Goal: Find contact information: Find contact information

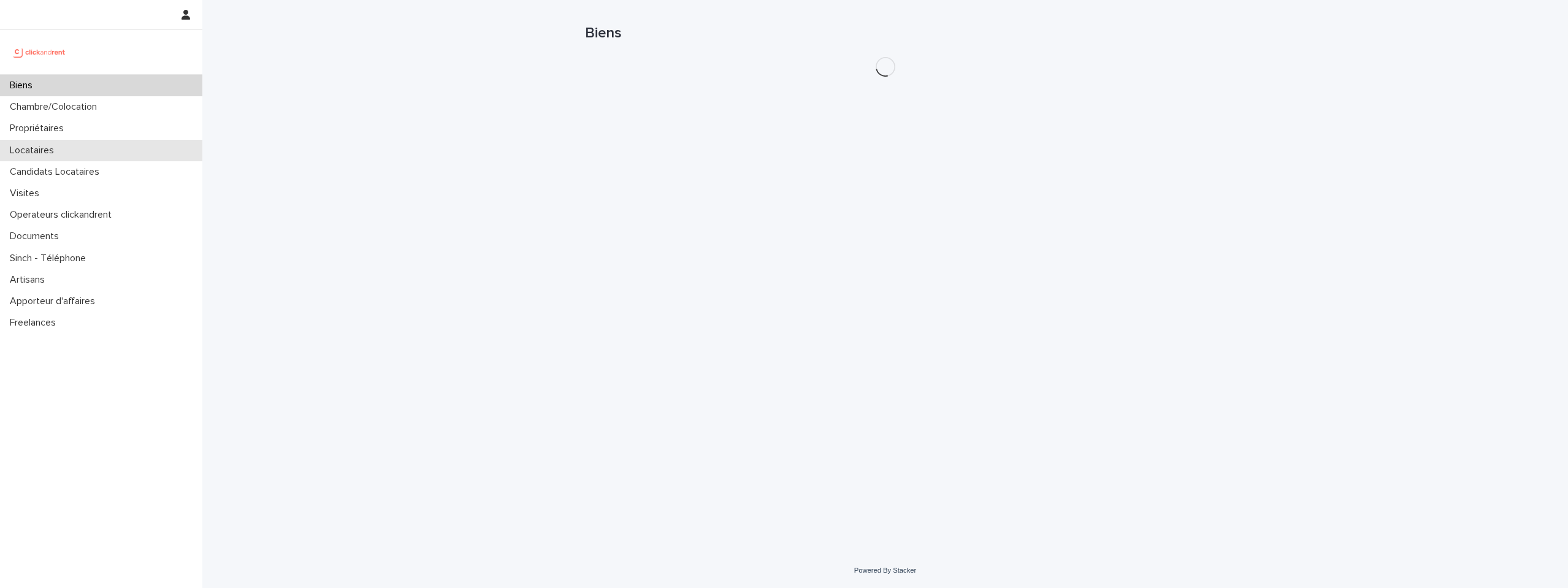
click at [75, 150] on div "Locataires" at bounding box center [101, 150] width 203 height 21
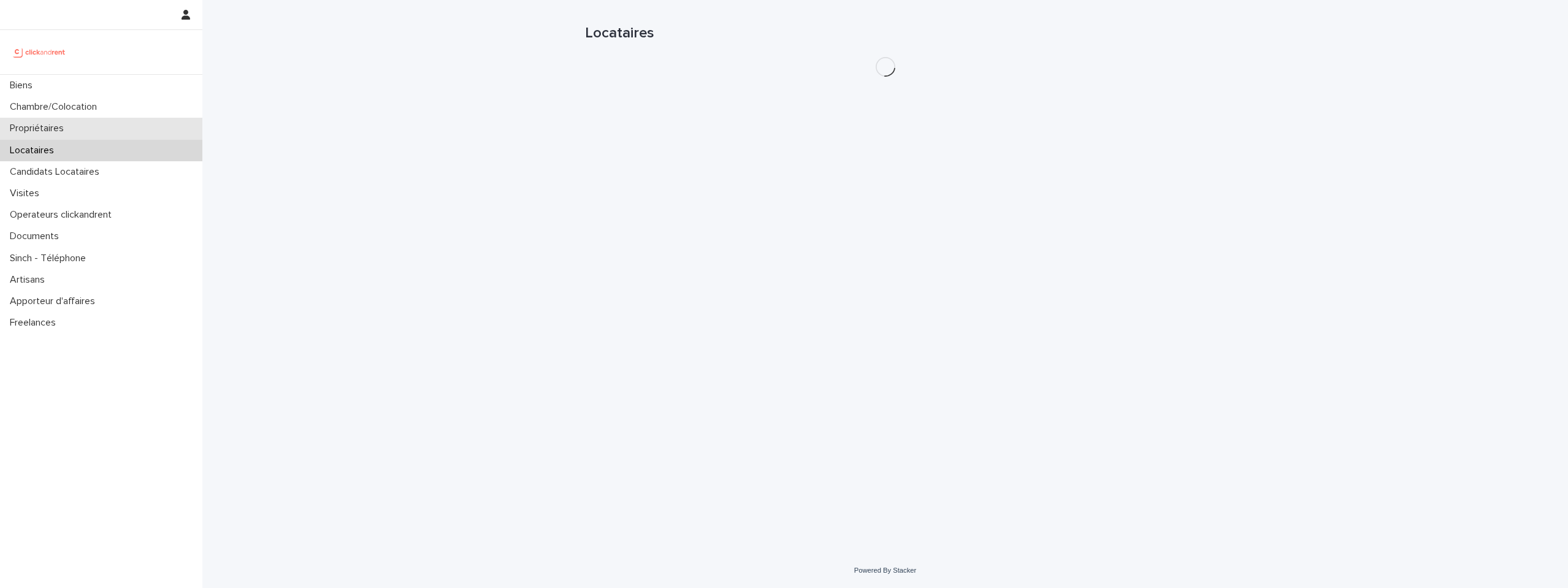
click at [71, 128] on p "Propriétaires" at bounding box center [39, 128] width 69 height 11
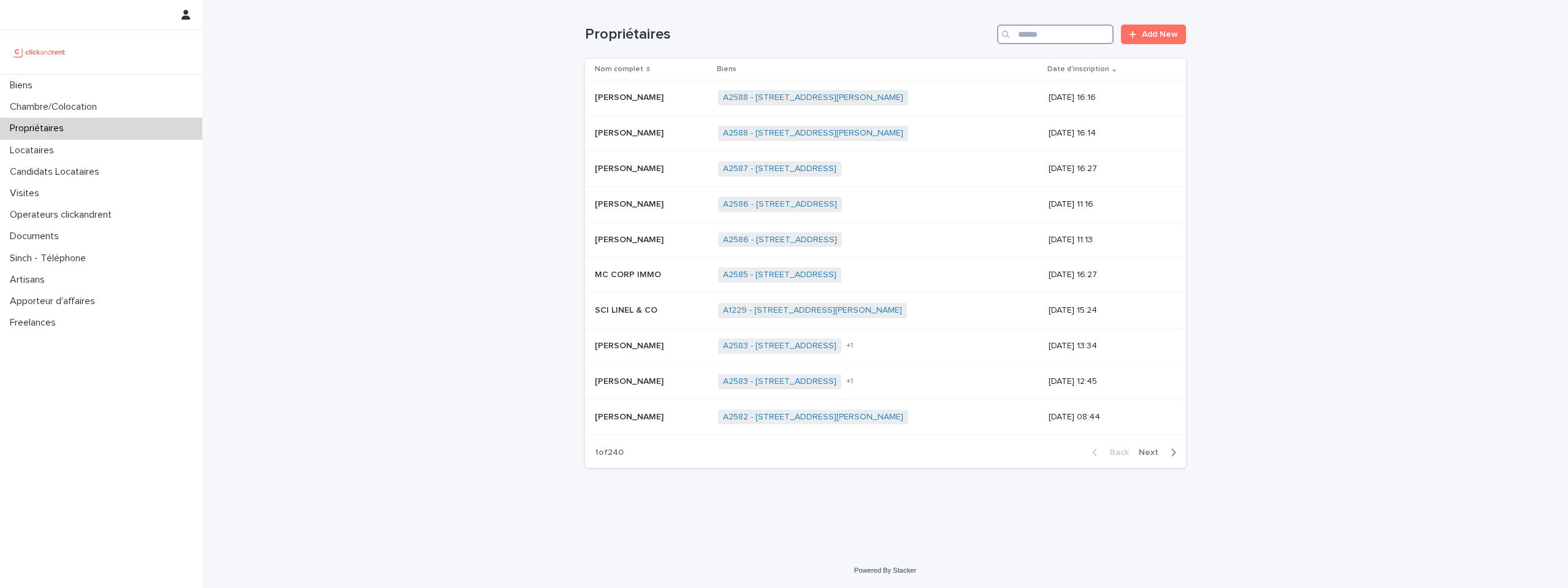
click at [1025, 43] on input "Search" at bounding box center [1056, 34] width 117 height 20
paste input "**********"
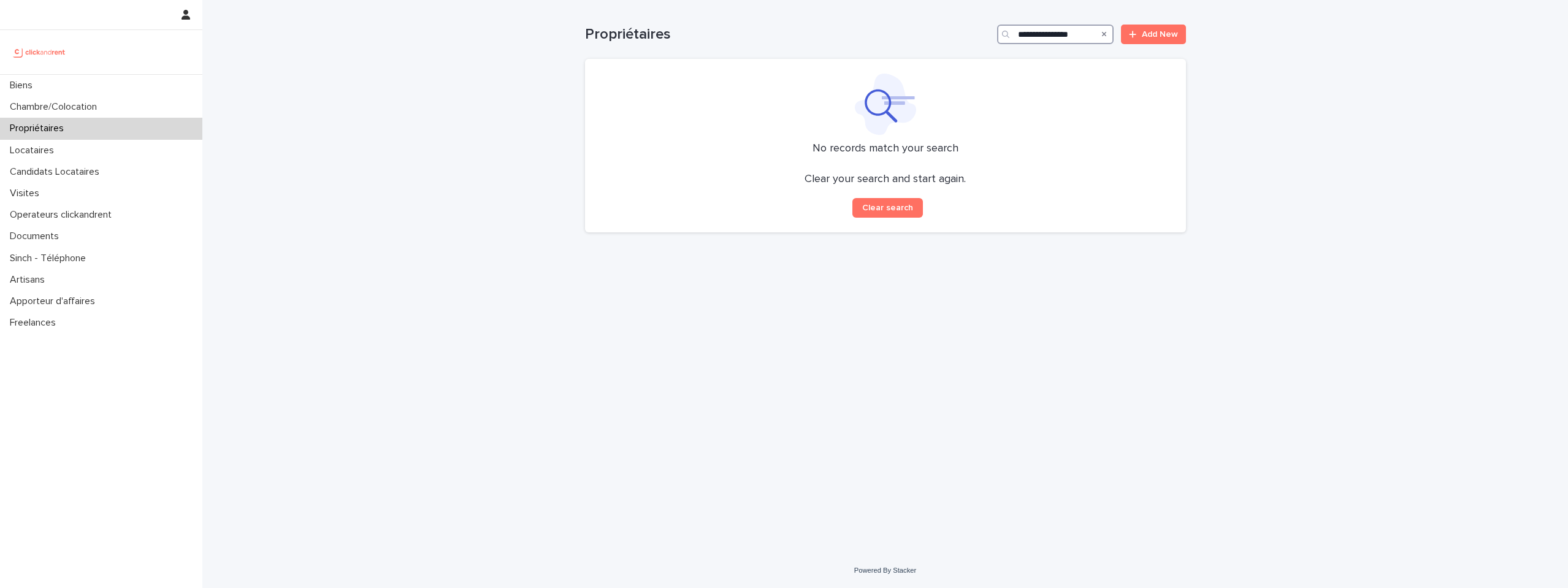
drag, startPoint x: 1061, startPoint y: 31, endPoint x: 981, endPoint y: 31, distance: 80.0
click at [981, 31] on div "**********" at bounding box center [886, 34] width 601 height 20
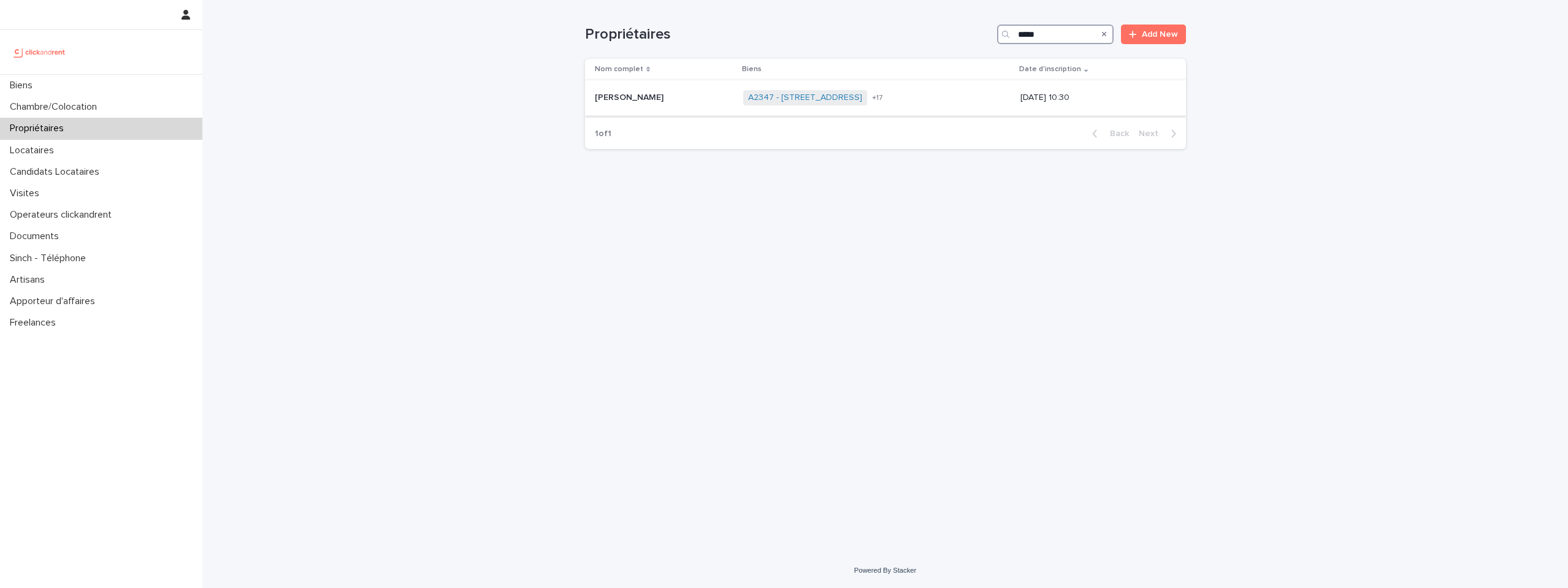
type input "*****"
click at [609, 94] on p "Géraldine Bruel" at bounding box center [630, 97] width 71 height 13
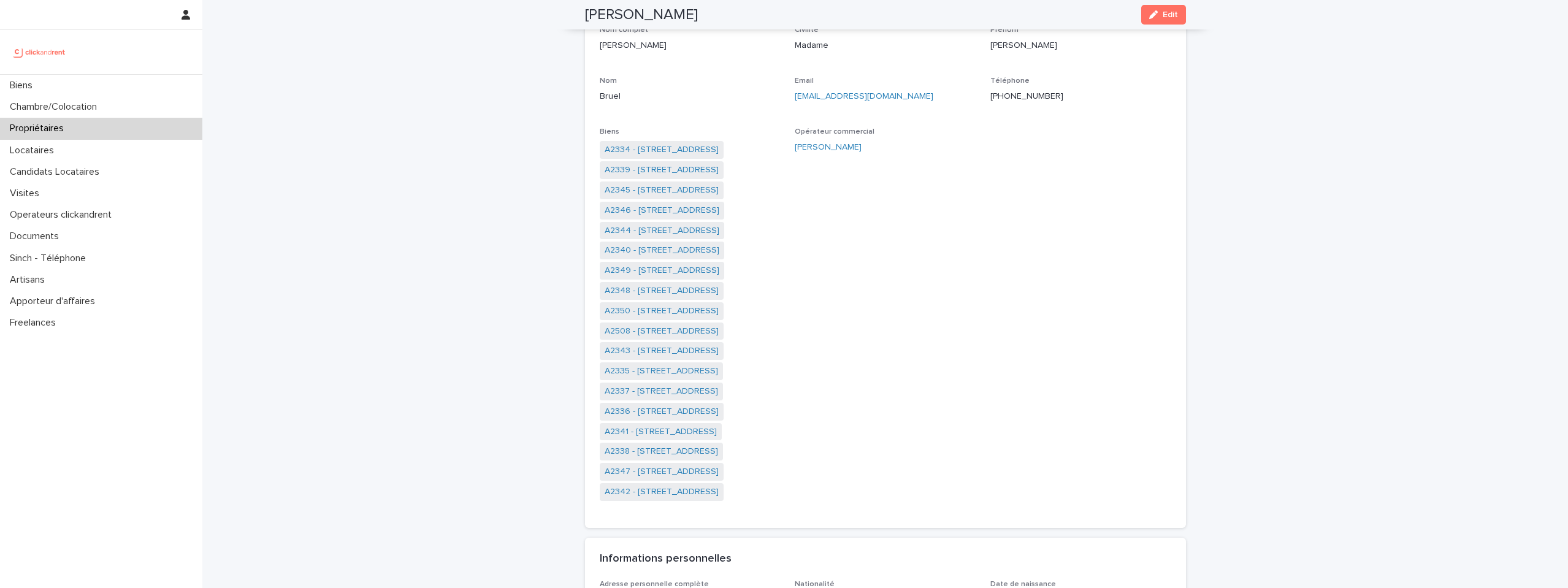
scroll to position [62, 0]
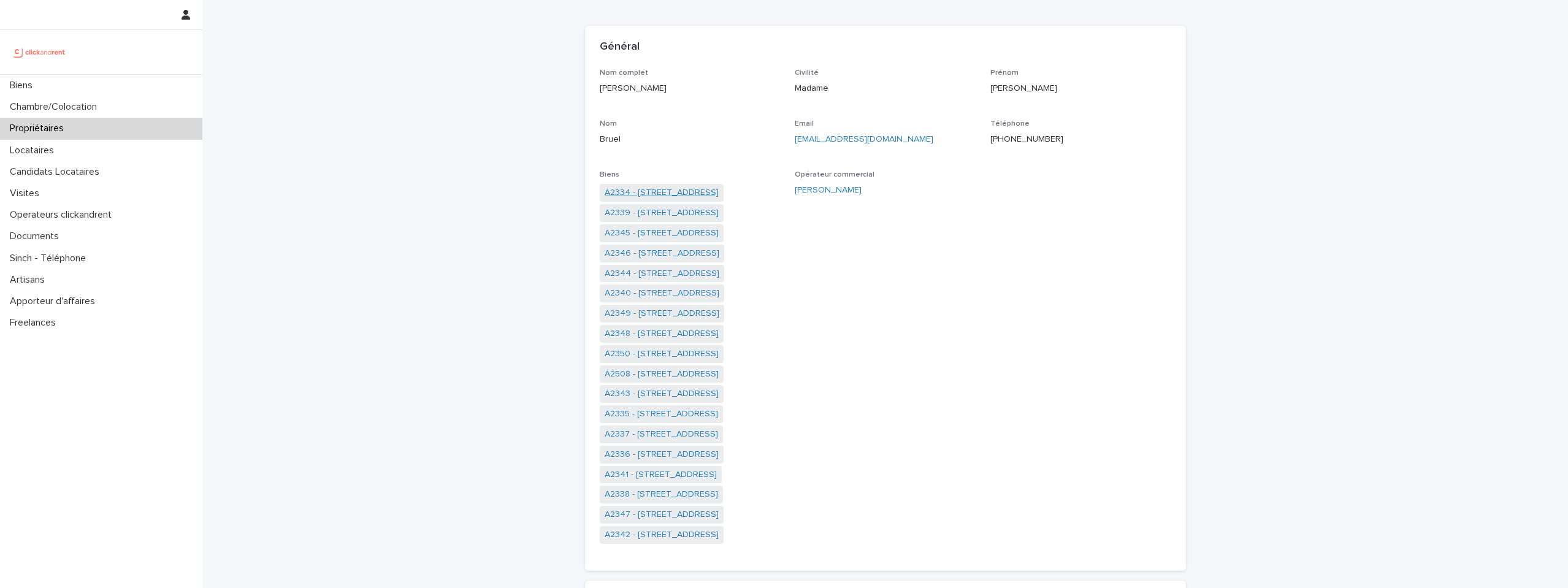
click at [659, 192] on link "A2334 - 23 rue Le Peletier, Paris 75009" at bounding box center [662, 193] width 114 height 13
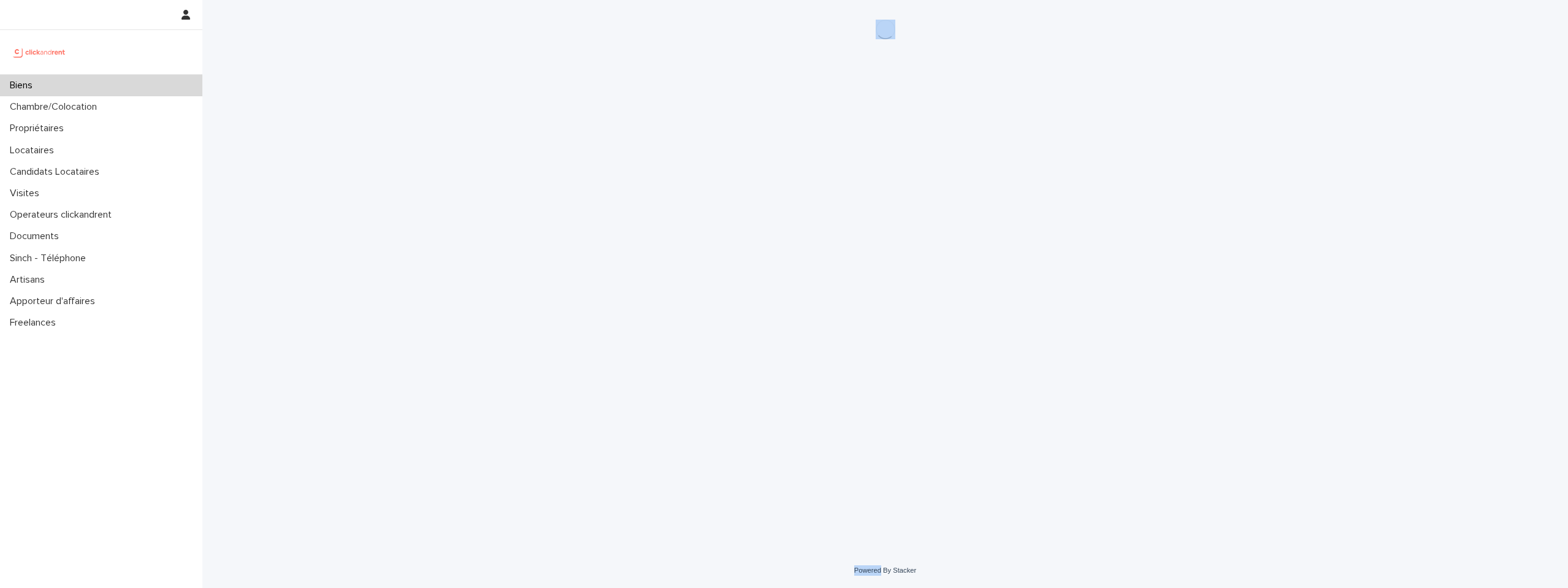
click at [659, 192] on div "Loading... Saving… Loading... Saving…" at bounding box center [885, 261] width 613 height 522
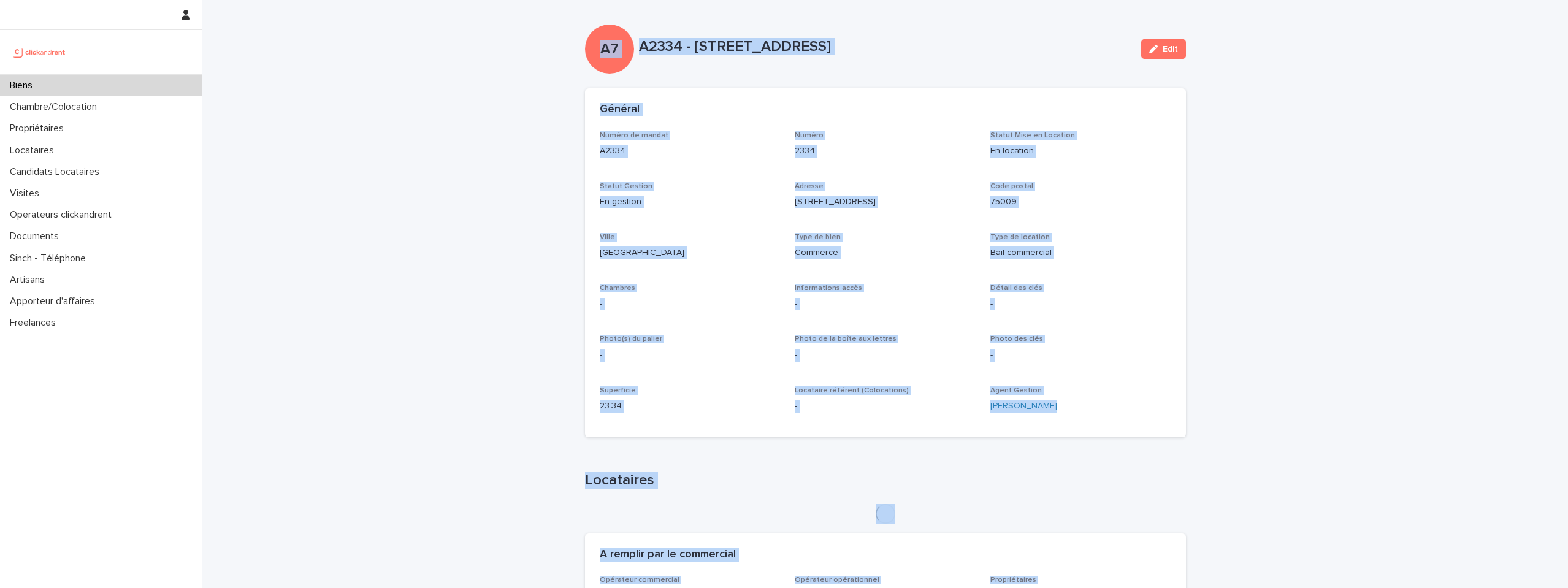
click at [659, 192] on div "Statut Gestion En gestion" at bounding box center [690, 200] width 181 height 36
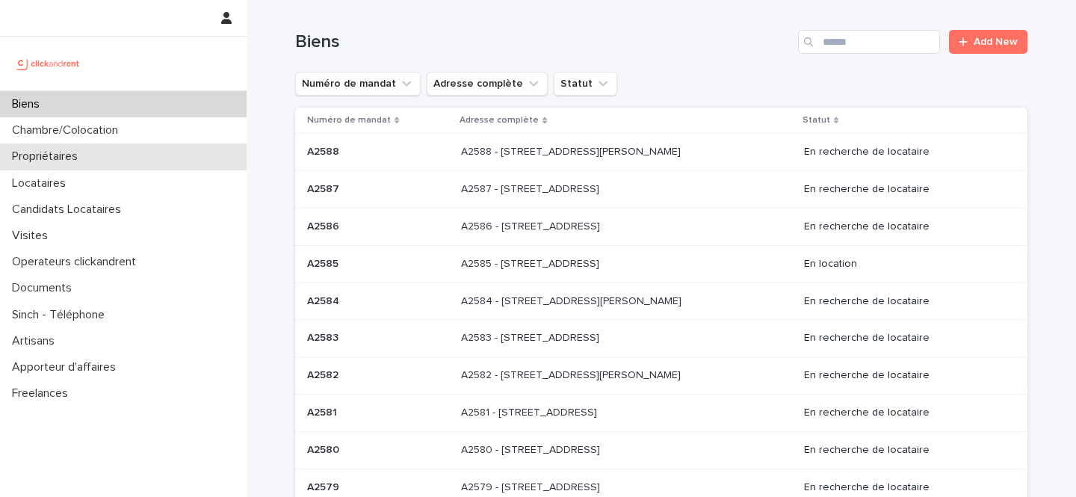
click at [68, 158] on p "Propriétaires" at bounding box center [48, 156] width 84 height 14
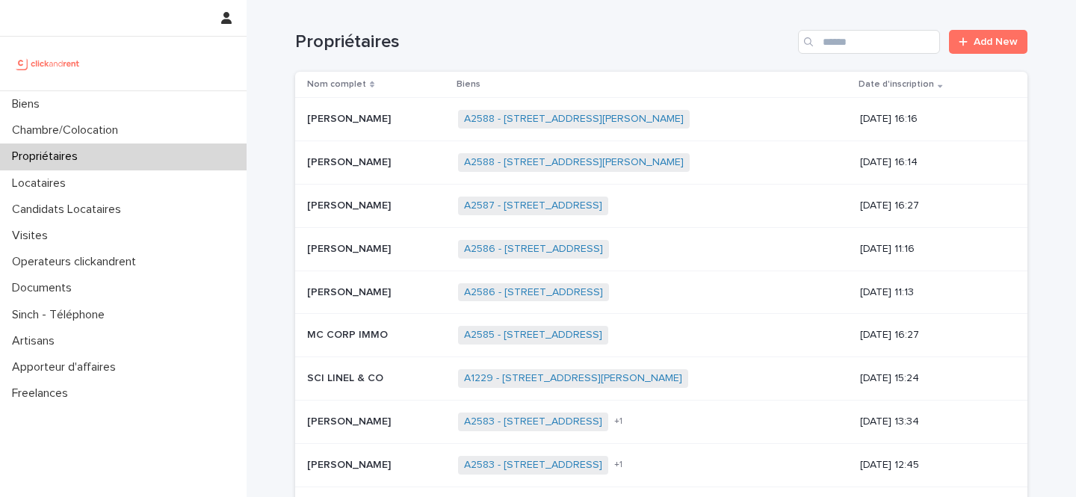
click at [837, 54] on div "Propriétaires Add New" at bounding box center [661, 36] width 732 height 72
click at [840, 46] on input "Search" at bounding box center [869, 42] width 142 height 24
click at [829, 32] on input "Search" at bounding box center [869, 42] width 142 height 24
click at [826, 39] on input "Search" at bounding box center [869, 42] width 142 height 24
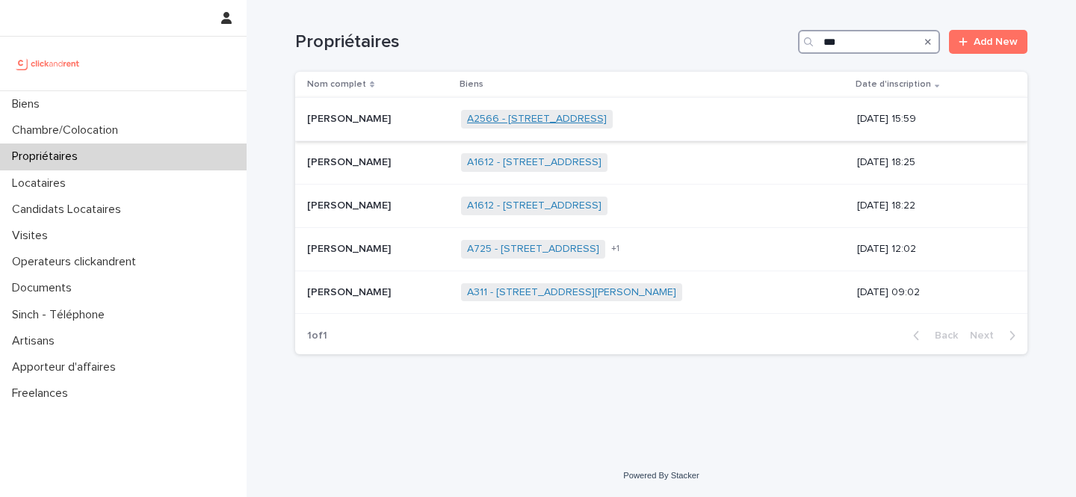
type input "***"
click at [498, 122] on link "A2566 - [STREET_ADDRESS]" at bounding box center [537, 119] width 140 height 13
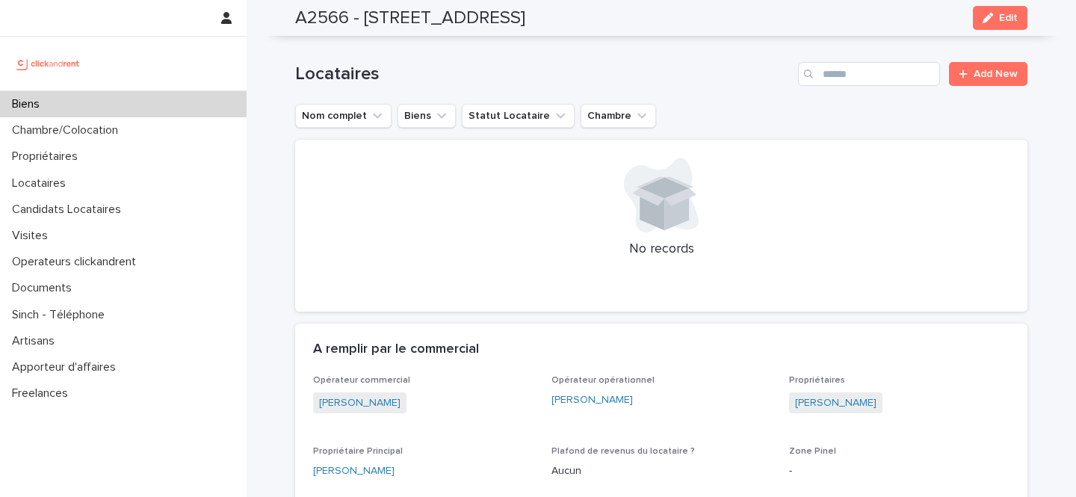
scroll to position [855, 0]
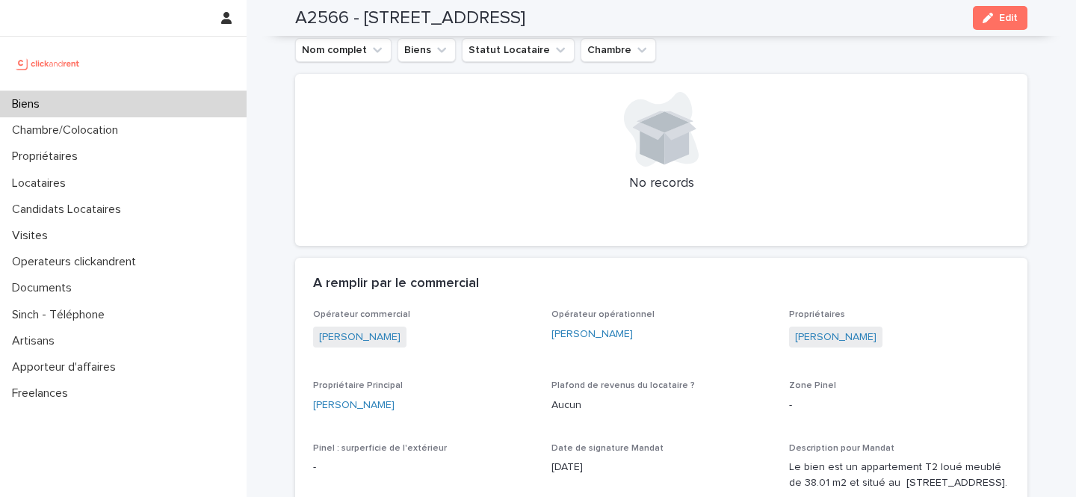
drag, startPoint x: 669, startPoint y: 331, endPoint x: 547, endPoint y: 333, distance: 121.8
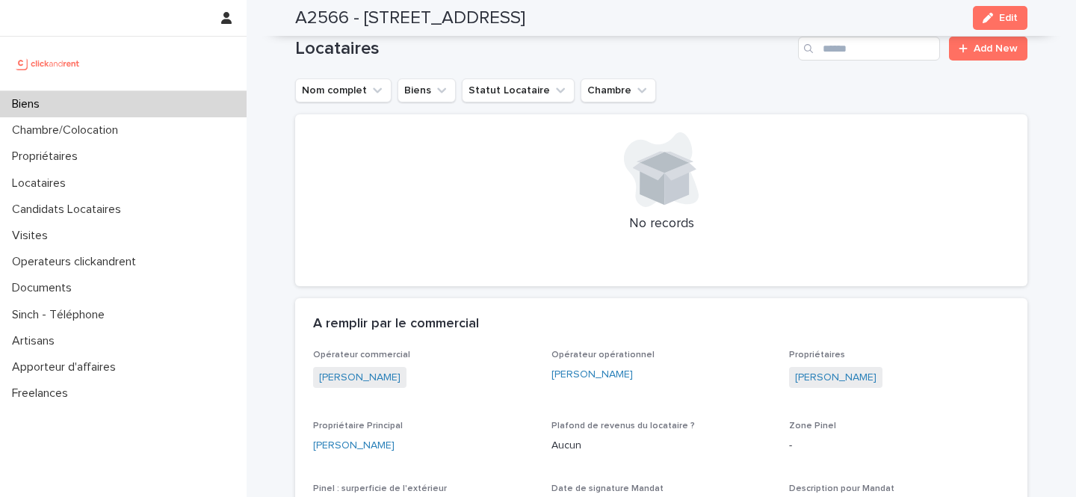
click at [657, 347] on div "A remplir par le commercial" at bounding box center [661, 324] width 732 height 52
click at [618, 356] on span "Opérateur opérationnel" at bounding box center [602, 354] width 103 height 9
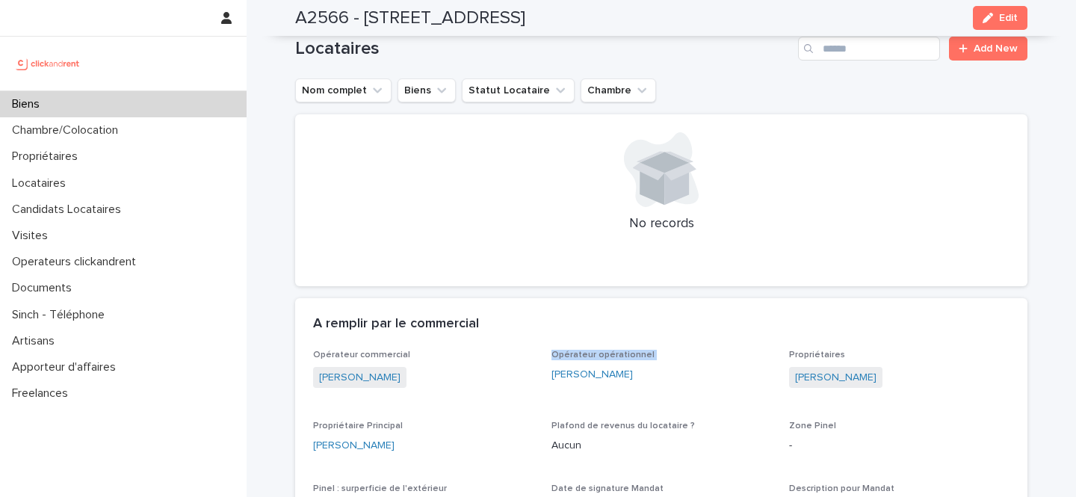
click at [618, 356] on span "Opérateur opérationnel" at bounding box center [602, 354] width 103 height 9
click at [671, 380] on div "Emmanuel Vieillesse" at bounding box center [661, 375] width 220 height 16
drag, startPoint x: 671, startPoint y: 380, endPoint x: 545, endPoint y: 380, distance: 126.3
copy link "Emmanuel Vieillesse"
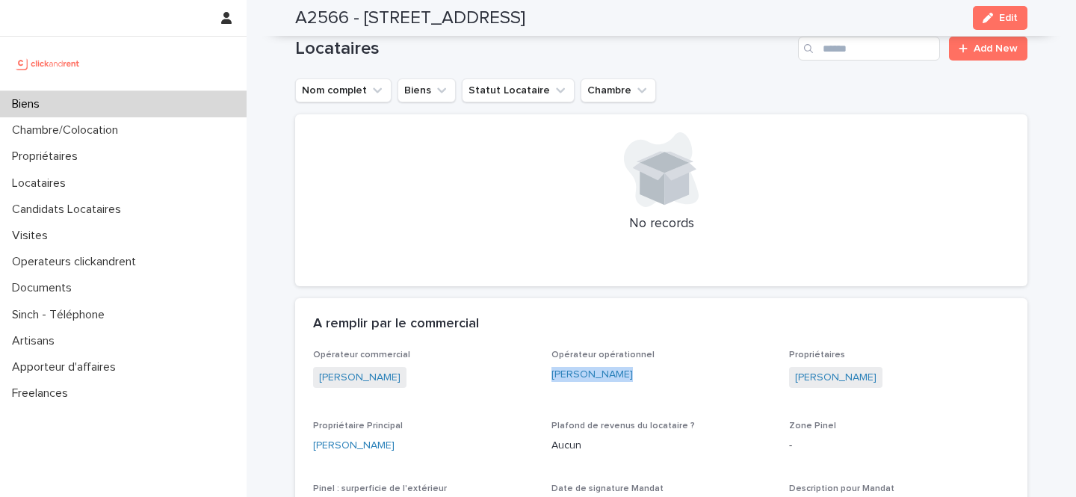
copy link "Emmanuel Vieillesse"
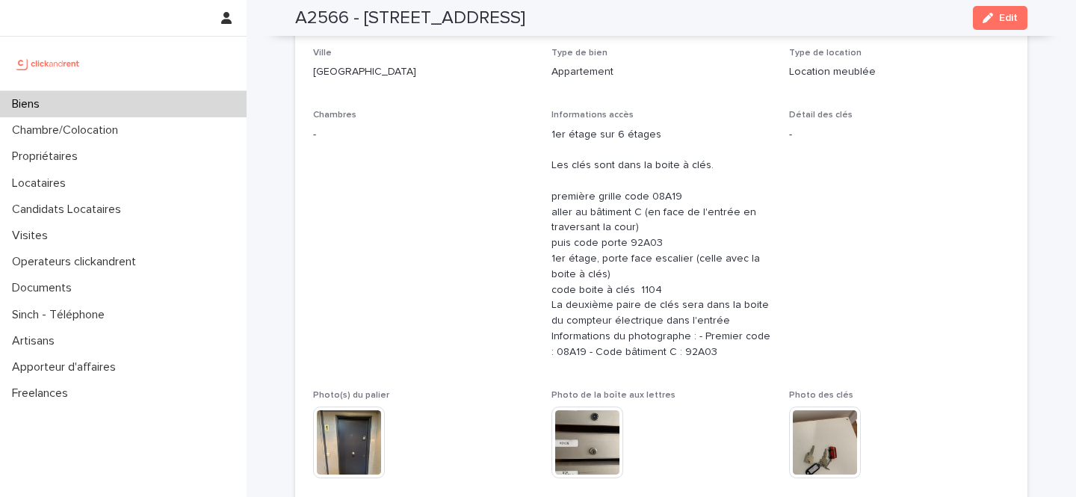
scroll to position [240, 0]
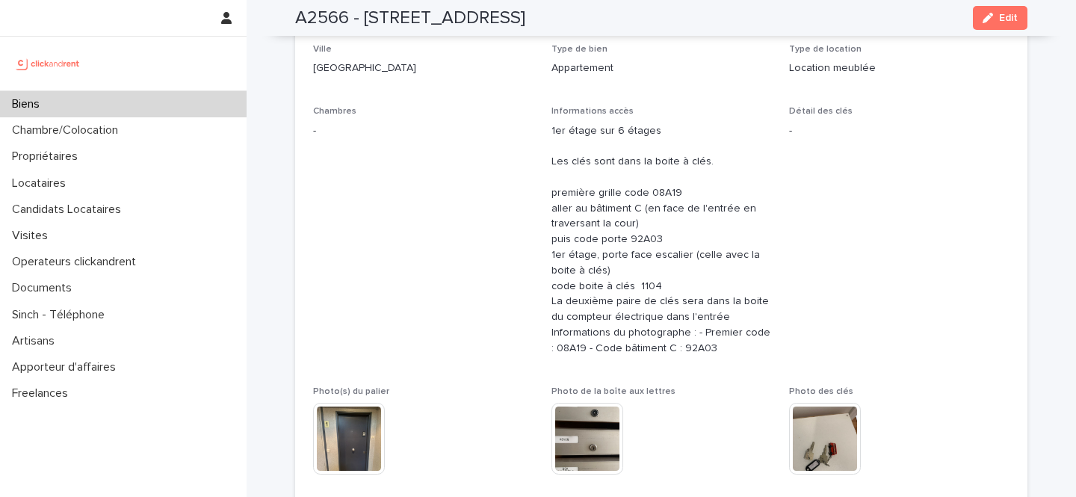
click at [678, 348] on p "1er étage sur 6 étages Les clés sont dans la boite à clés. première grille code…" at bounding box center [661, 239] width 220 height 233
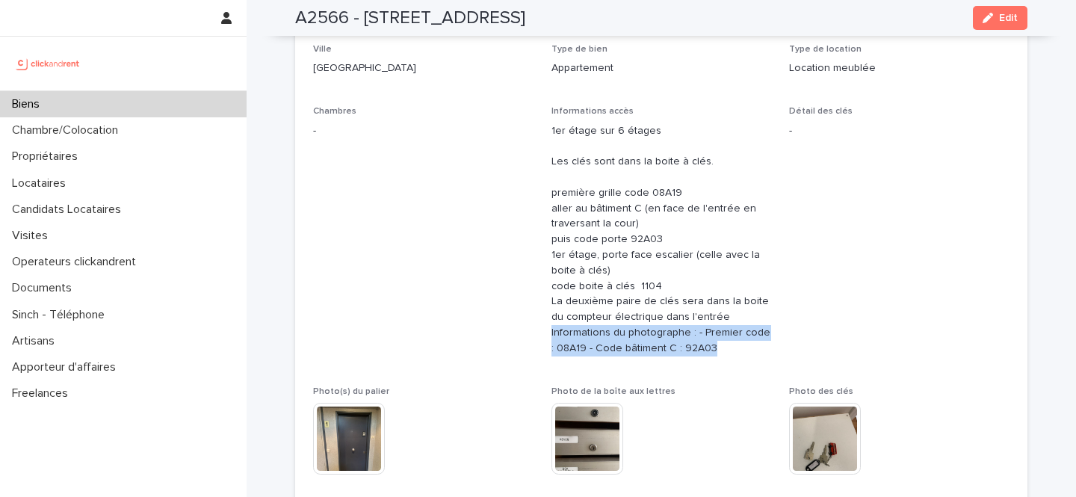
click at [678, 348] on p "1er étage sur 6 étages Les clés sont dans la boite à clés. première grille code…" at bounding box center [661, 239] width 220 height 233
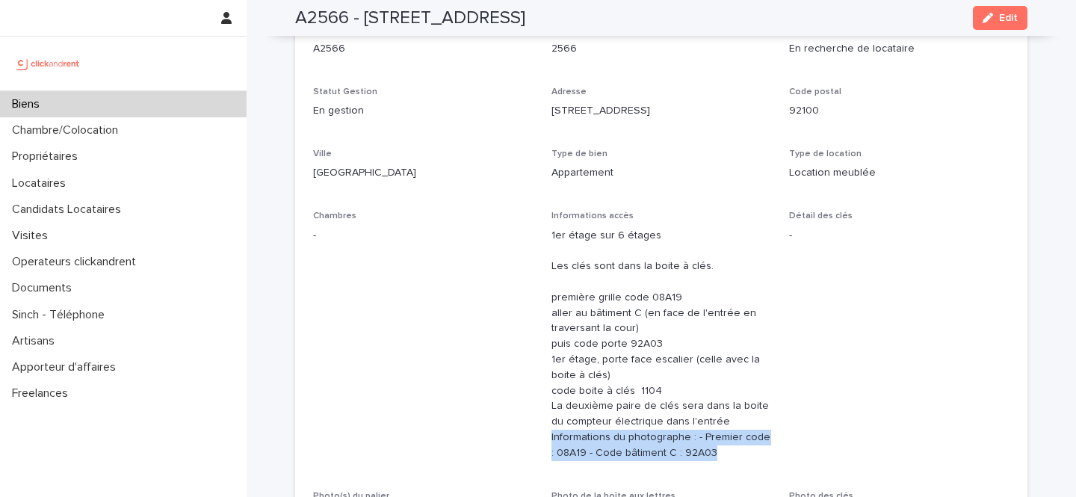
scroll to position [0, 0]
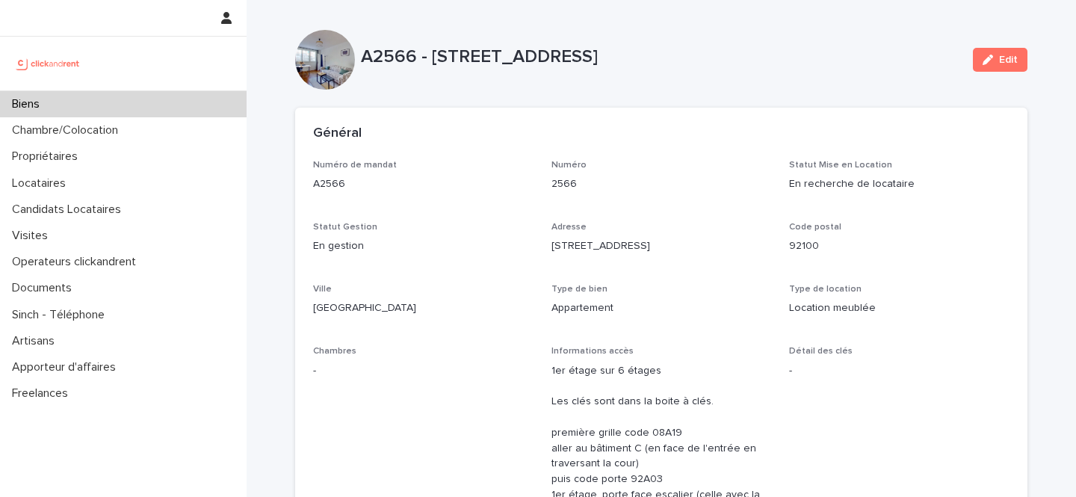
click at [470, 55] on p "A2566 - 19 Rue de Seine, Boulogne-Billancourt 92100" at bounding box center [661, 57] width 600 height 22
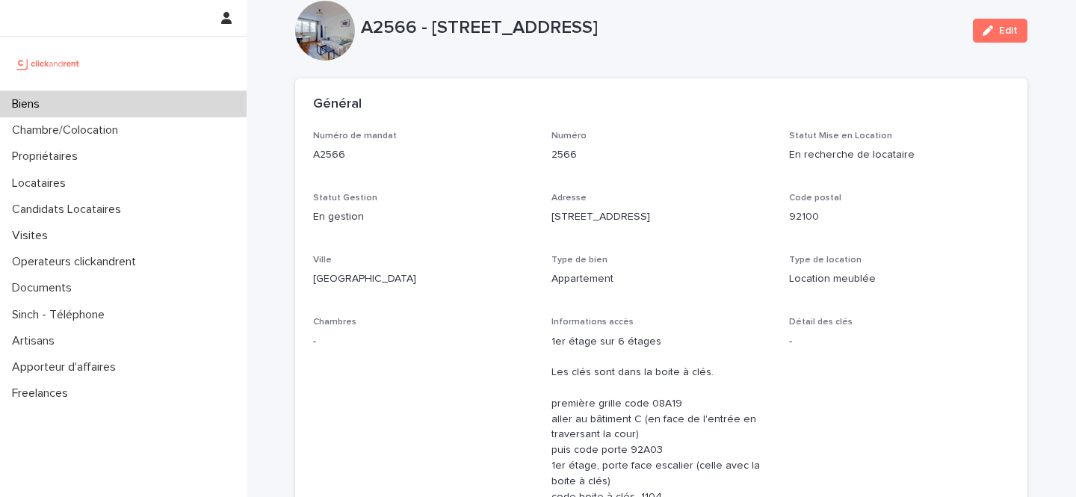
click at [566, 217] on p "19 Rue de Seine" at bounding box center [661, 217] width 220 height 16
click at [554, 153] on p "2566" at bounding box center [661, 155] width 220 height 16
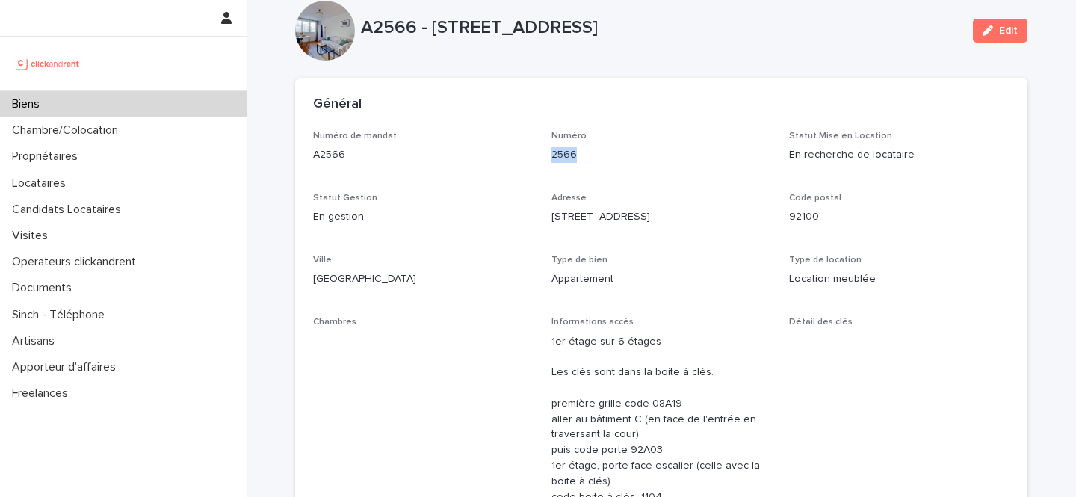
click at [554, 153] on p "2566" at bounding box center [661, 155] width 220 height 16
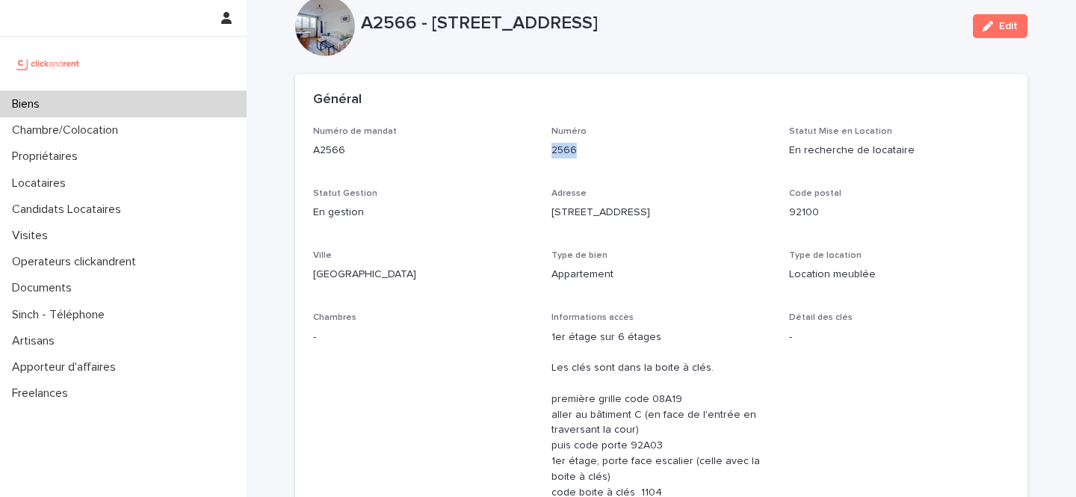
copy p "2566"
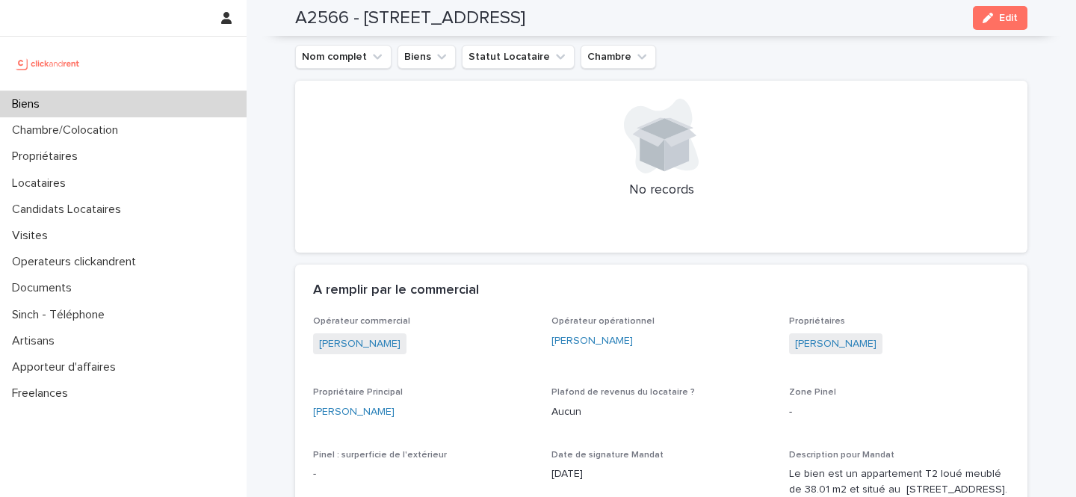
scroll to position [1065, 0]
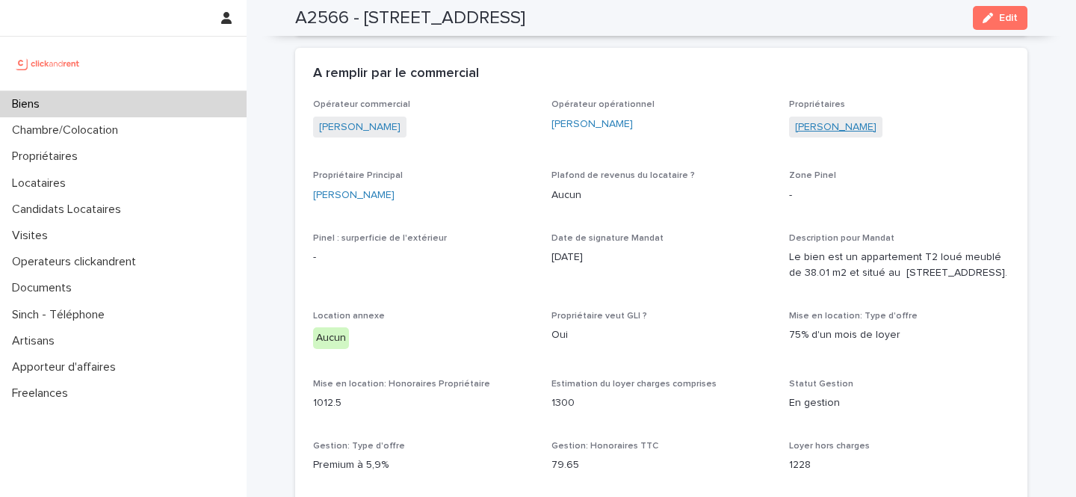
click at [821, 132] on link "Manon Moyon" at bounding box center [835, 128] width 81 height 16
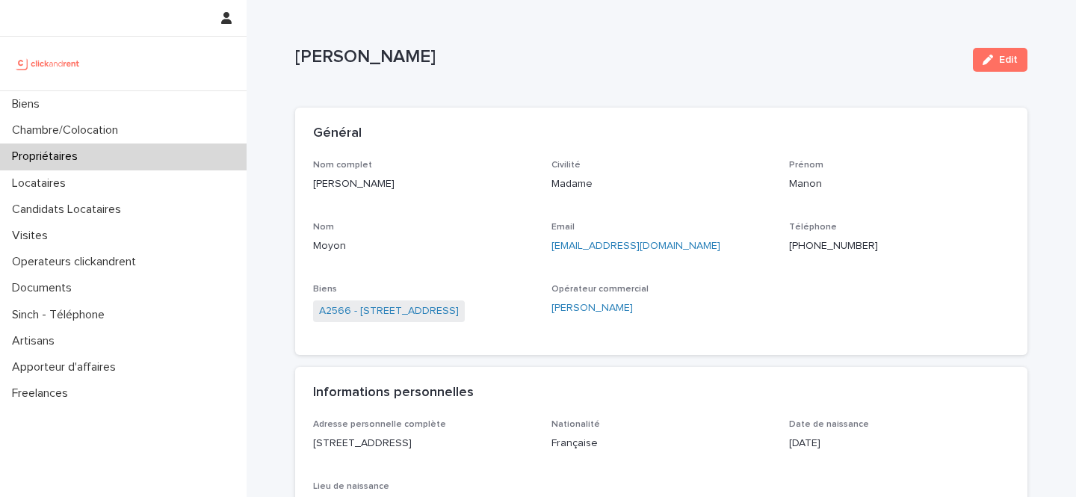
click at [331, 182] on p "Manon Moyon" at bounding box center [423, 184] width 220 height 16
copy p "Manon Moyon"
click at [812, 245] on p "+33659441717" at bounding box center [899, 246] width 220 height 16
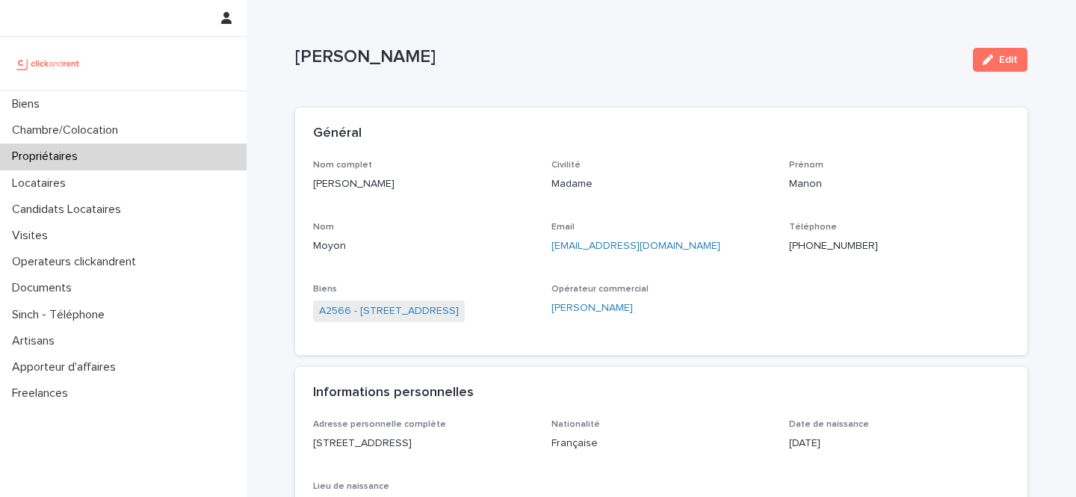
click at [812, 245] on p "+33659441717" at bounding box center [899, 246] width 220 height 16
copy p "+33659441717"
click at [332, 175] on div "Manon Moyon" at bounding box center [423, 182] width 220 height 19
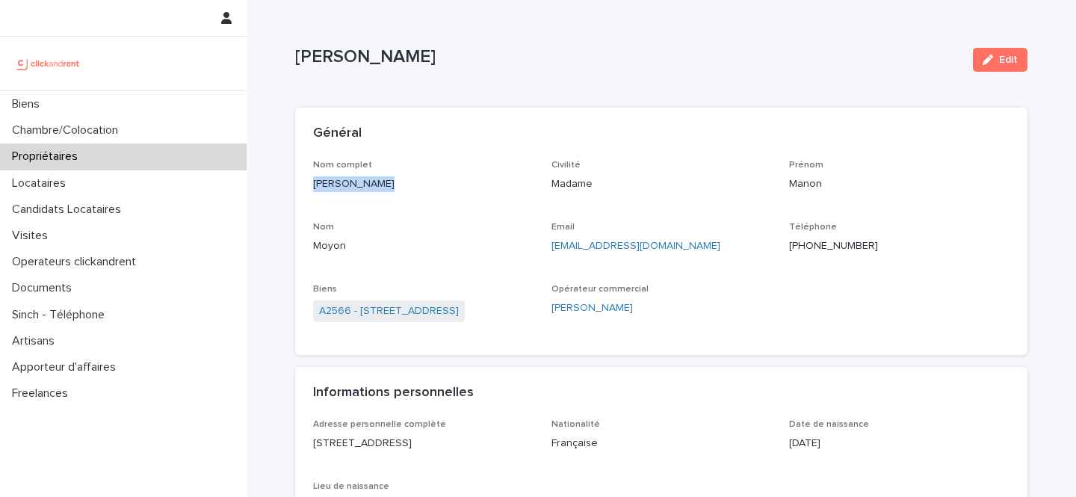
click at [332, 175] on div "Manon Moyon" at bounding box center [423, 182] width 220 height 19
copy p "Manon Moyon"
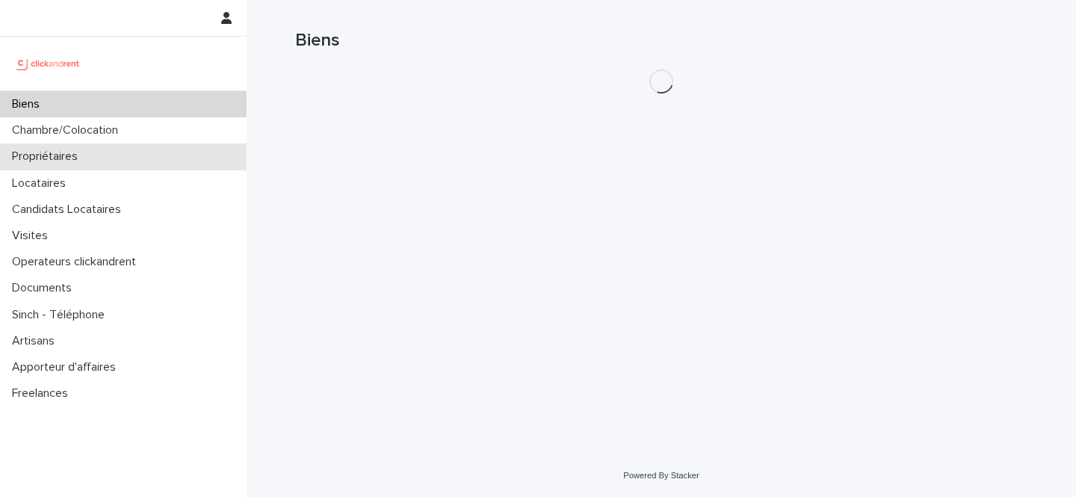
click at [95, 161] on div "Propriétaires" at bounding box center [123, 156] width 247 height 26
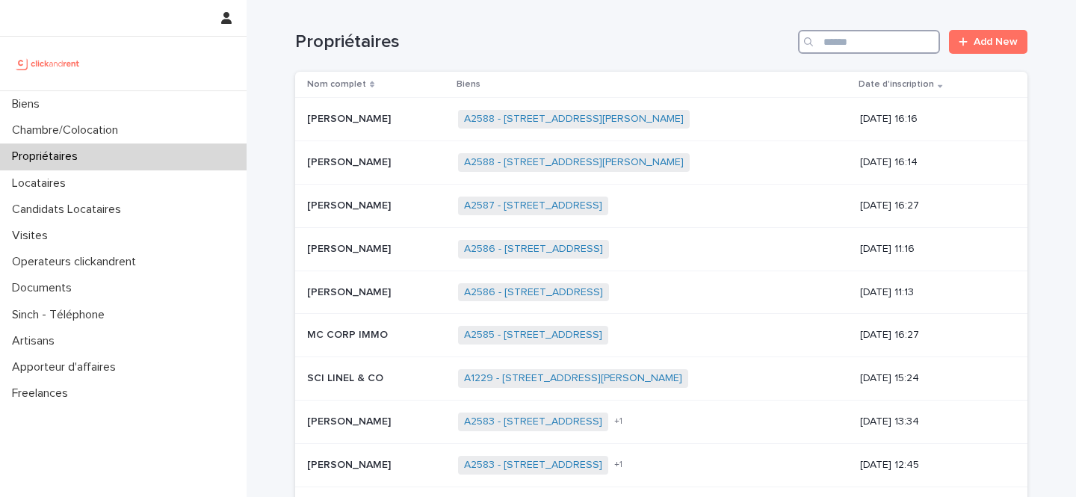
click at [823, 48] on input "Search" at bounding box center [869, 42] width 142 height 24
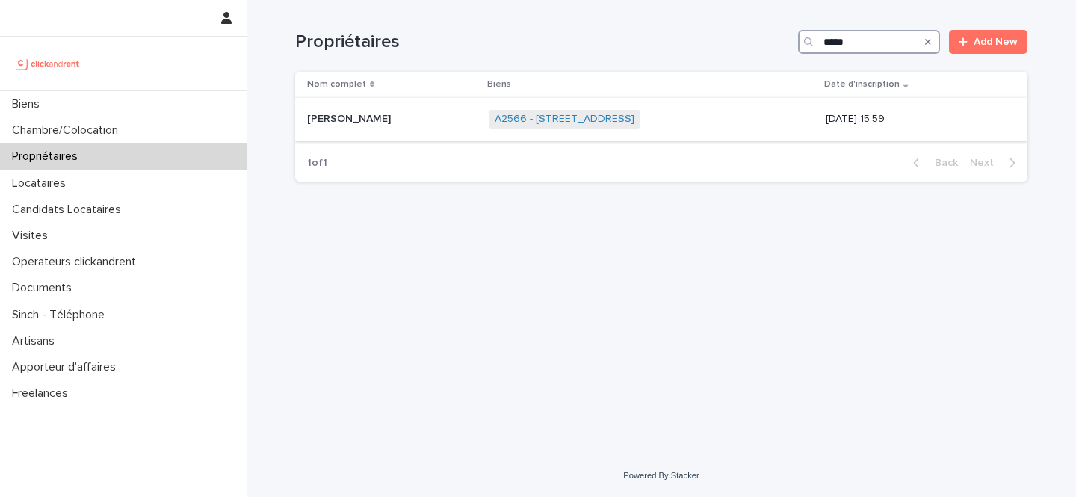
type input "*****"
click at [339, 122] on p "Manon Moyon" at bounding box center [350, 118] width 87 height 16
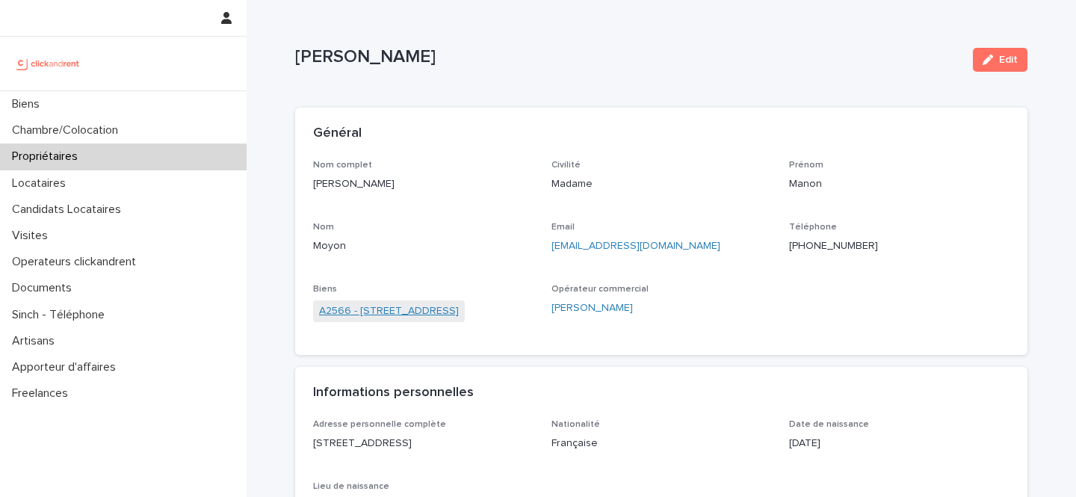
click at [436, 312] on link "A2566 - 19 Rue de Seine, Boulogne-Billancourt 92100" at bounding box center [389, 311] width 140 height 16
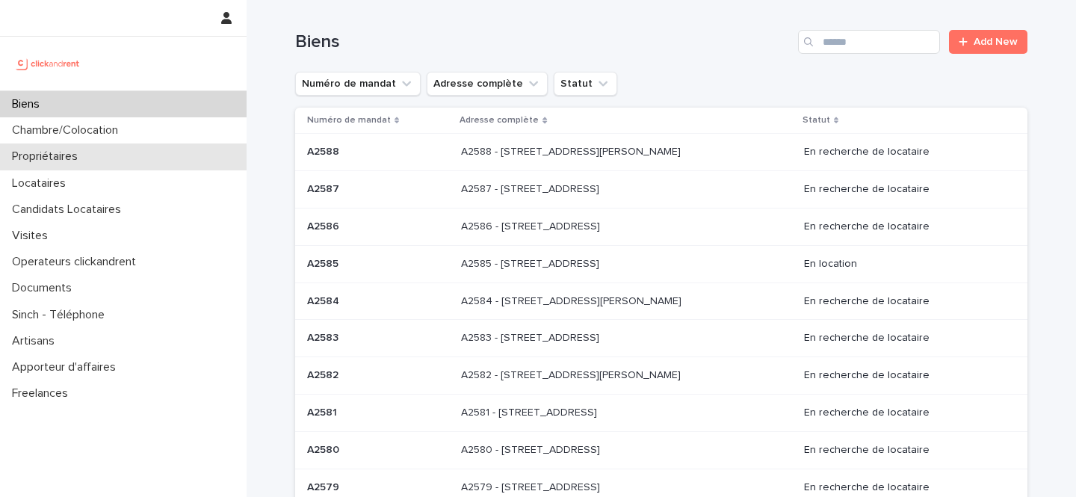
click at [96, 147] on div "Propriétaires" at bounding box center [123, 156] width 247 height 26
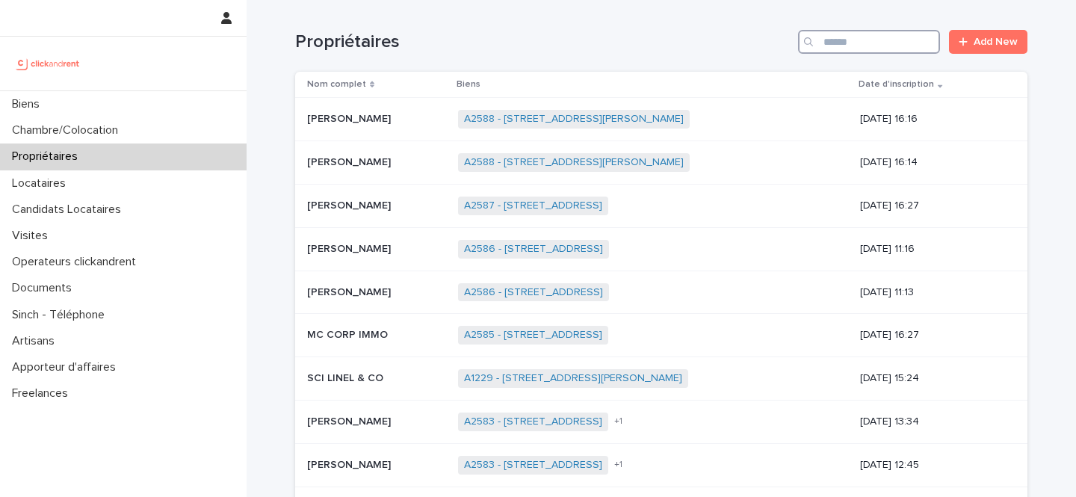
click at [881, 40] on input "Search" at bounding box center [869, 42] width 142 height 24
paste input "*********"
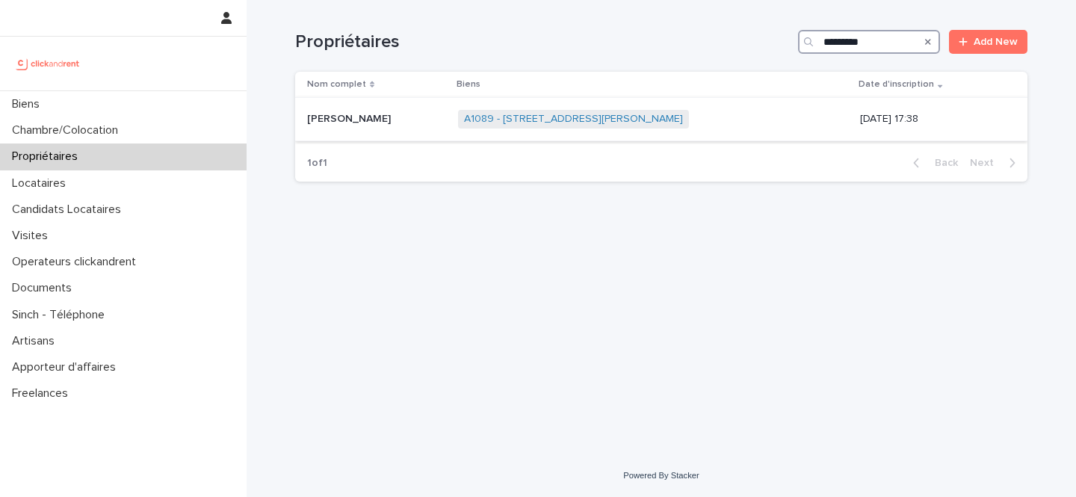
type input "*********"
click at [327, 114] on p "Elise Demassias" at bounding box center [350, 118] width 87 height 16
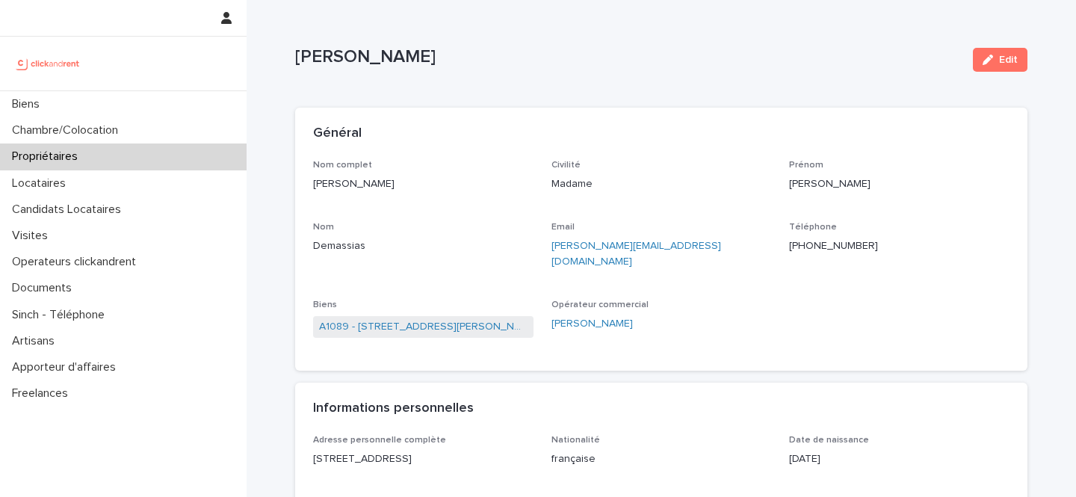
click at [824, 248] on p "+33628341673" at bounding box center [899, 246] width 220 height 16
drag, startPoint x: 662, startPoint y: 257, endPoint x: 543, endPoint y: 250, distance: 119.0
click at [543, 250] on div "Nom complet Elise Demassias Civilité Madame Prénom Elise Nom Demassias Email el…" at bounding box center [661, 256] width 696 height 193
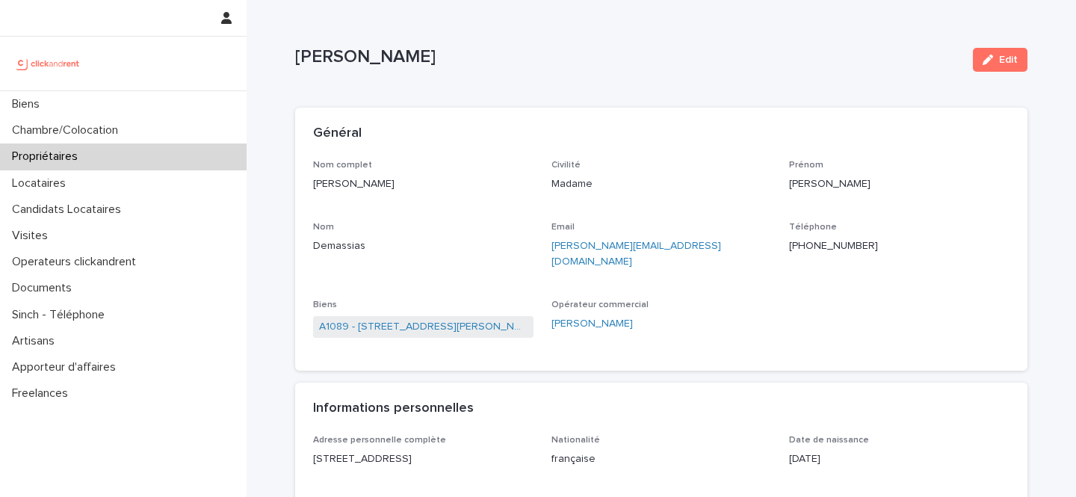
click at [843, 253] on p "+33628341673" at bounding box center [899, 246] width 220 height 16
click at [843, 250] on p "+33628341673" at bounding box center [899, 246] width 220 height 16
copy p "+33628341673"
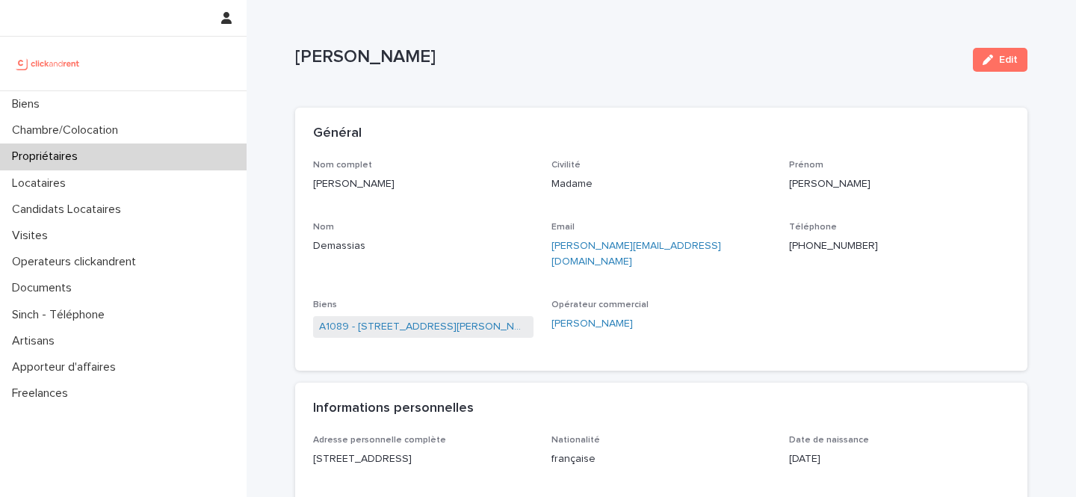
click at [704, 236] on div "elise.demassias@gmail.com" at bounding box center [661, 252] width 220 height 34
click at [550, 187] on div "Nom complet Elise Demassias Civilité Madame Prénom Elise Nom Demassias Email el…" at bounding box center [661, 256] width 696 height 193
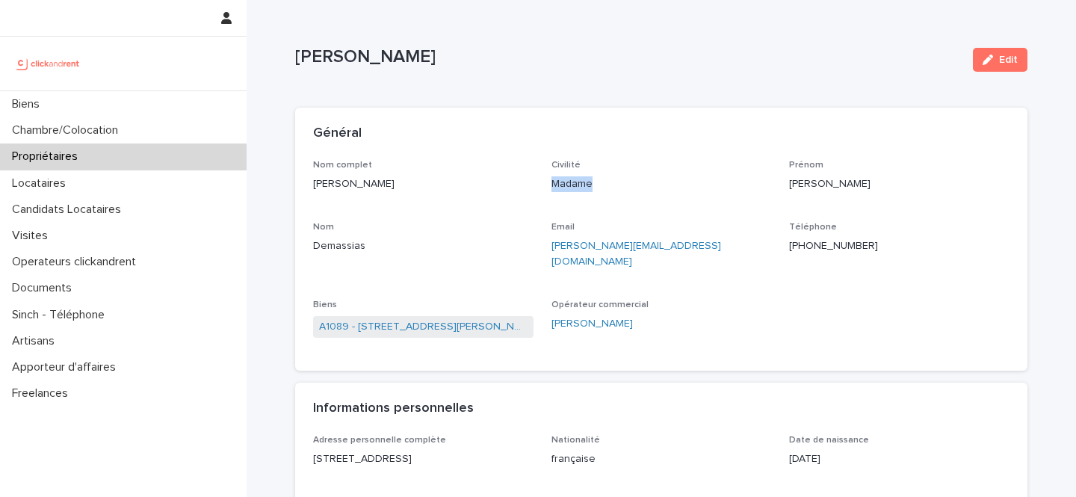
click at [550, 187] on div "Nom complet Elise Demassias Civilité Madame Prénom Elise Nom Demassias Email el…" at bounding box center [661, 256] width 696 height 193
click at [398, 319] on link "A1089 - 25 Rue René Hamon, Villejuif 94800" at bounding box center [423, 327] width 208 height 16
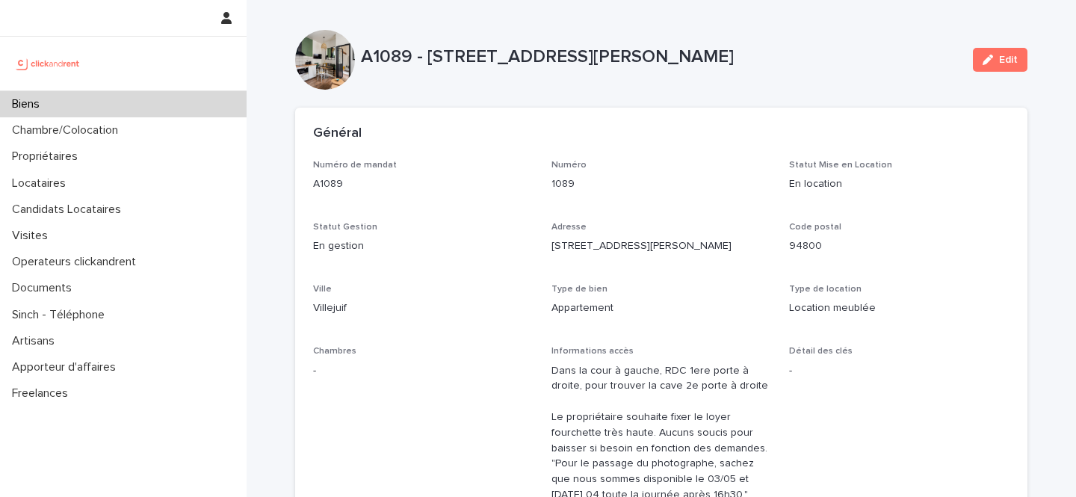
click at [625, 52] on p "A1089 - 25 Rue René Hamon, Villejuif 94800" at bounding box center [661, 57] width 600 height 22
click at [629, 51] on p "A1089 - 25 Rue René Hamon, Villejuif 94800" at bounding box center [661, 57] width 600 height 22
click at [736, 56] on p "A1089 - 25 Rue René Hamon, Villejuif 94800" at bounding box center [661, 57] width 600 height 22
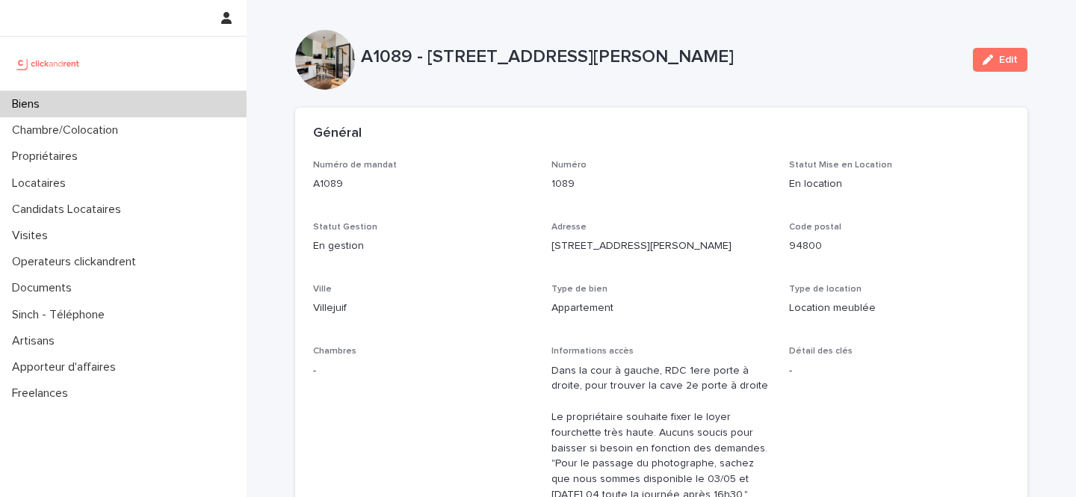
drag, startPoint x: 736, startPoint y: 56, endPoint x: 690, endPoint y: 55, distance: 45.6
click at [690, 55] on p "A1089 - 25 Rue René Hamon, Villejuif 94800" at bounding box center [661, 57] width 600 height 22
click at [648, 52] on p "A1089 - 25 Rue René Hamon, Villejuif 94800" at bounding box center [661, 57] width 600 height 22
drag, startPoint x: 602, startPoint y: 56, endPoint x: 818, endPoint y: 56, distance: 215.9
click at [818, 56] on p "A1089 - 25 Rue René Hamon, Villejuif 94800" at bounding box center [661, 57] width 600 height 22
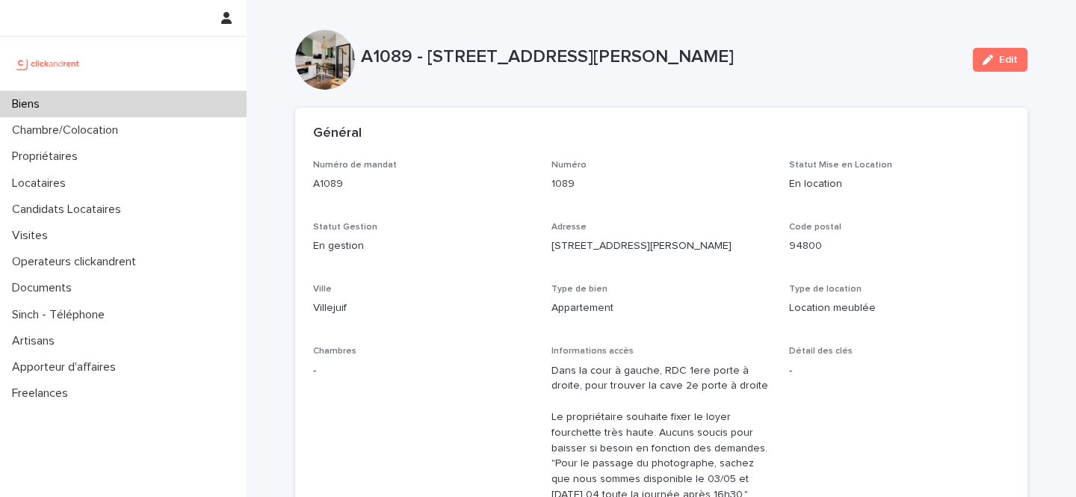
click at [680, 230] on p "Adresse" at bounding box center [661, 227] width 220 height 10
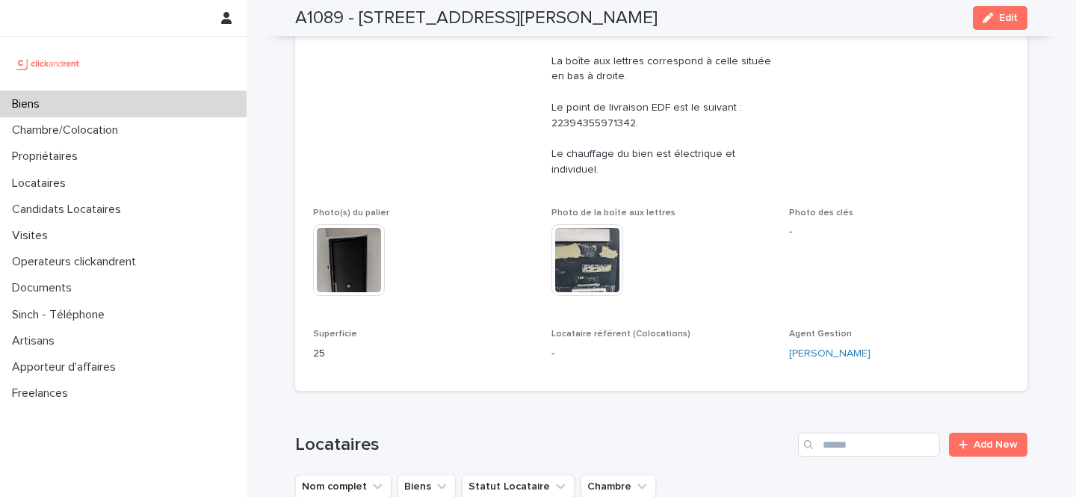
scroll to position [880, 0]
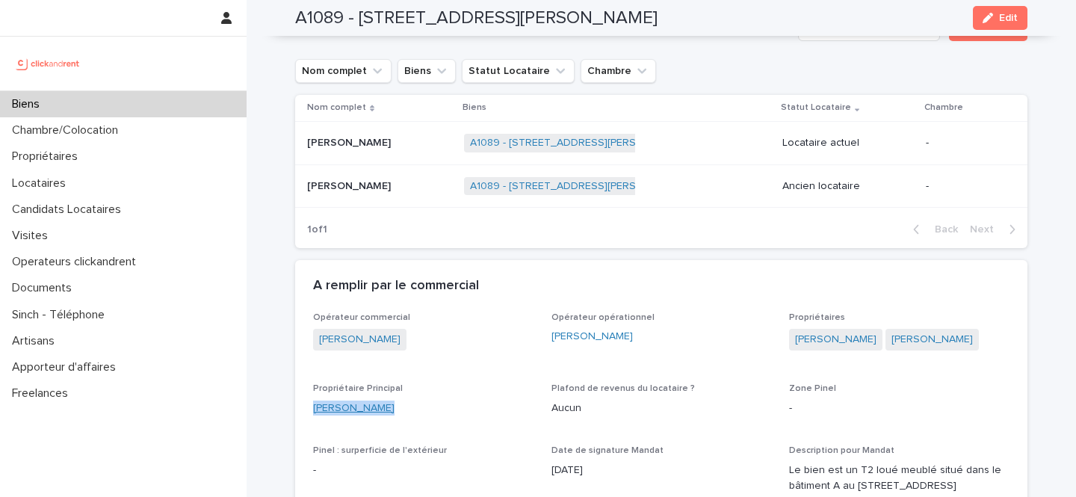
drag, startPoint x: 384, startPoint y: 404, endPoint x: 315, endPoint y: 404, distance: 69.5
click at [315, 404] on div "Oscar Rubiano" at bounding box center [423, 408] width 220 height 16
click at [411, 398] on div "Propriétaire Principal Oscar Rubiano" at bounding box center [423, 405] width 220 height 44
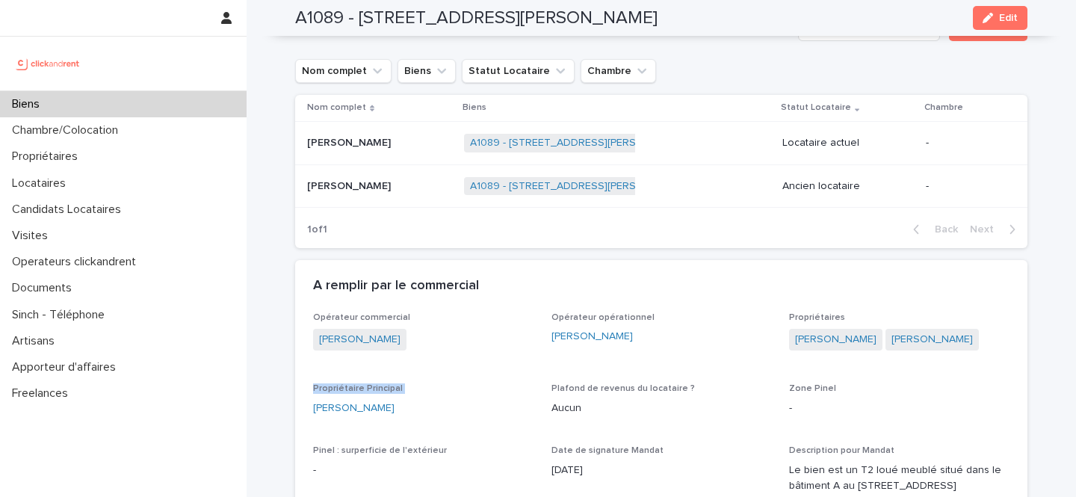
click at [837, 345] on link "Elise Demassias" at bounding box center [835, 340] width 81 height 16
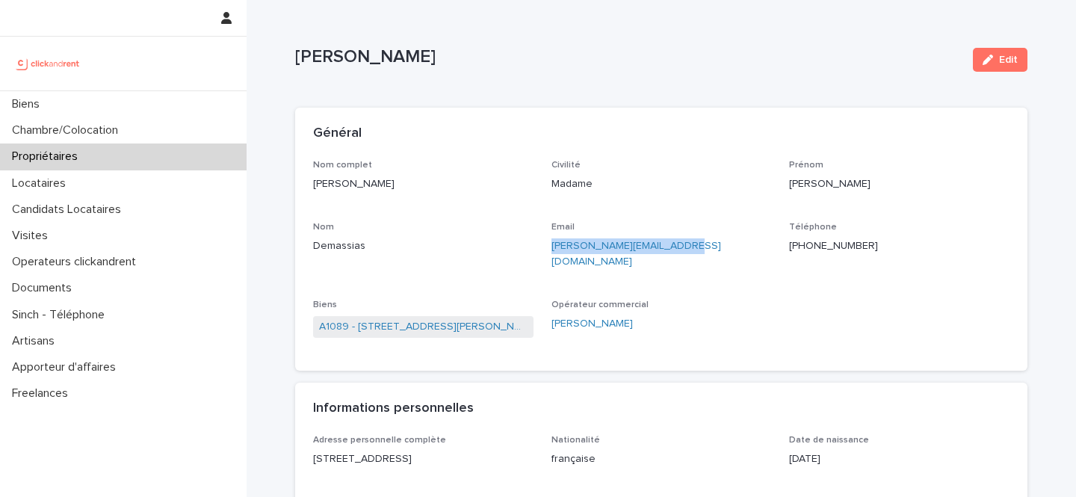
drag, startPoint x: 692, startPoint y: 247, endPoint x: 551, endPoint y: 247, distance: 141.2
click at [551, 247] on p "elise.demassias@gmail.com" at bounding box center [661, 253] width 220 height 31
copy link "elise.demassias@gmail.com"
click at [450, 319] on link "A1089 - 25 Rue René Hamon, Villejuif 94800" at bounding box center [423, 327] width 208 height 16
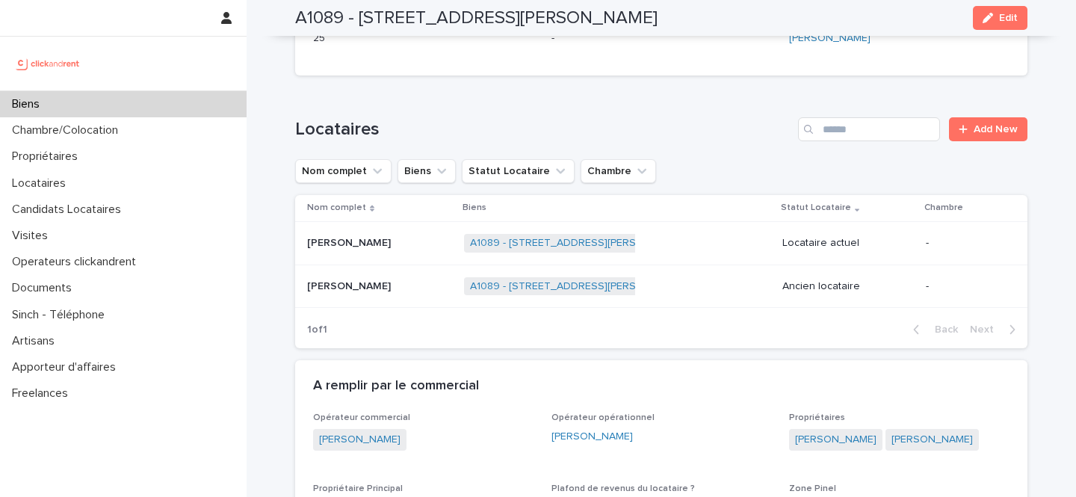
scroll to position [843, 0]
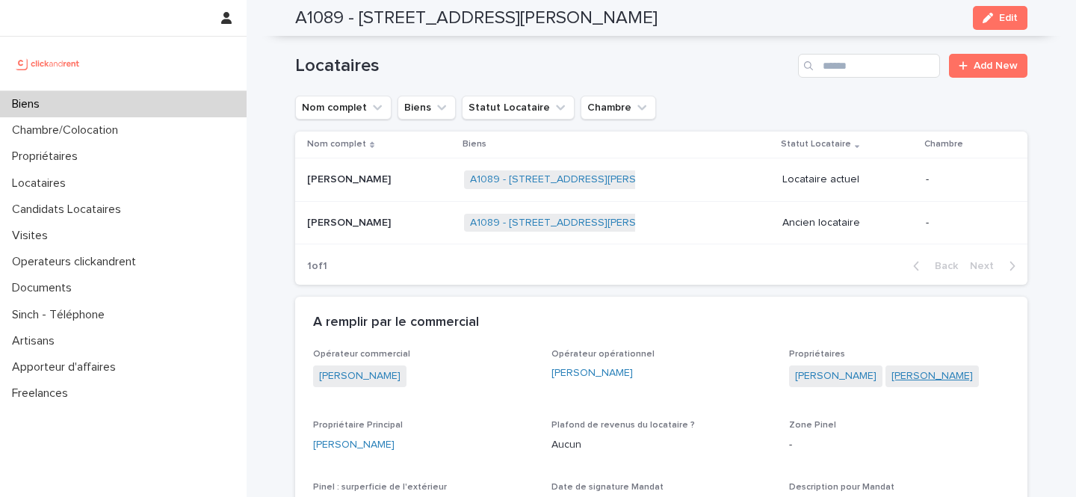
click at [909, 373] on link "Elise Demassias" at bounding box center [931, 376] width 81 height 16
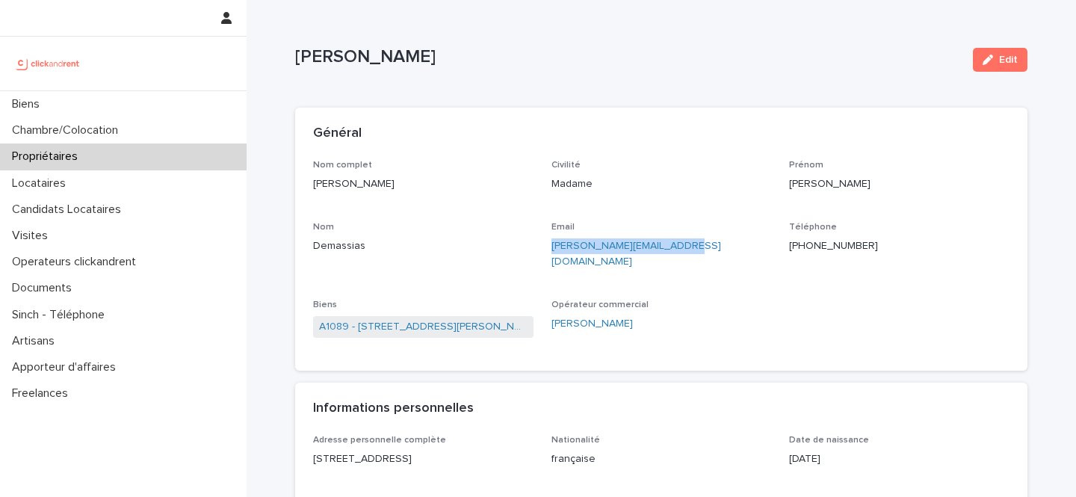
drag, startPoint x: 693, startPoint y: 257, endPoint x: 546, endPoint y: 251, distance: 147.3
click at [546, 251] on div "Nom complet Elise Demassias Civilité Madame Prénom Elise Nom Demassias Email el…" at bounding box center [661, 256] width 696 height 193
copy link "elise.demassias@gmail.com"
click at [809, 253] on p "+33628341673" at bounding box center [899, 246] width 220 height 16
click at [809, 252] on p "+33628341673" at bounding box center [899, 246] width 220 height 16
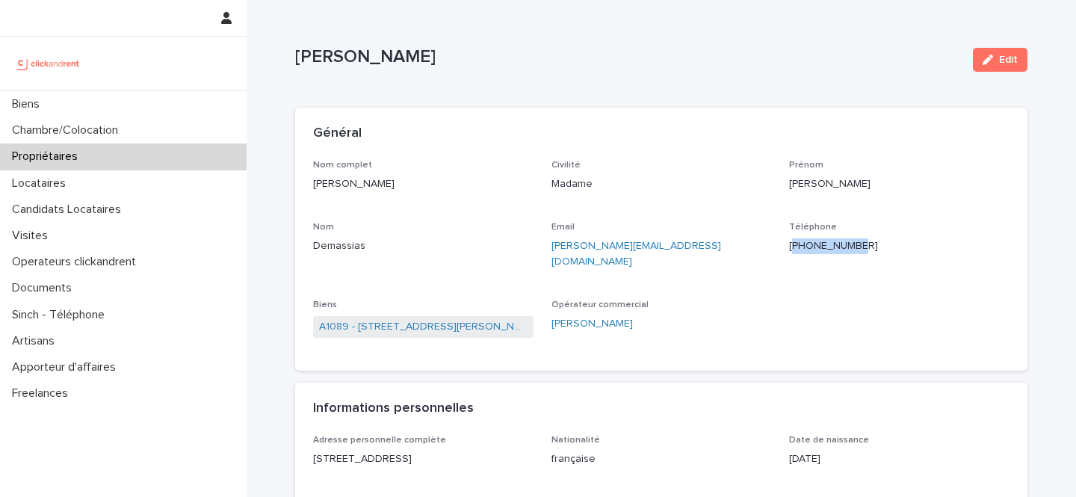
click at [809, 252] on p "+33628341673" at bounding box center [899, 246] width 220 height 16
copy p "+33628341673"
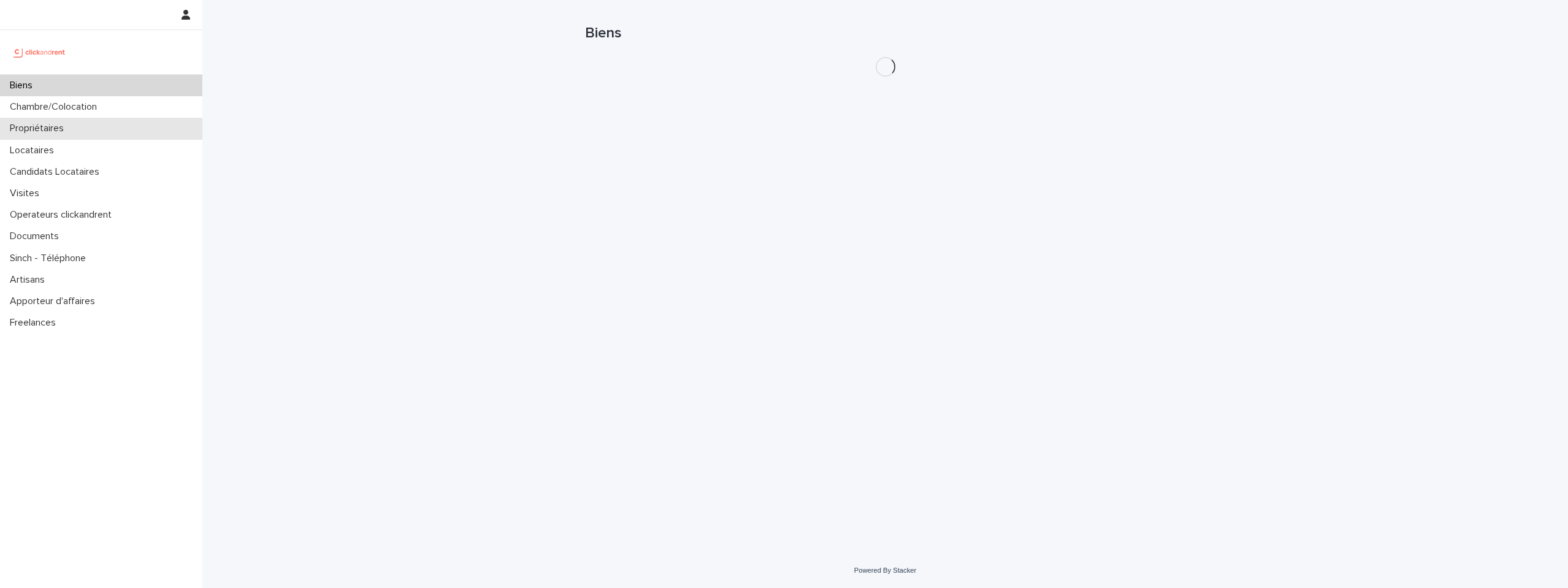
click at [136, 131] on div "Propriétaires" at bounding box center [101, 128] width 203 height 21
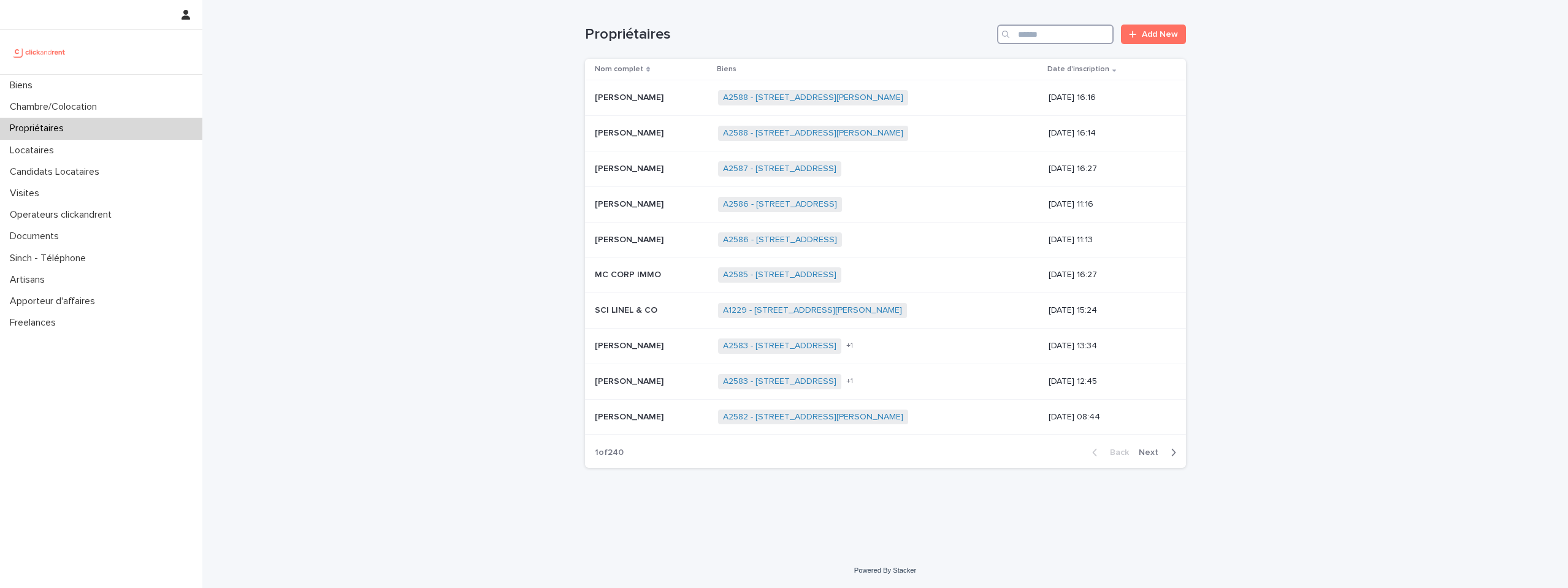
click at [1066, 35] on input "Search" at bounding box center [1056, 34] width 117 height 20
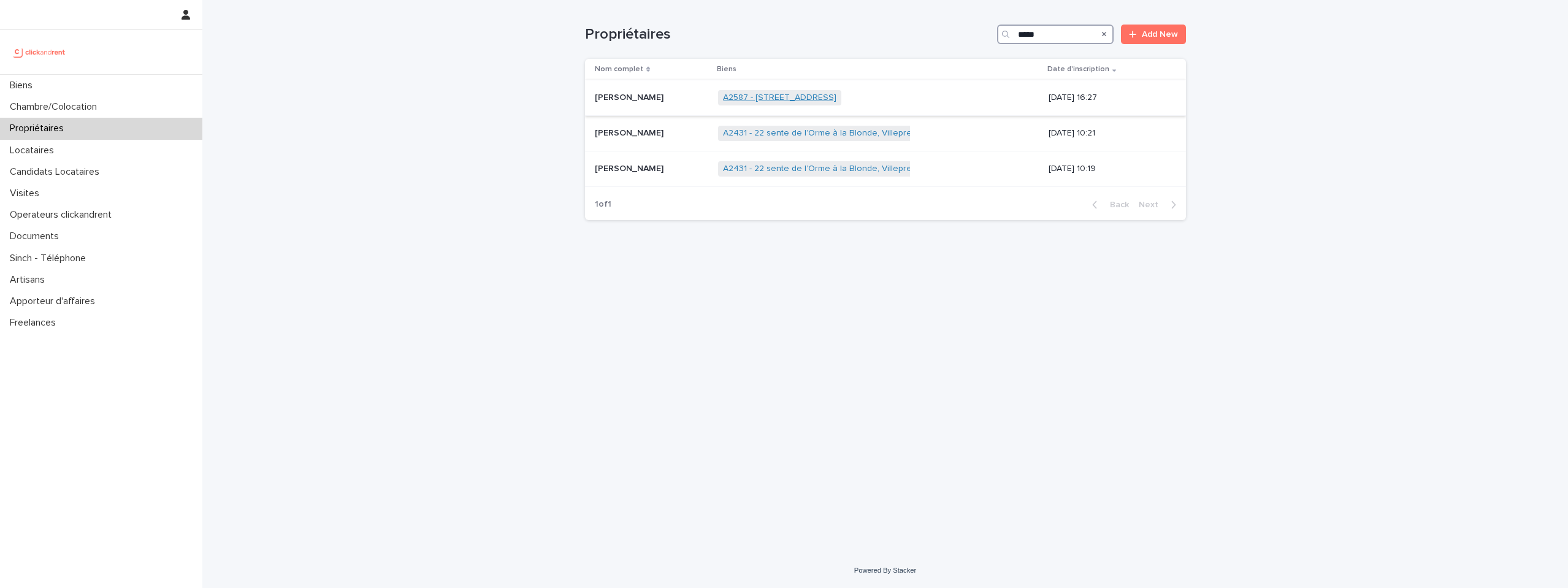
type input "*****"
click at [738, 99] on link "A2587 - [STREET_ADDRESS]" at bounding box center [780, 98] width 113 height 11
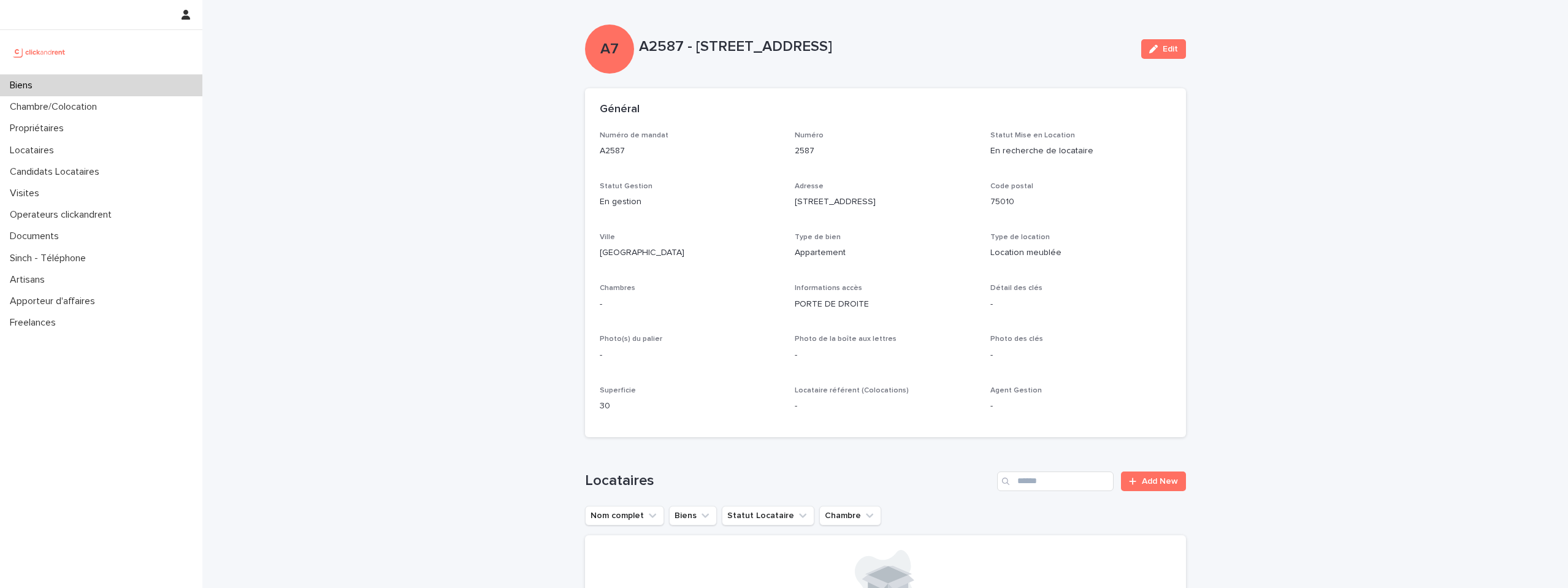
click at [649, 42] on p "A2587 - [STREET_ADDRESS]" at bounding box center [885, 47] width 493 height 18
copy p "A2587"
click at [728, 52] on p "A2587 - [STREET_ADDRESS]" at bounding box center [885, 47] width 493 height 18
drag, startPoint x: 636, startPoint y: 42, endPoint x: 965, endPoint y: 40, distance: 329.0
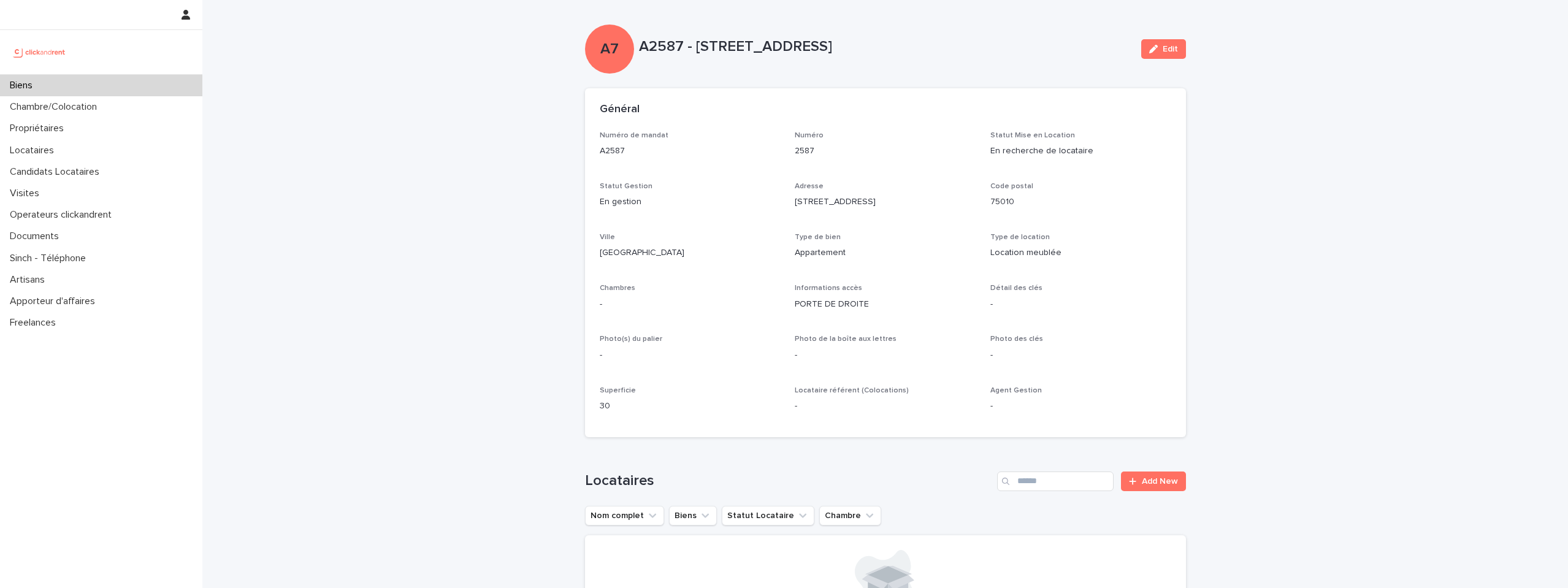
click at [965, 40] on div "A7 A2587 - 51 Boulevard de Magenta, Paris 75010 Edit" at bounding box center [886, 49] width 601 height 49
copy div "A7 A2587 - 51 Boulevard de Magenta, Paris 75010"
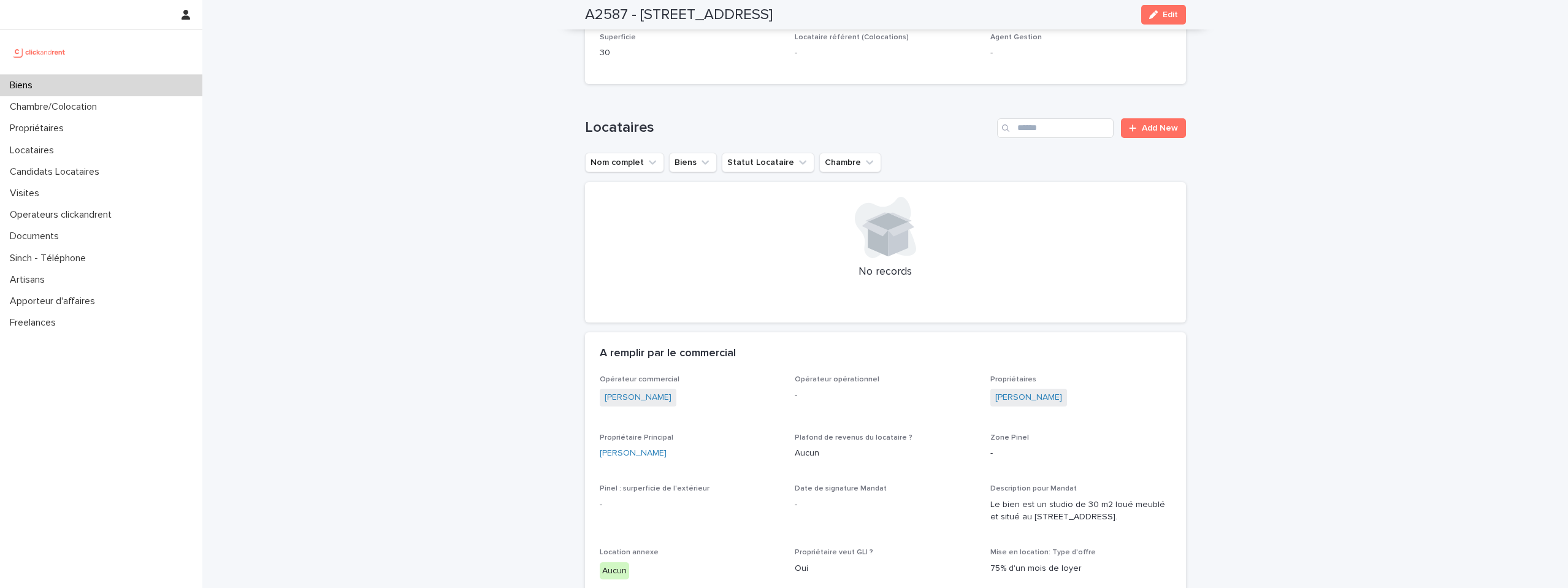
click at [1025, 406] on span "[PERSON_NAME]" at bounding box center [1029, 398] width 76 height 18
click at [1019, 396] on link "[PERSON_NAME]" at bounding box center [1028, 398] width 66 height 13
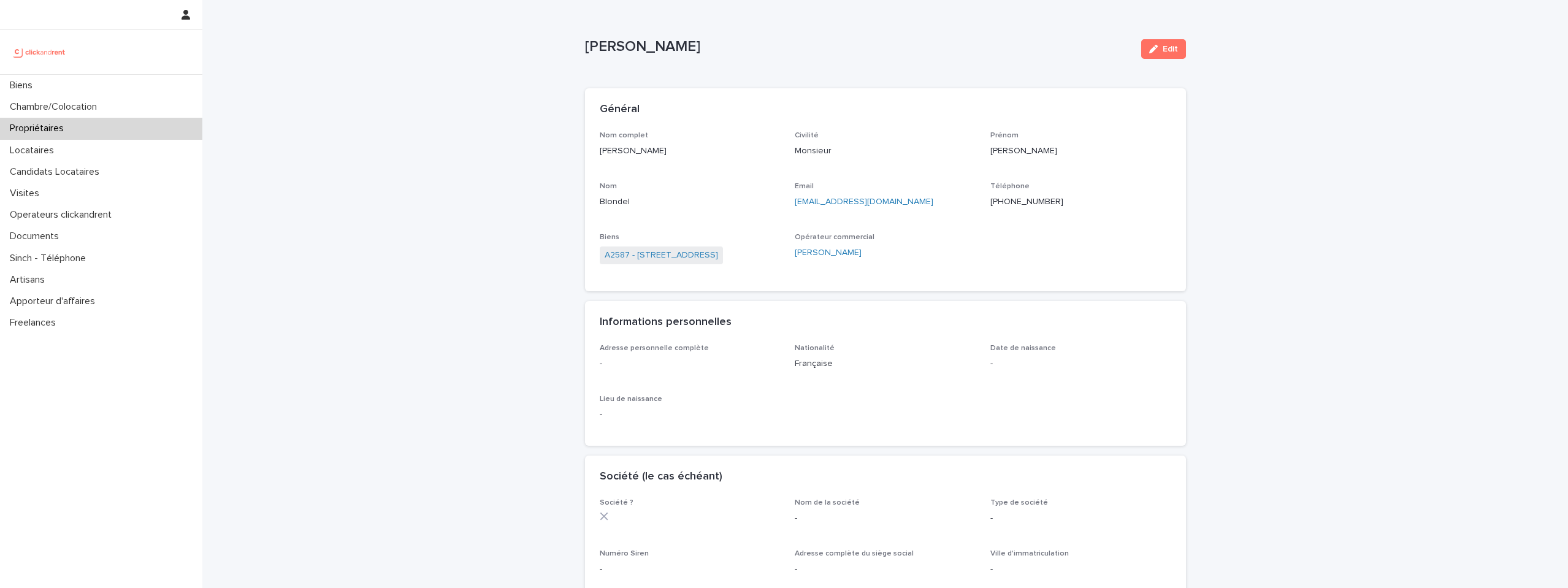
click at [633, 148] on p "[PERSON_NAME]" at bounding box center [690, 151] width 181 height 13
copy p "[PERSON_NAME]"
click at [719, 238] on p "Biens" at bounding box center [690, 237] width 181 height 8
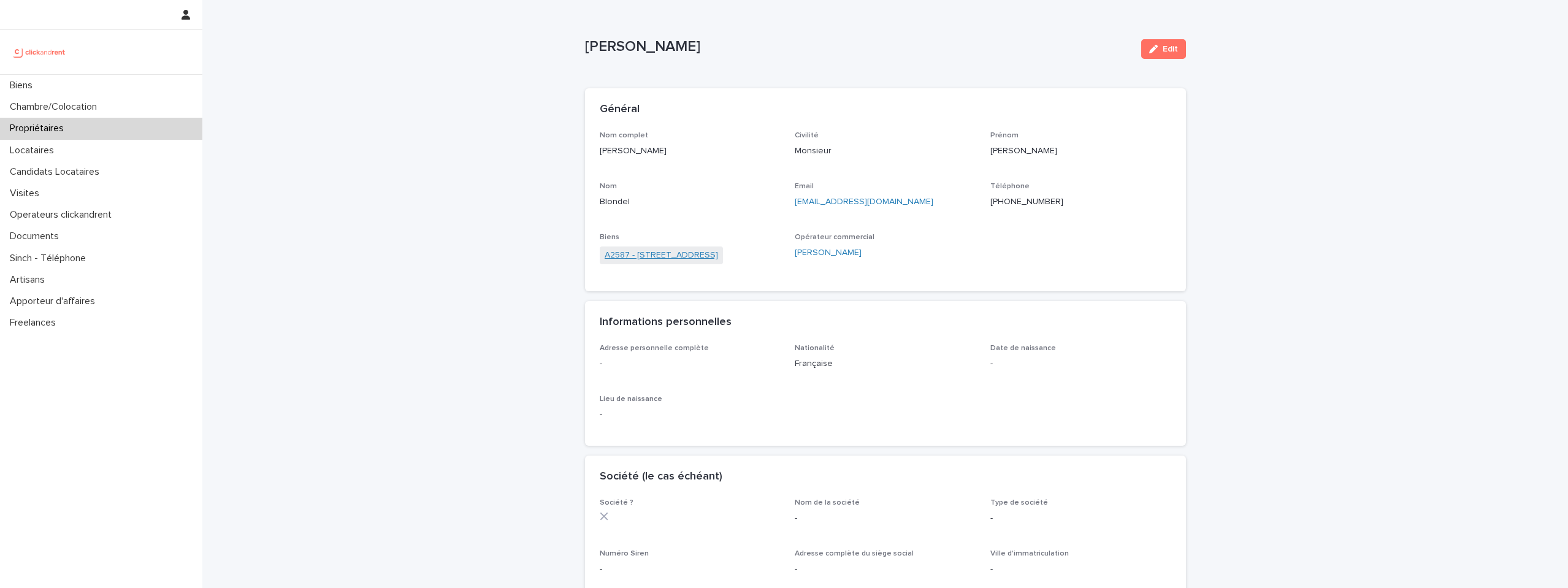
click at [713, 252] on link "A2587 - [STREET_ADDRESS]" at bounding box center [662, 255] width 113 height 13
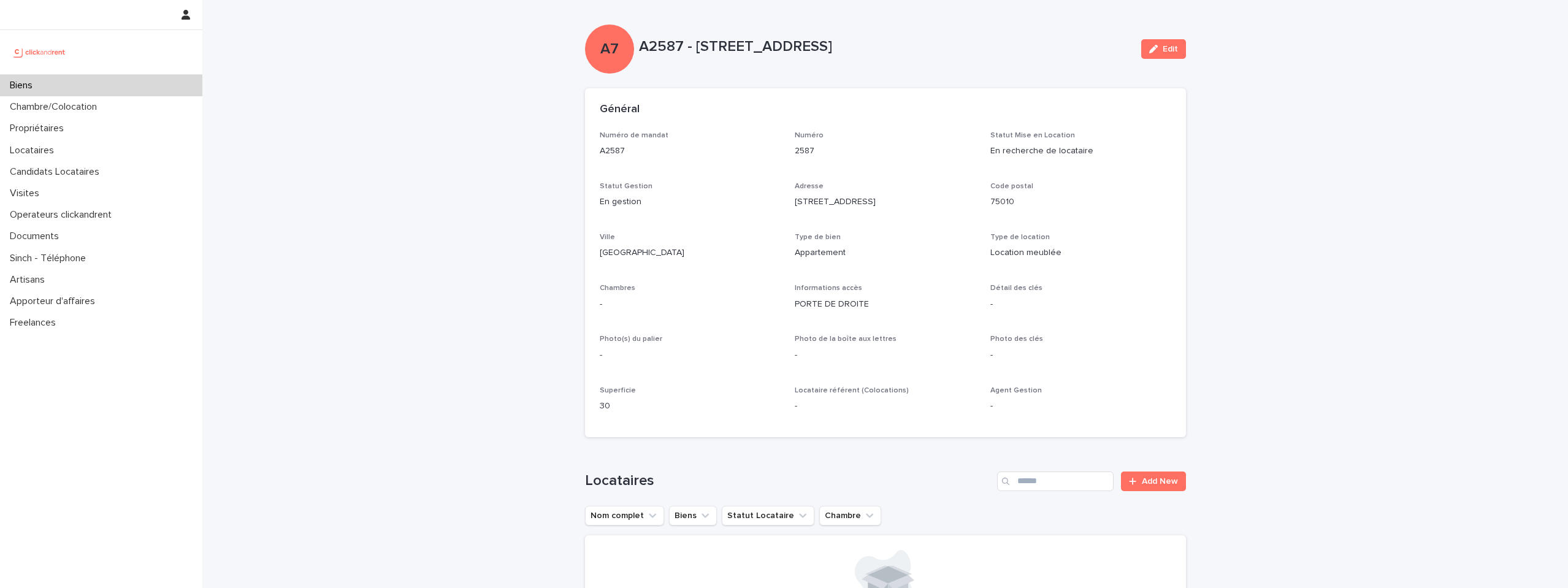
click at [662, 44] on p "A2587 - [STREET_ADDRESS]" at bounding box center [885, 47] width 493 height 18
copy p "A2587"
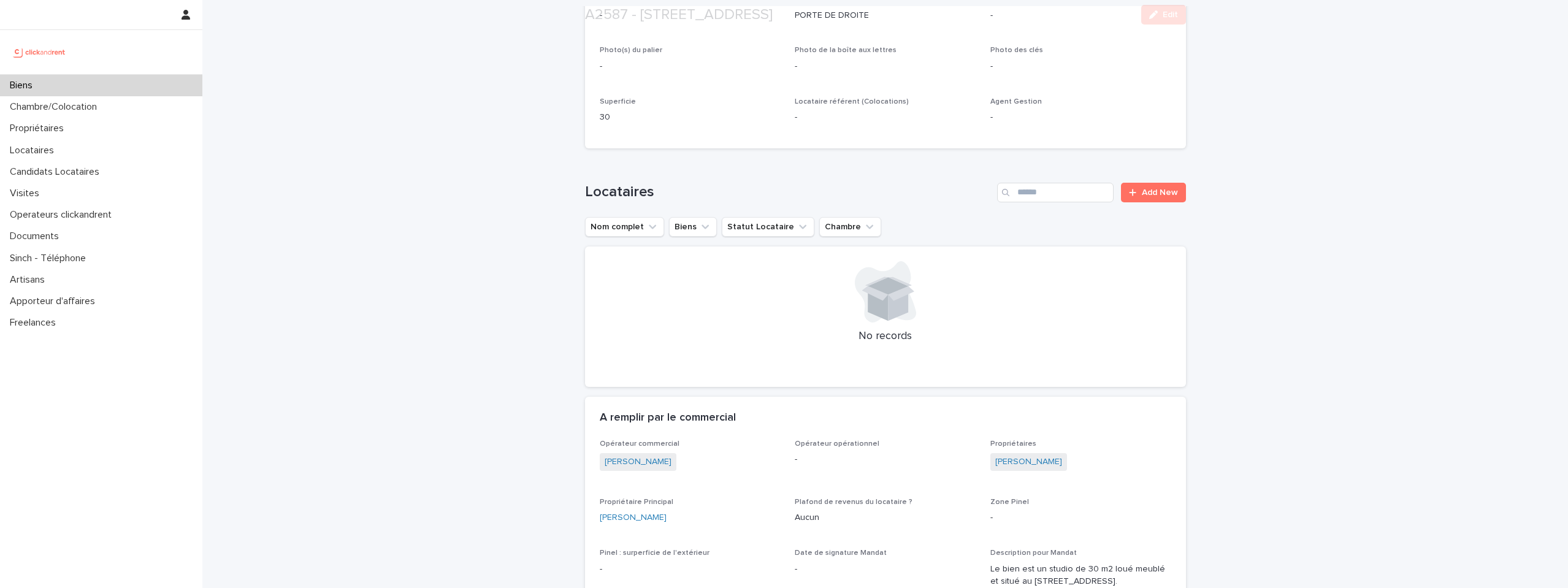
scroll to position [319, 0]
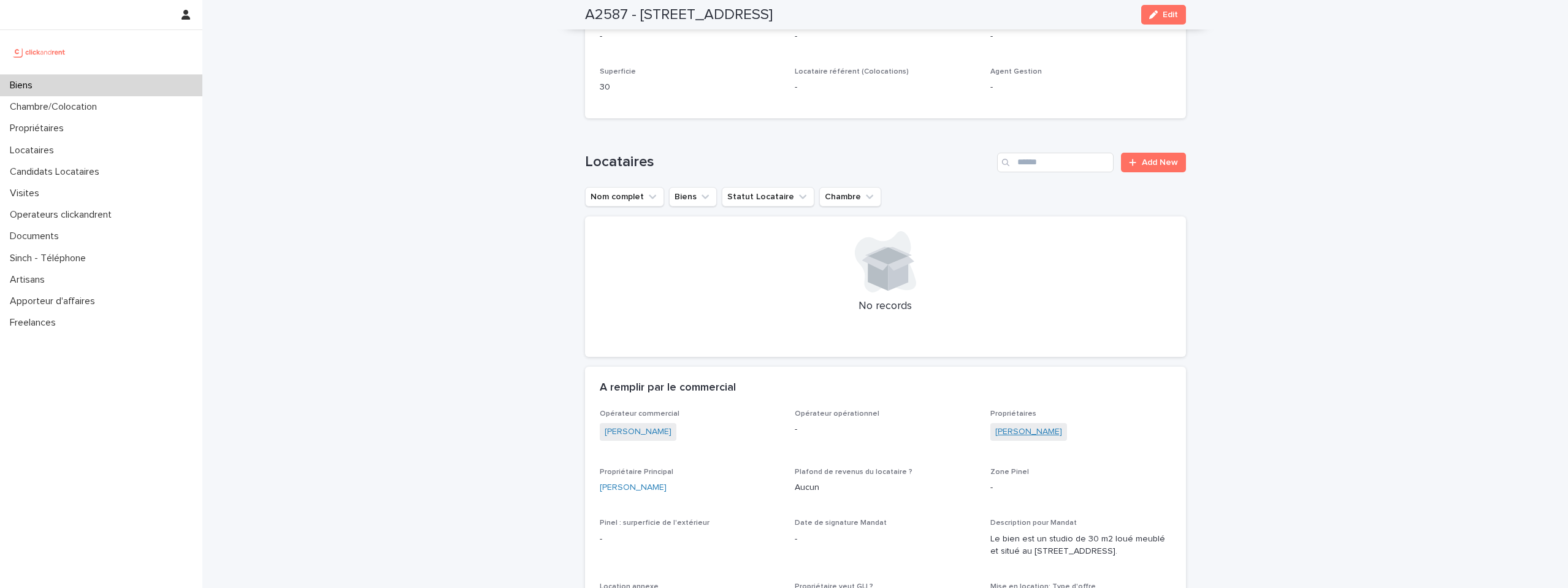
click at [1043, 426] on link "[PERSON_NAME]" at bounding box center [1028, 432] width 66 height 13
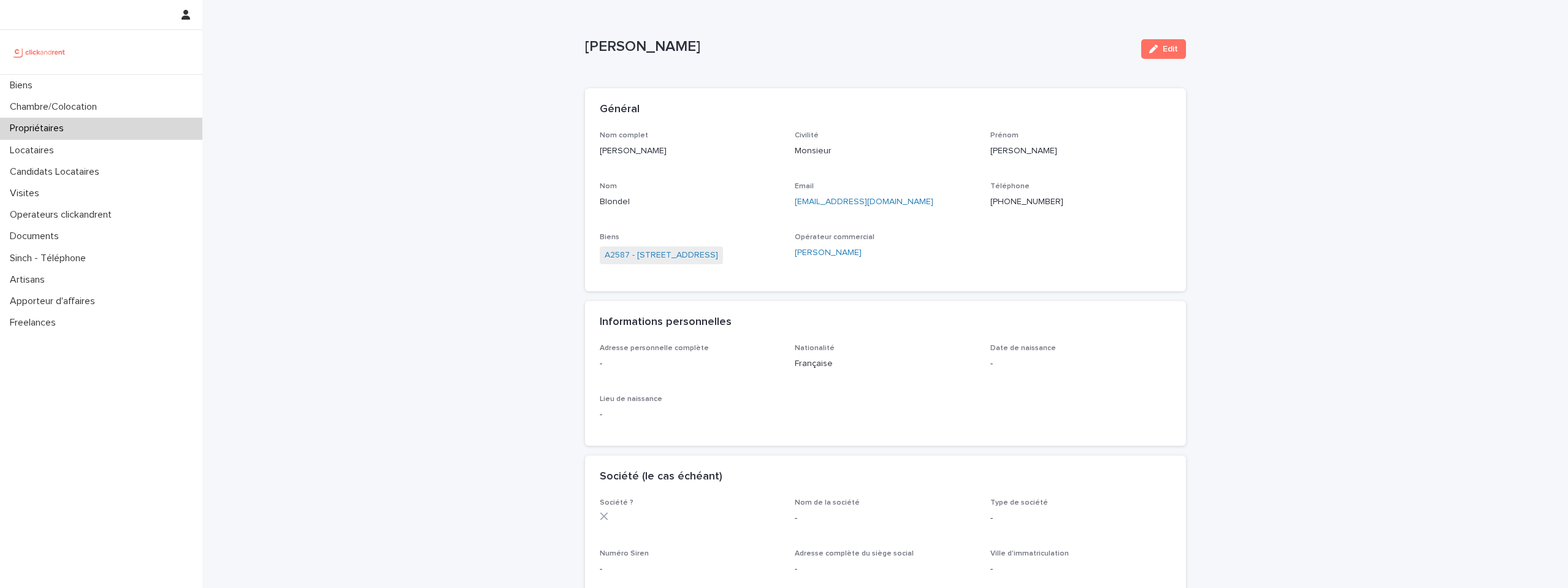
click at [998, 203] on p "+33637519428" at bounding box center [1081, 202] width 181 height 13
click at [898, 198] on p "laurentblondel@yahoo.fr" at bounding box center [885, 202] width 181 height 13
drag, startPoint x: 898, startPoint y: 201, endPoint x: 792, endPoint y: 201, distance: 106.0
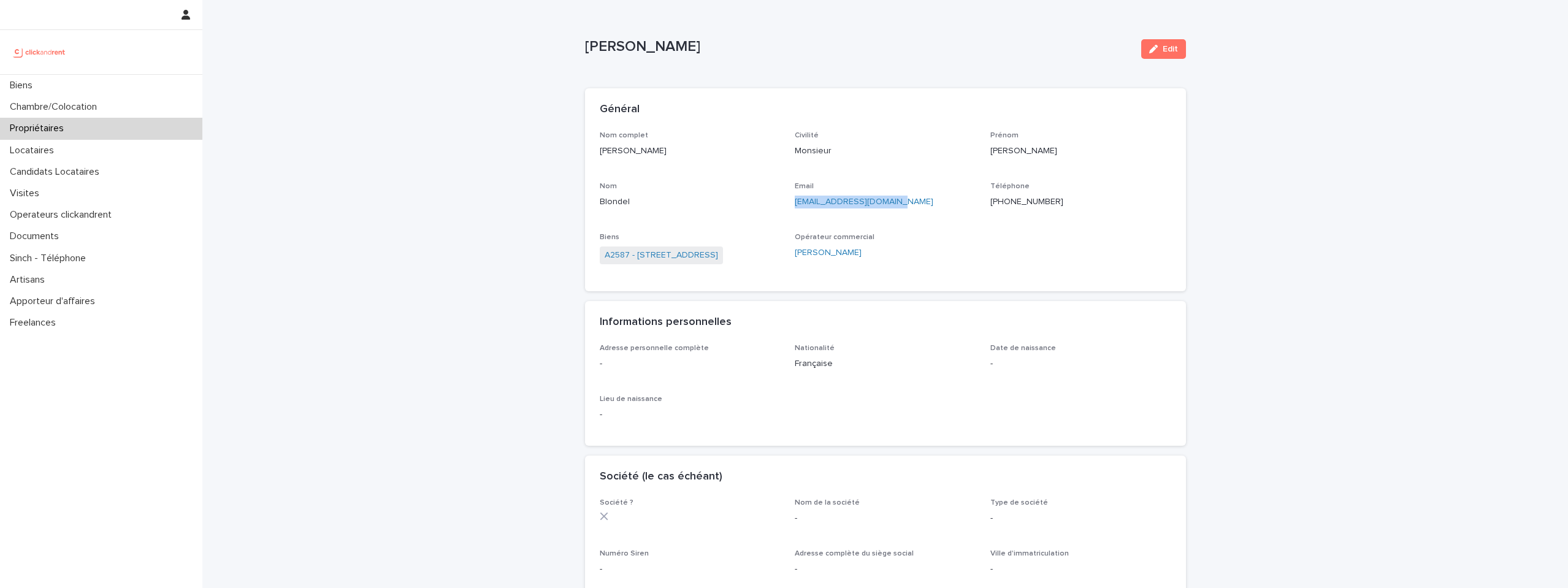
click at [792, 201] on div "Nom complet Laurent Blondel Civilité Monsieur Prénom Laurent Nom Blondel Email …" at bounding box center [886, 204] width 571 height 146
copy link "laurentblondel@yahoo.fr"
click at [1011, 200] on p "+33637519428" at bounding box center [1081, 202] width 181 height 13
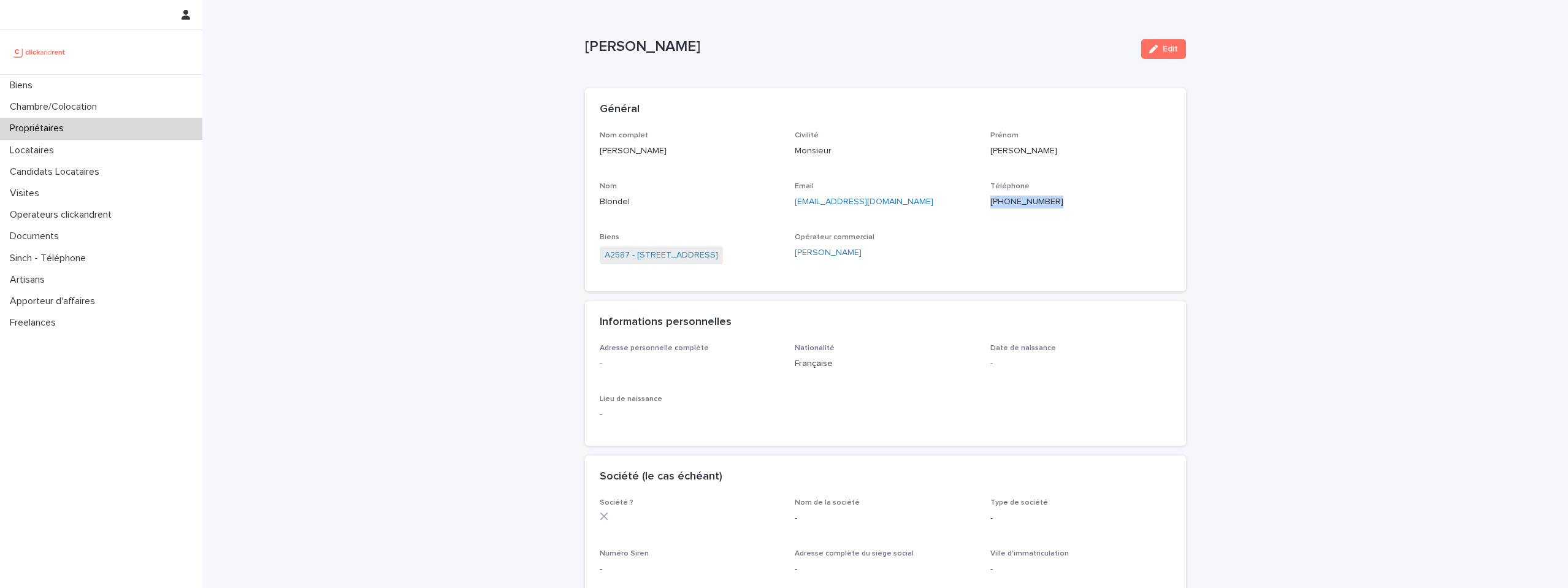
copy p "+33637519428"
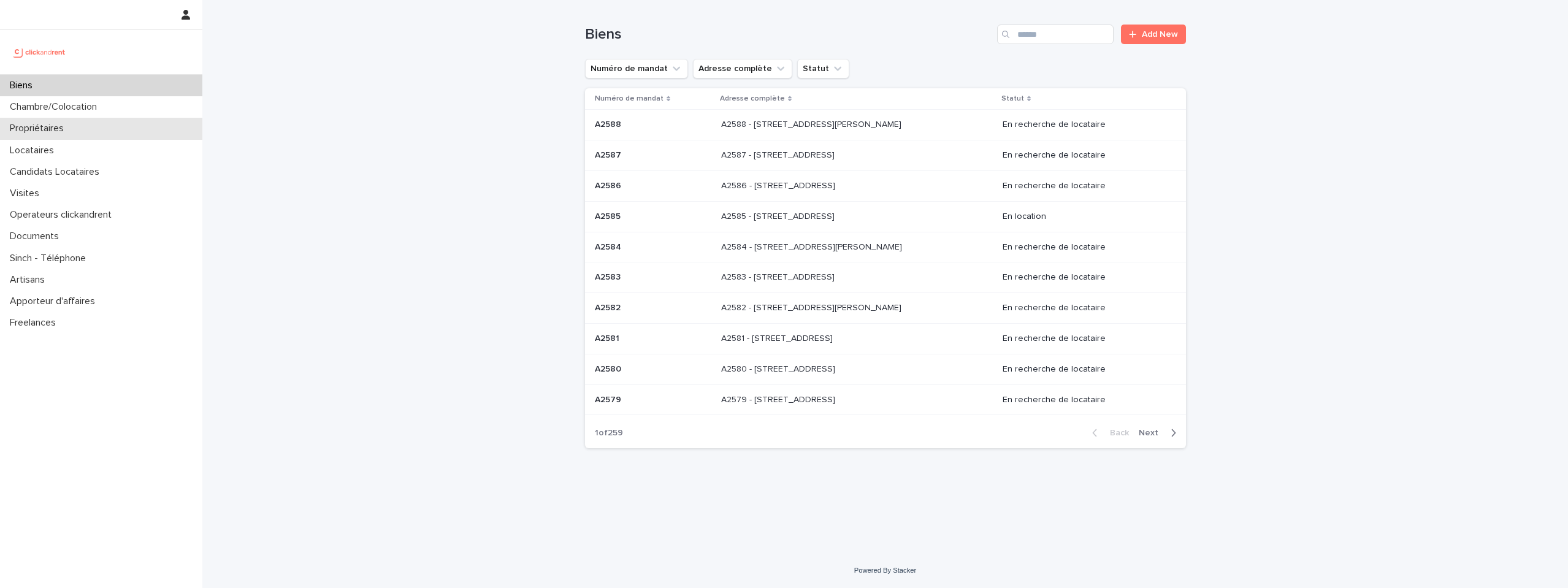
click at [64, 124] on p "Propriétaires" at bounding box center [39, 128] width 69 height 11
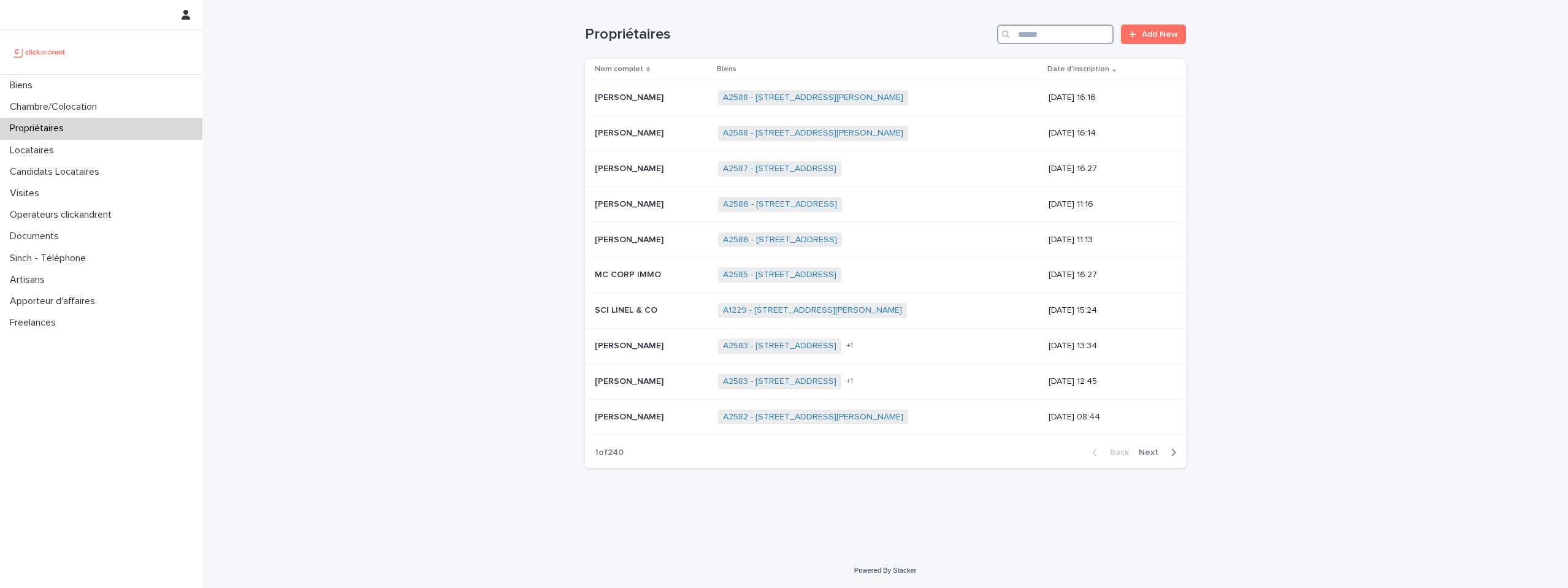
click at [1046, 35] on input "Search" at bounding box center [1056, 34] width 117 height 20
type input "***"
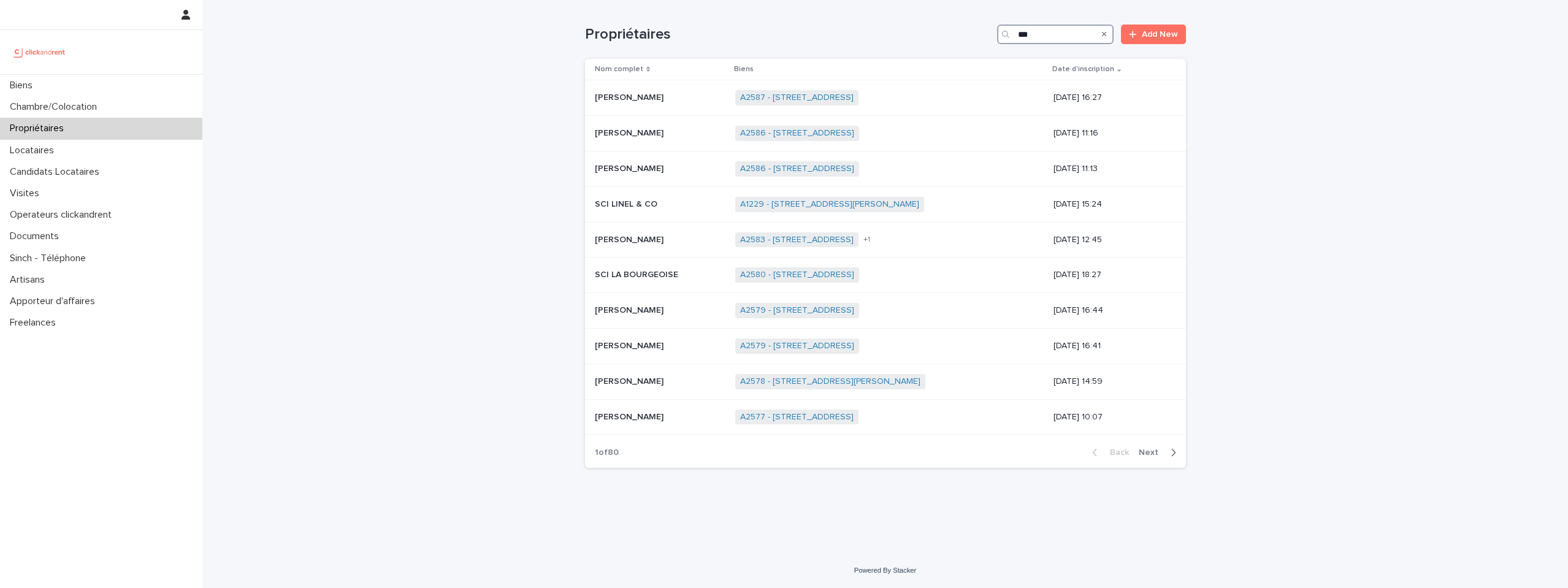
click at [1059, 35] on input "***" at bounding box center [1056, 34] width 117 height 20
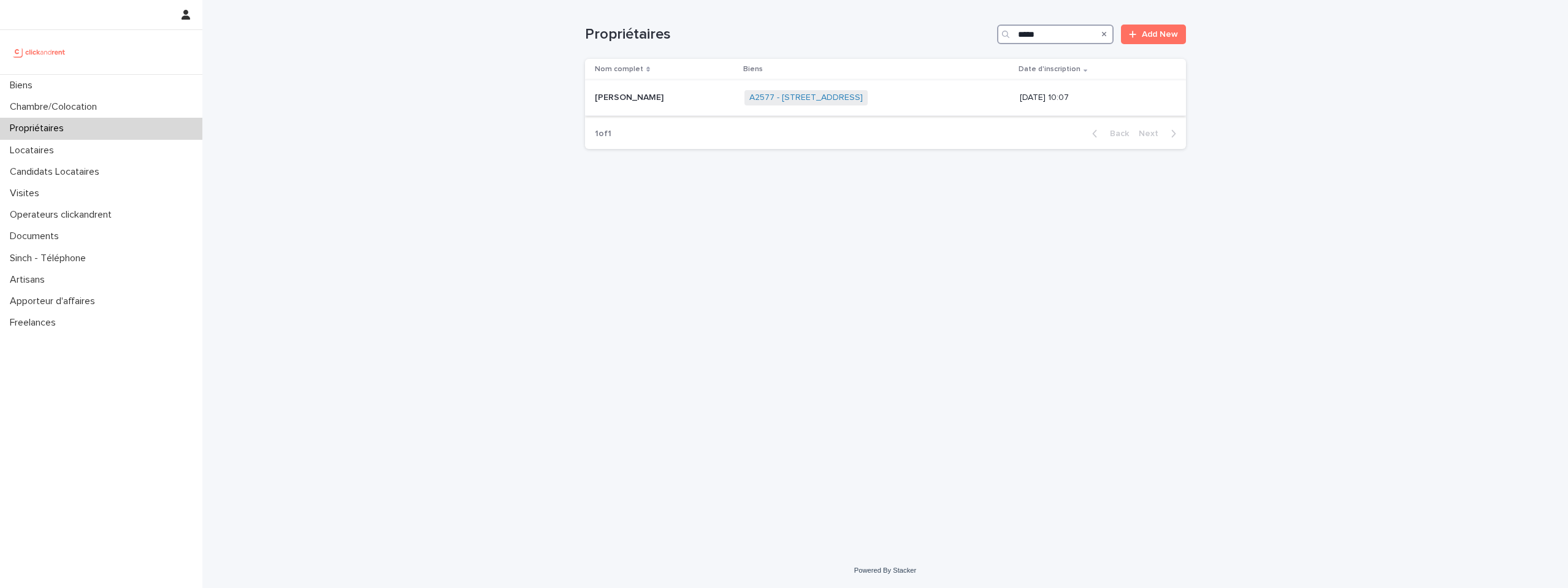
type input "*****"
click at [605, 101] on p "[PERSON_NAME]" at bounding box center [630, 97] width 71 height 13
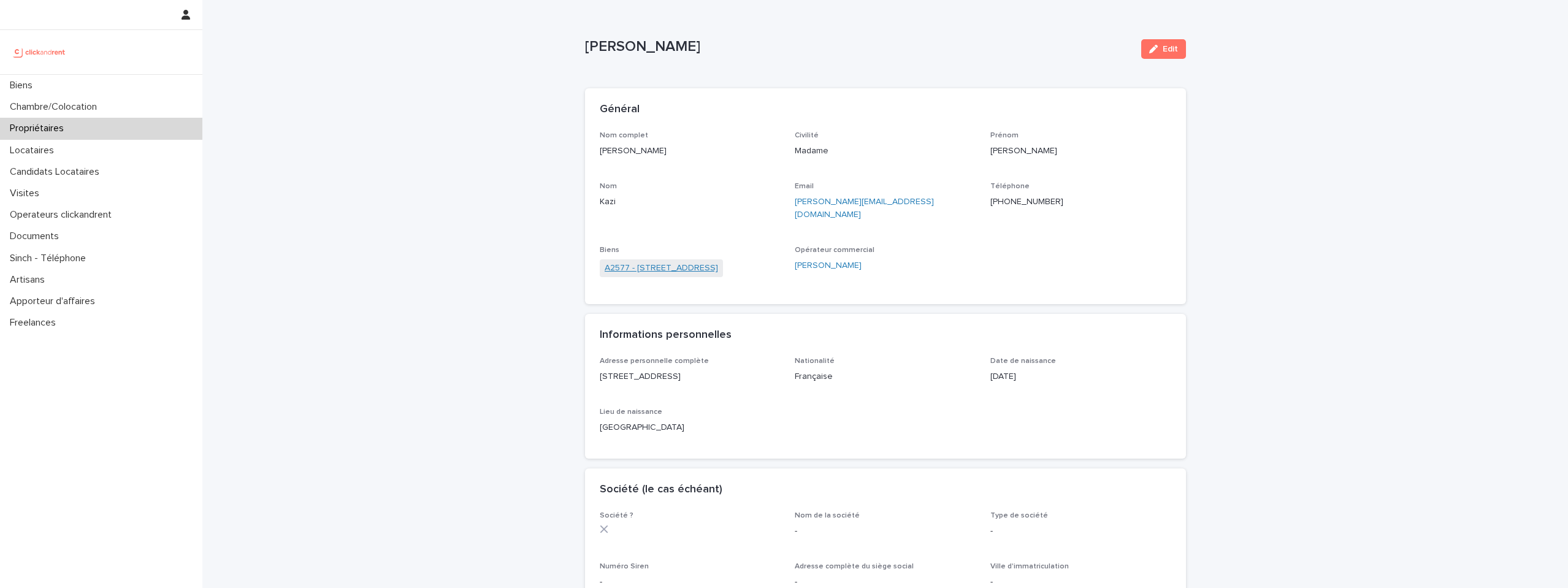
click at [685, 262] on link "A2577 - [STREET_ADDRESS]" at bounding box center [662, 269] width 113 height 13
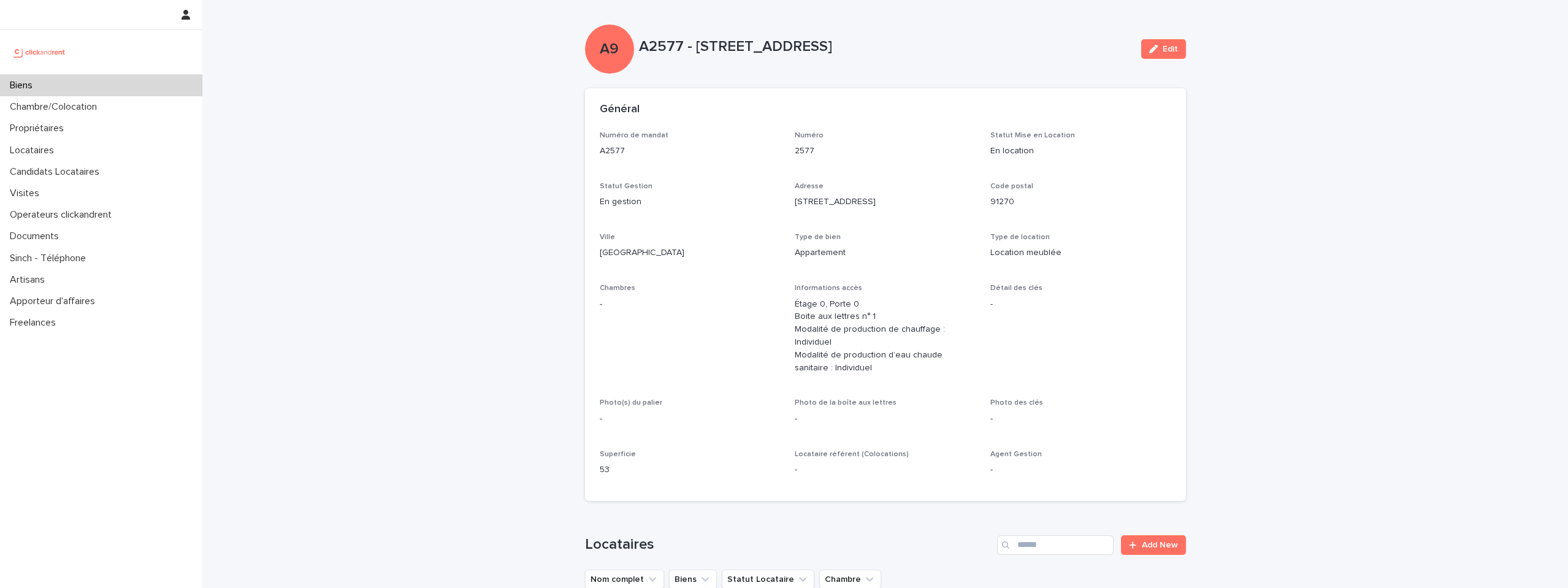
click at [801, 151] on p "2577" at bounding box center [885, 151] width 181 height 13
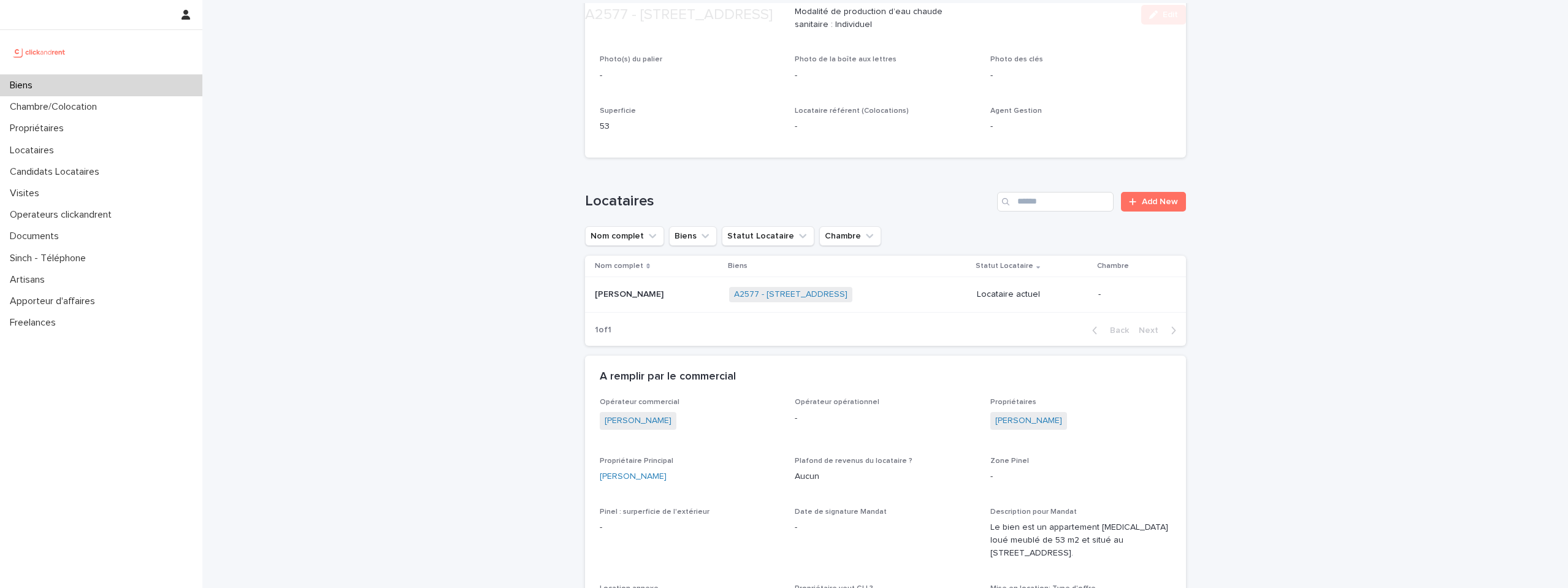
scroll to position [421, 0]
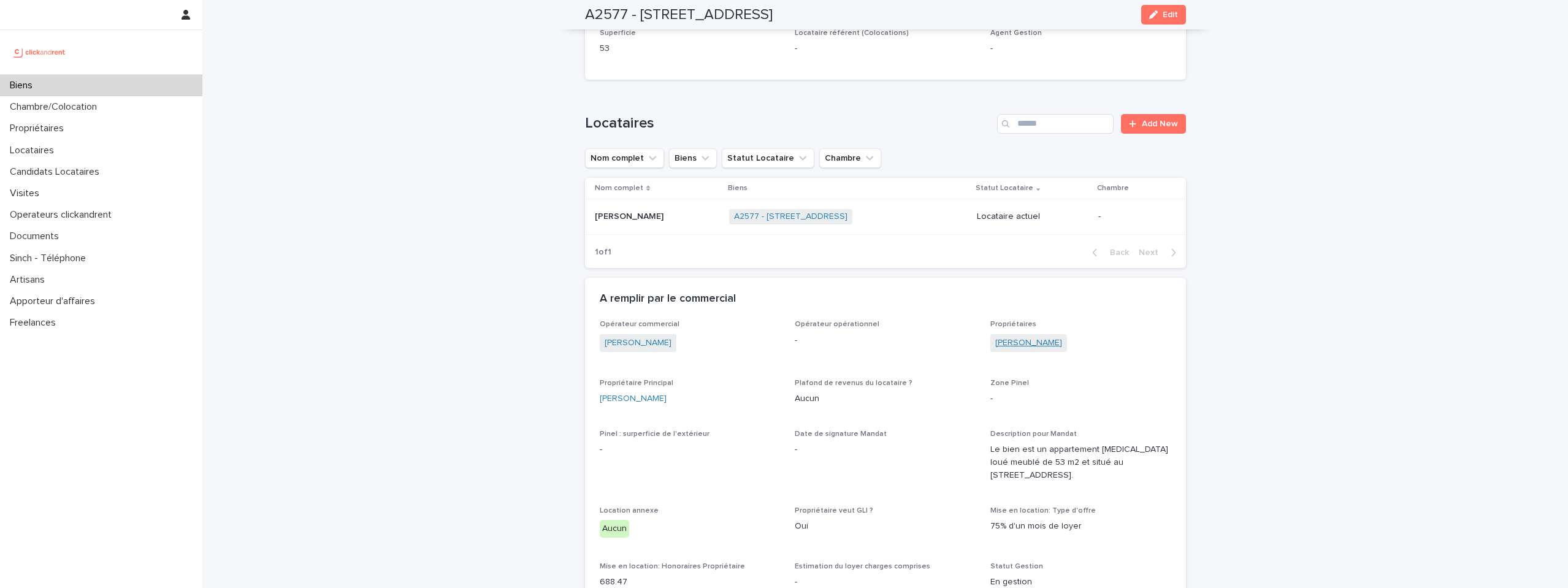
click at [1015, 347] on link "[PERSON_NAME]" at bounding box center [1028, 343] width 66 height 13
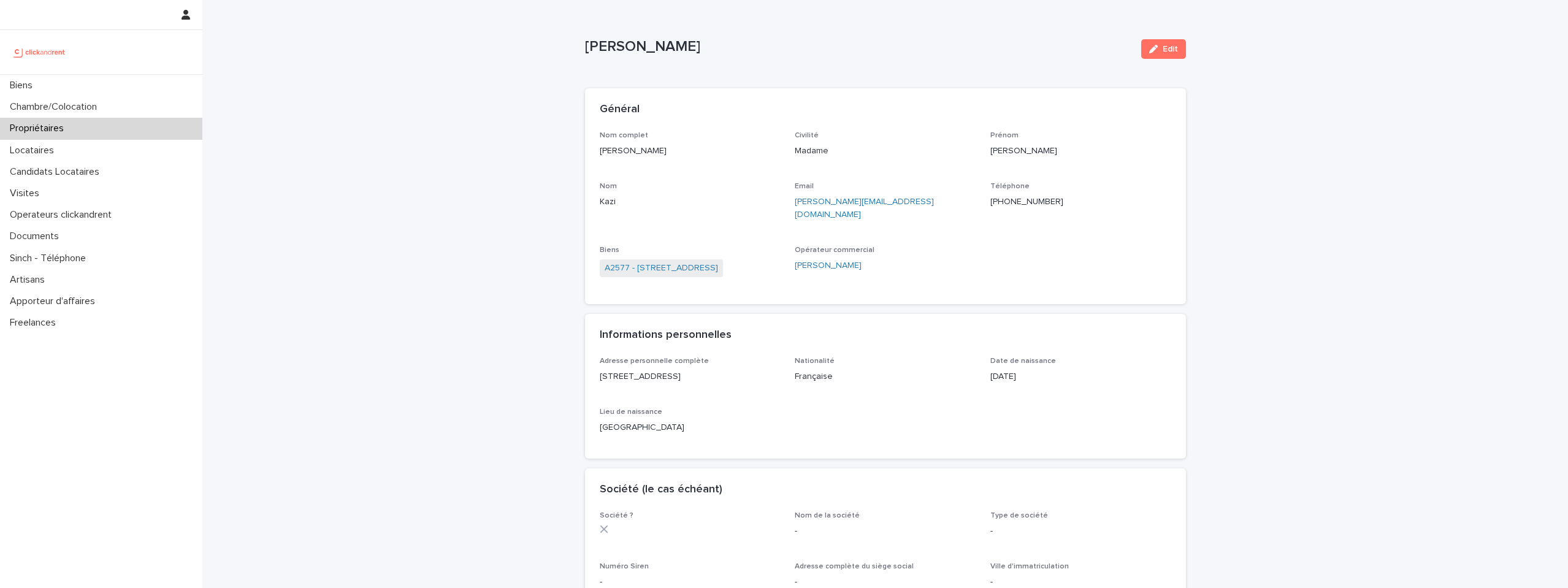
click at [888, 199] on p "[PERSON_NAME][EMAIL_ADDRESS][DOMAIN_NAME]" at bounding box center [885, 208] width 181 height 25
copy link "[PERSON_NAME][EMAIL_ADDRESS][DOMAIN_NAME]"
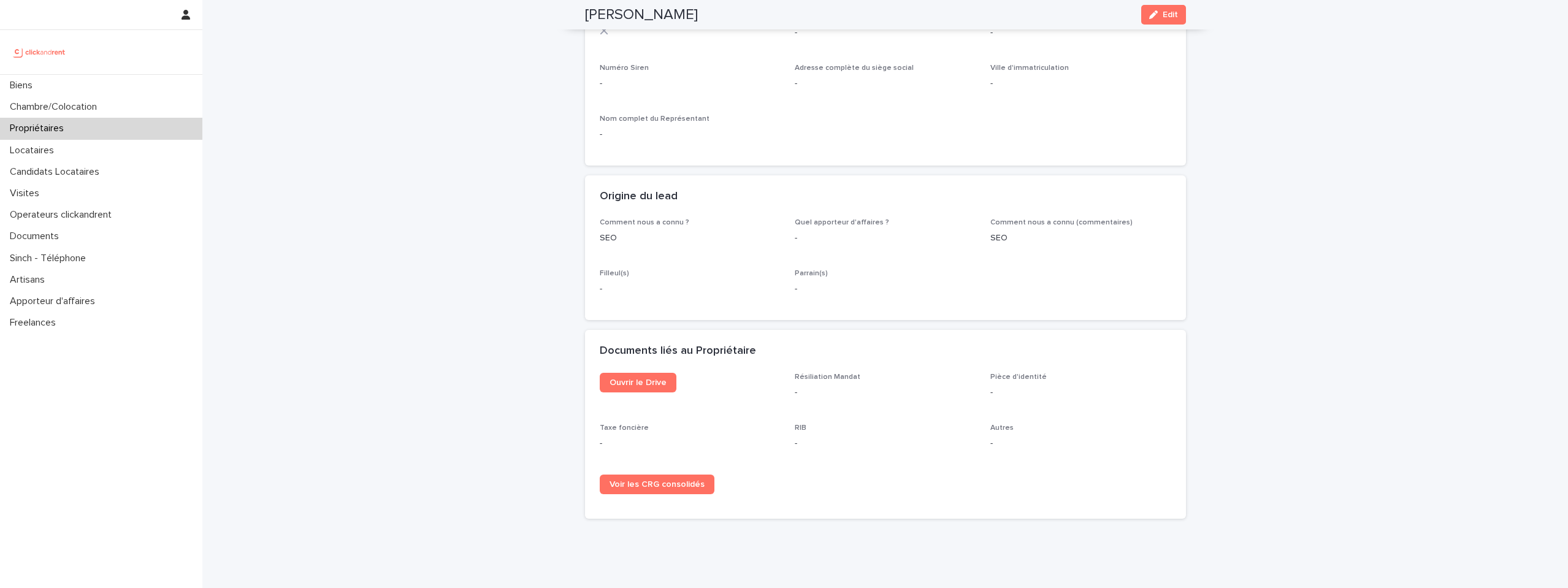
scroll to position [535, 0]
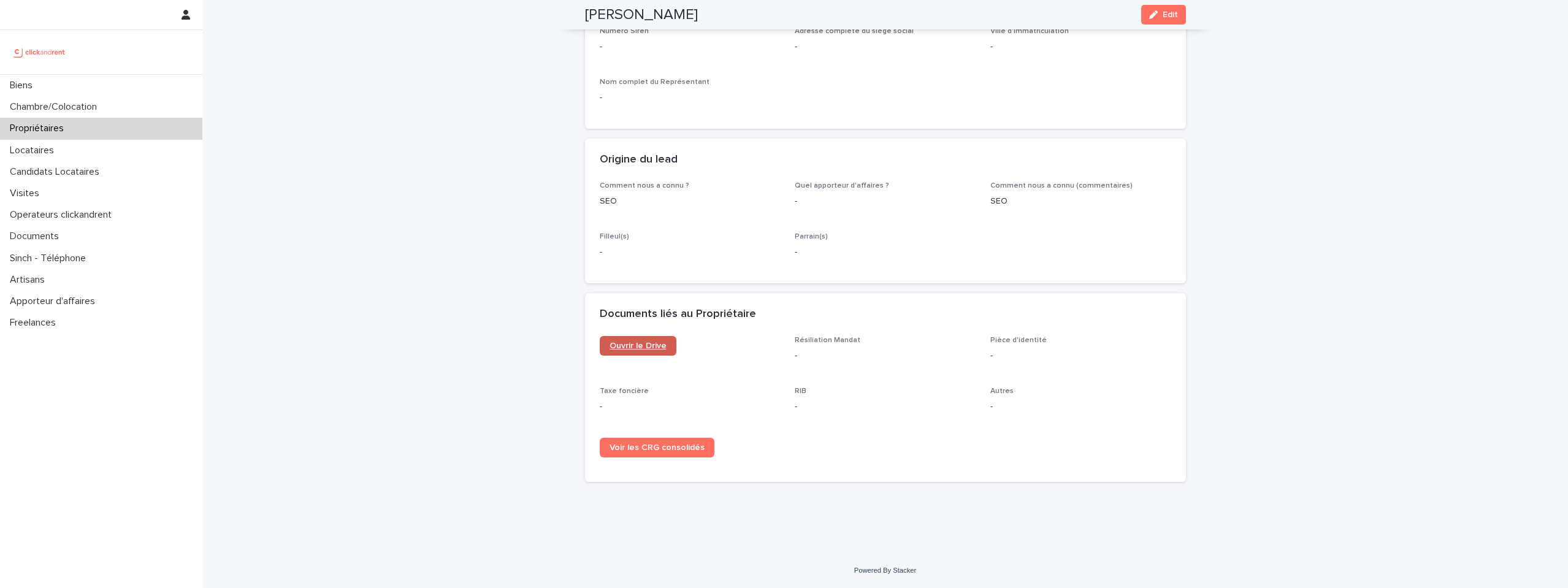
click at [645, 350] on span "Ouvrir le Drive" at bounding box center [638, 346] width 57 height 8
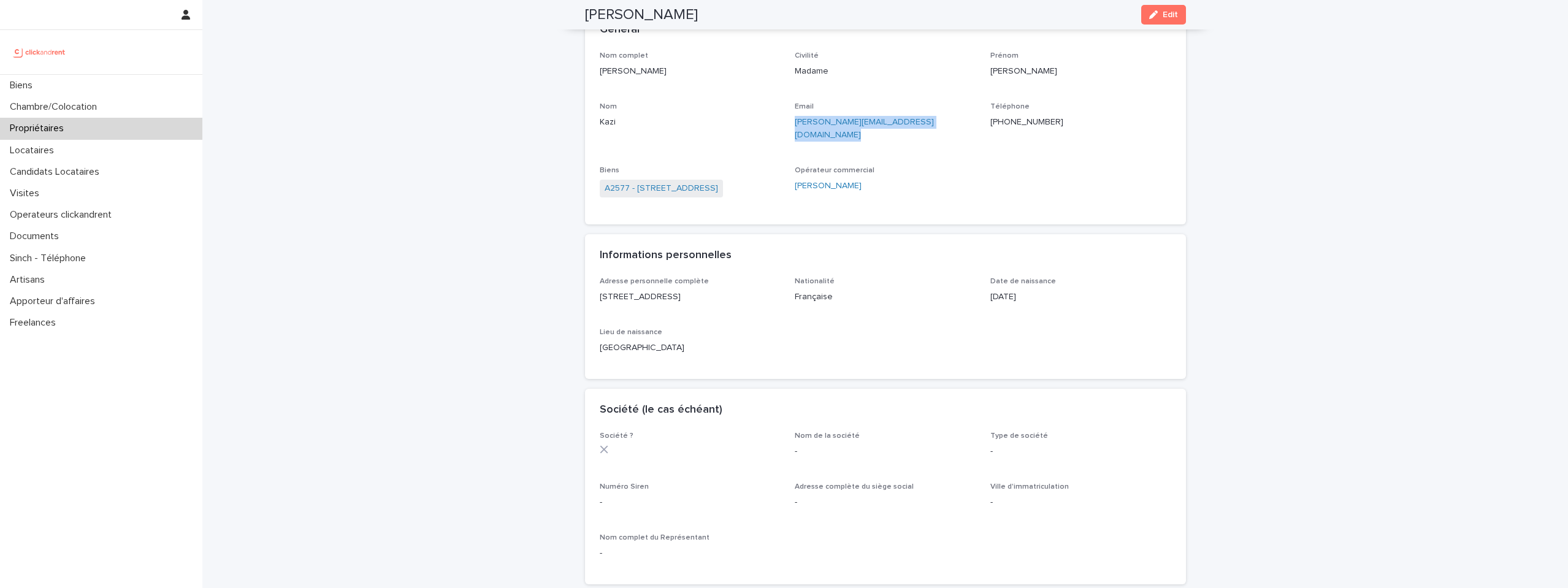
scroll to position [0, 0]
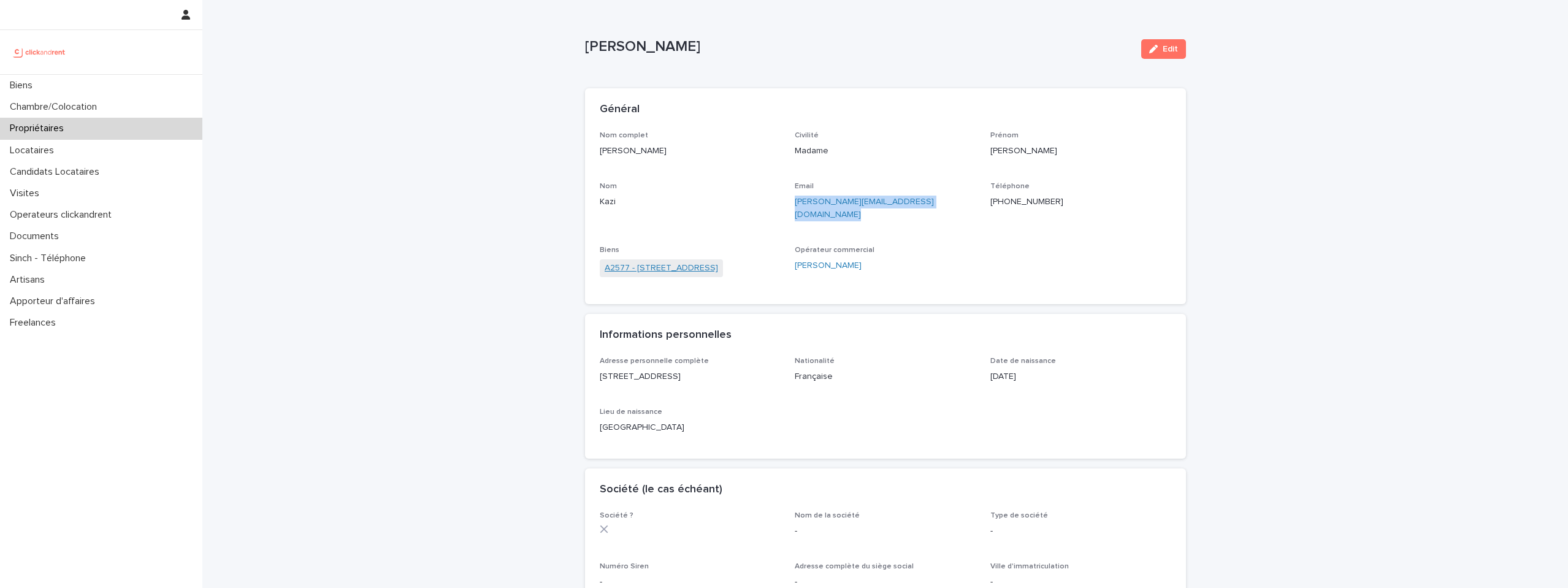
click at [699, 262] on link "A2577 - [STREET_ADDRESS]" at bounding box center [662, 269] width 113 height 13
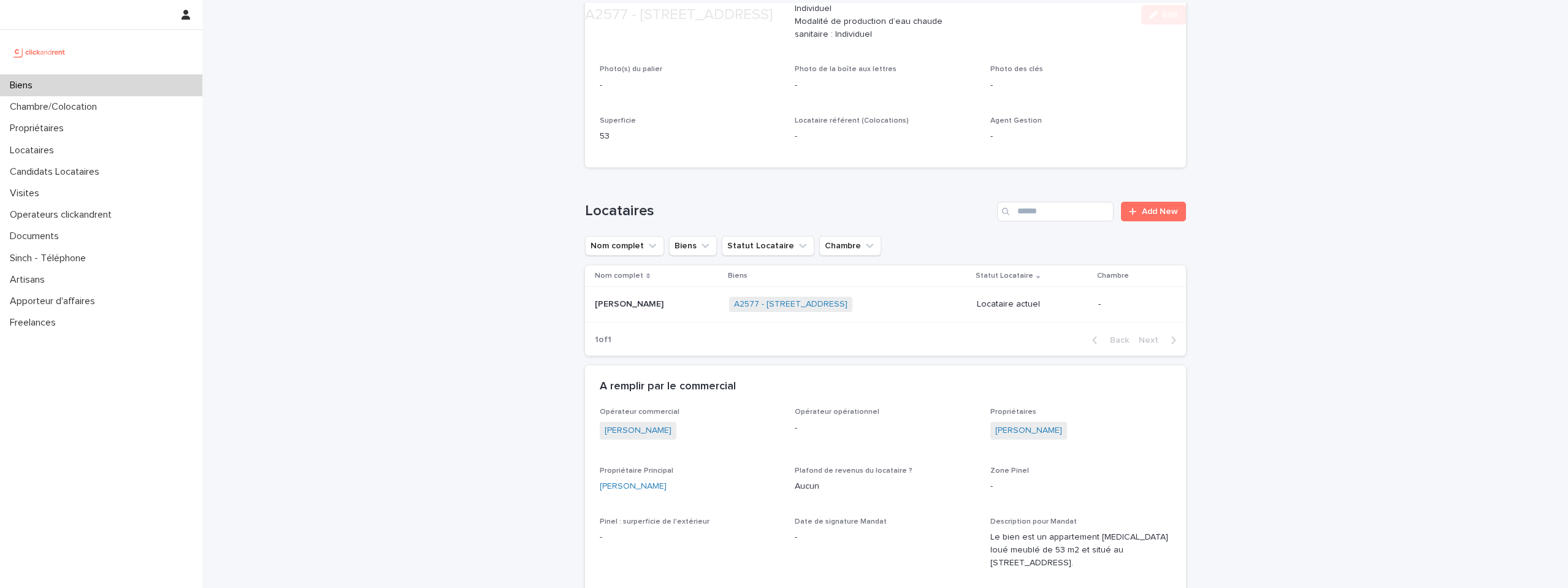
scroll to position [543, 0]
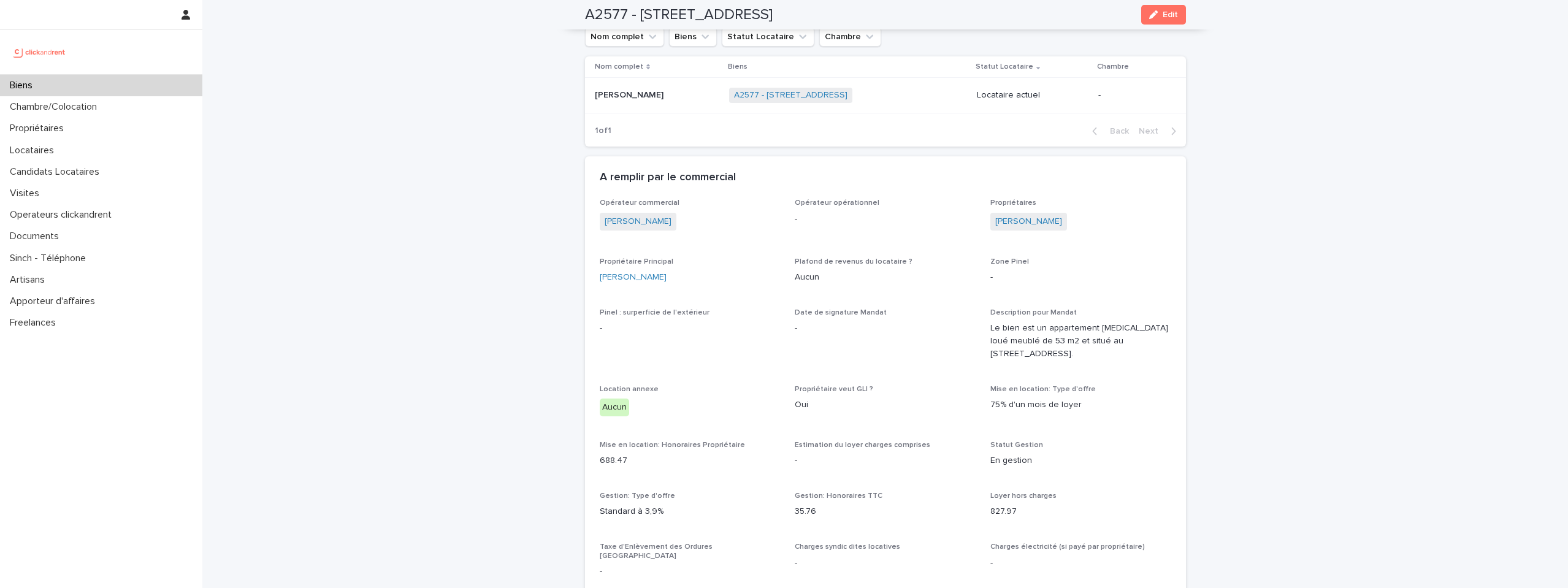
click at [628, 86] on div "[PERSON_NAME] Savane [PERSON_NAME] Savane" at bounding box center [658, 95] width 125 height 21
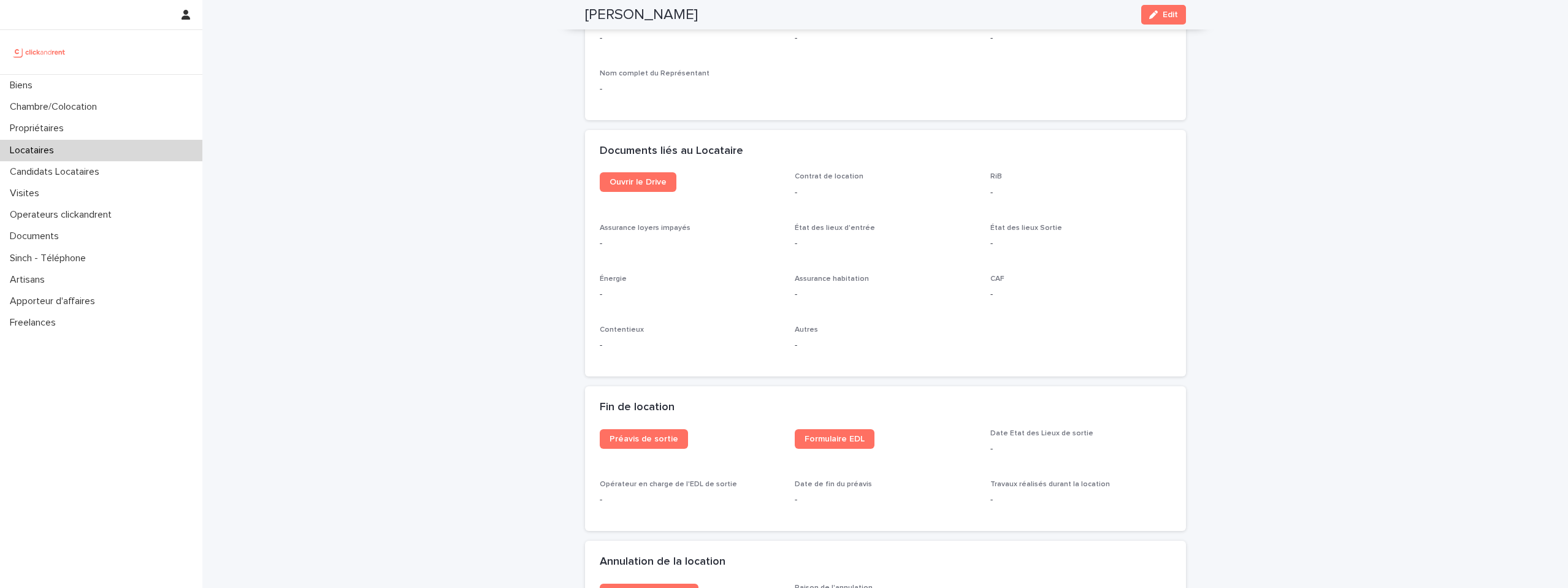
scroll to position [1253, 0]
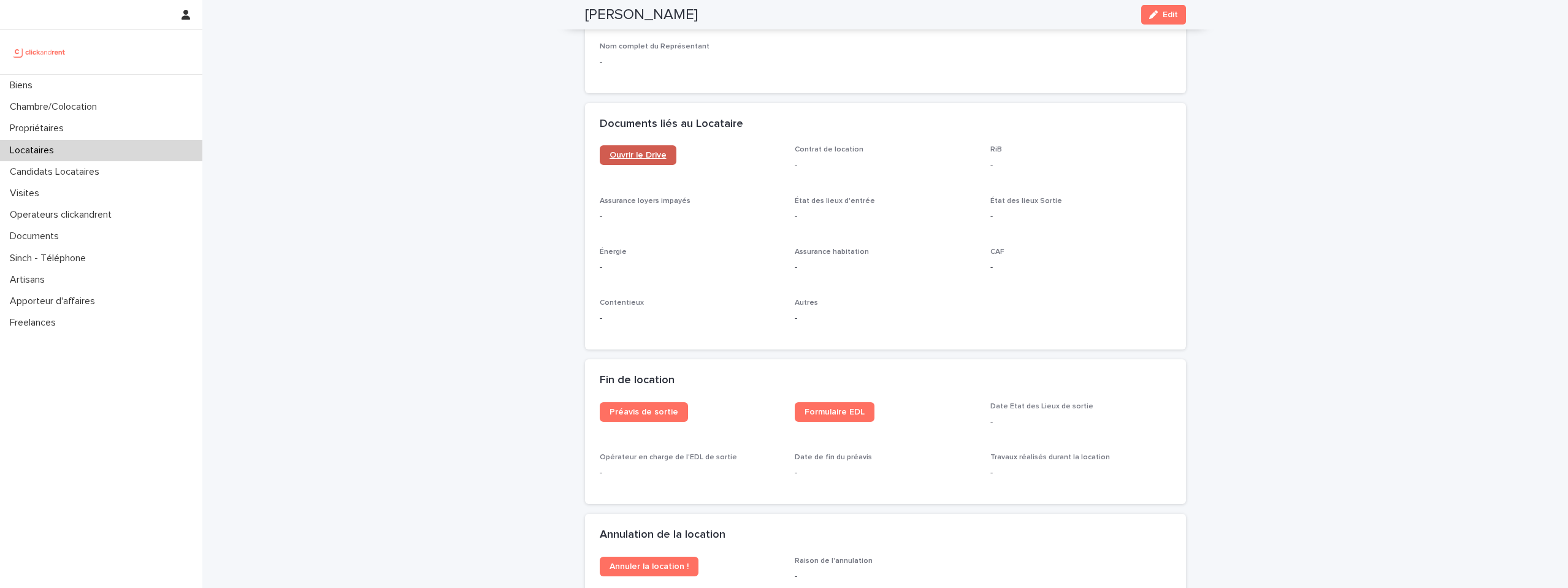
click at [634, 157] on span "Ouvrir le Drive" at bounding box center [638, 155] width 57 height 8
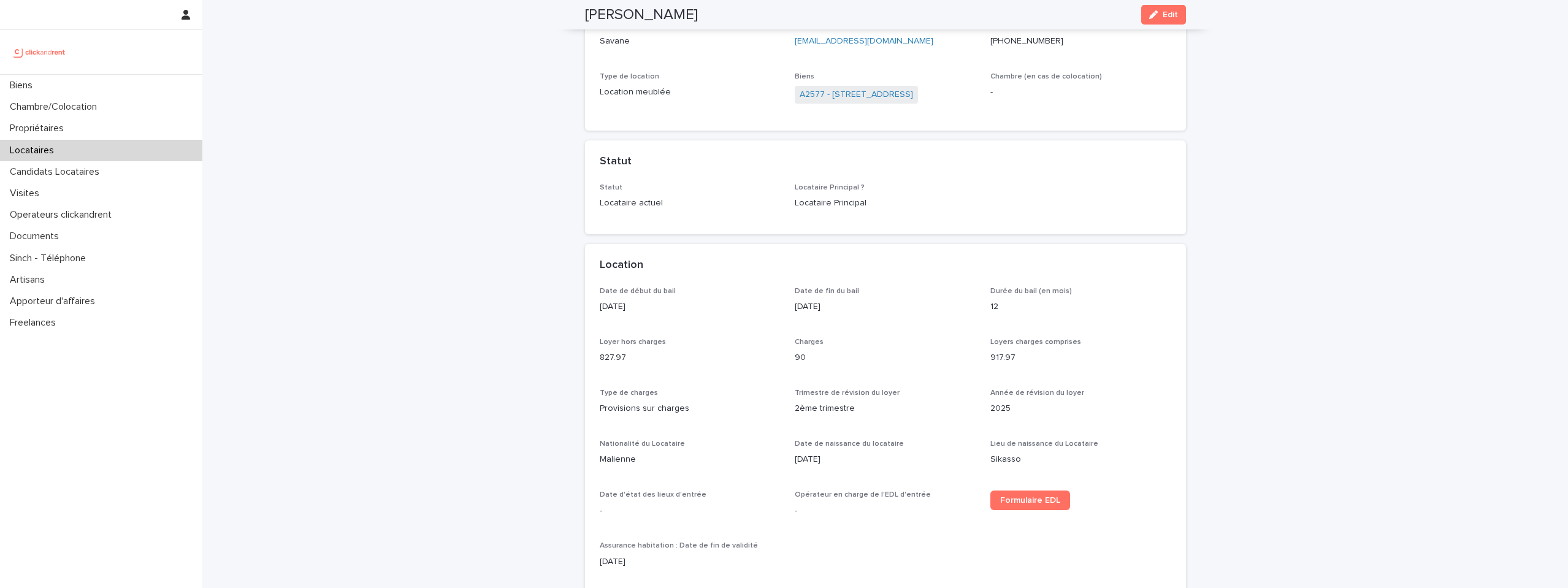
scroll to position [0, 0]
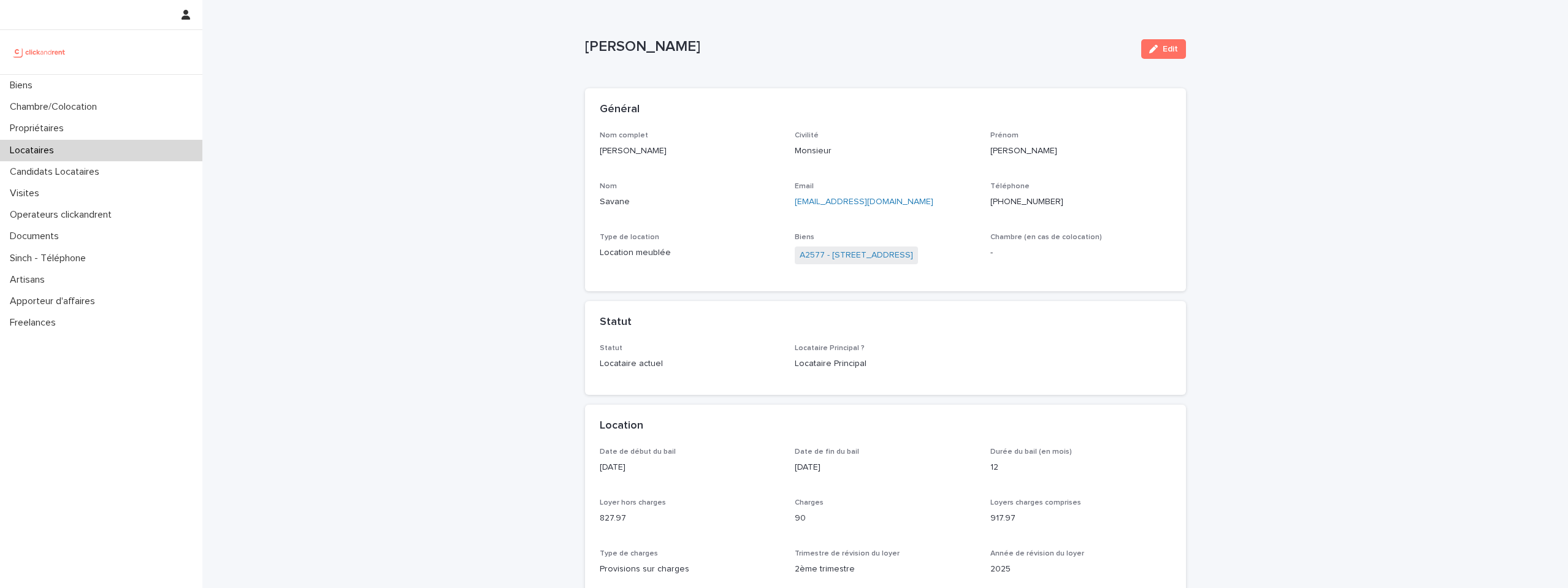
click at [873, 263] on span "A2577 - [STREET_ADDRESS]" at bounding box center [856, 255] width 123 height 18
click at [873, 261] on link "A2577 - [STREET_ADDRESS]" at bounding box center [856, 255] width 113 height 13
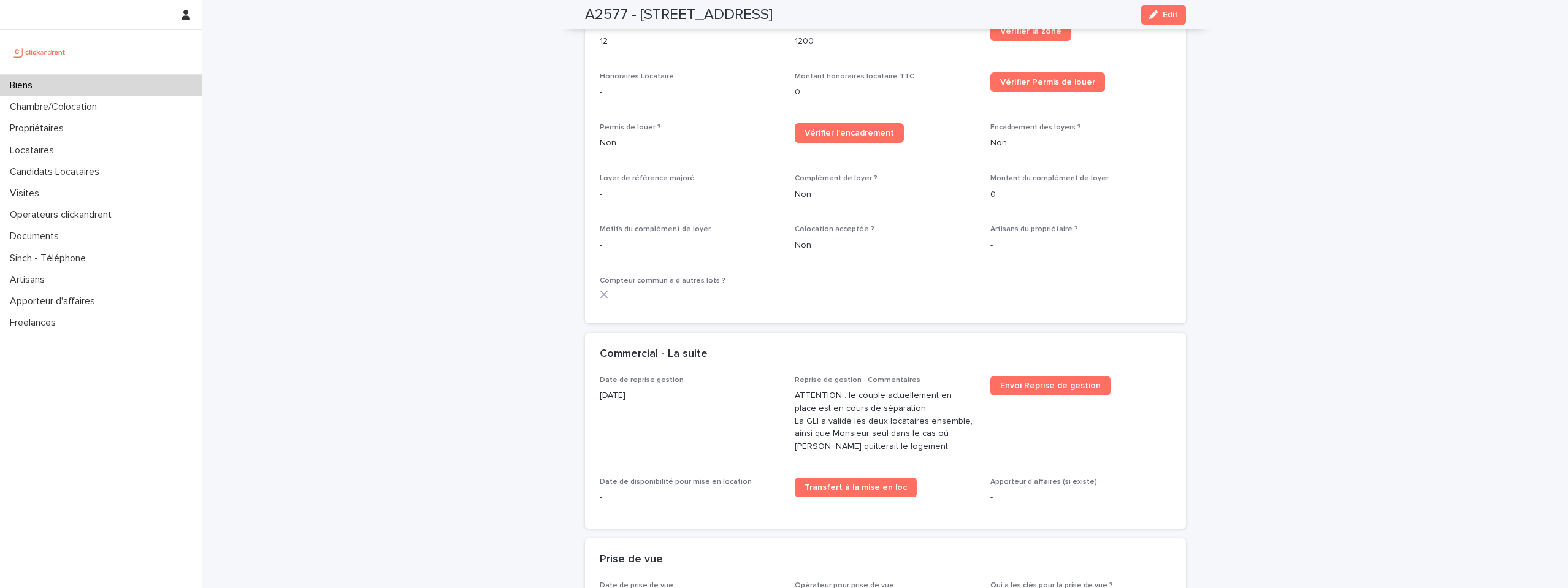
scroll to position [1391, 0]
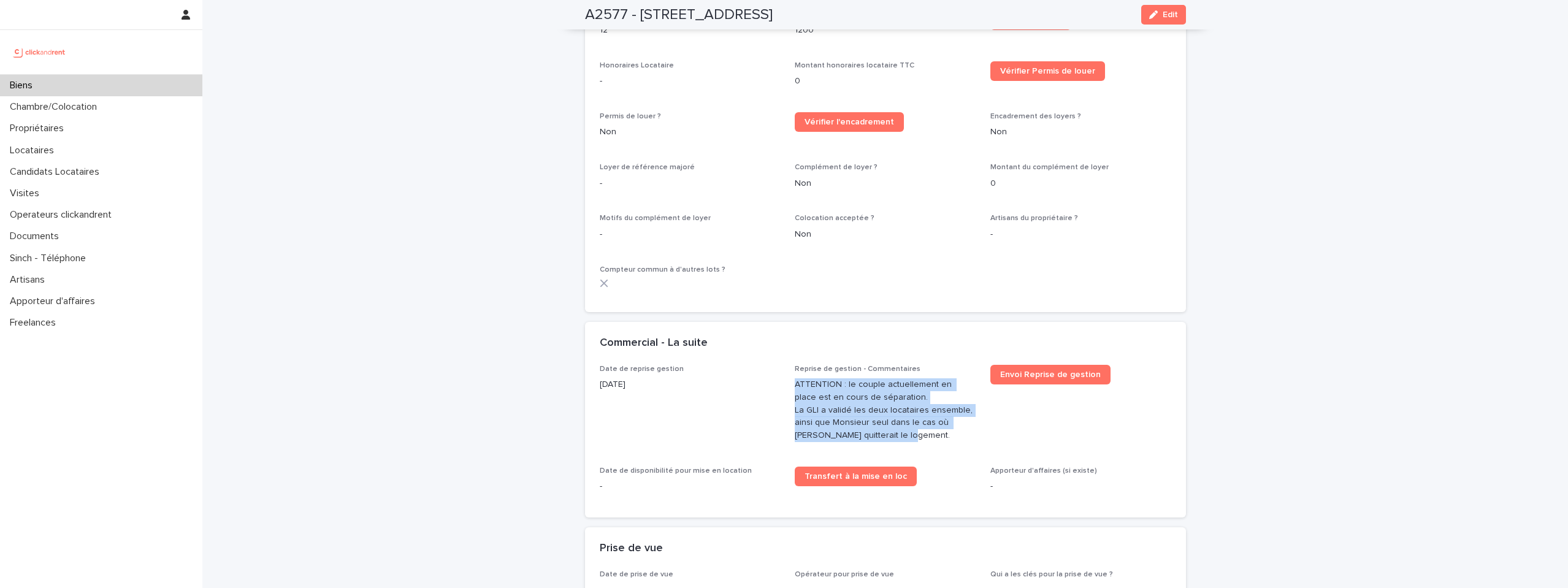
drag, startPoint x: 879, startPoint y: 425, endPoint x: 795, endPoint y: 374, distance: 98.3
click at [795, 379] on p "ATTENTION : le couple actuellement en place est en cours de séparation. La GLI …" at bounding box center [885, 411] width 181 height 64
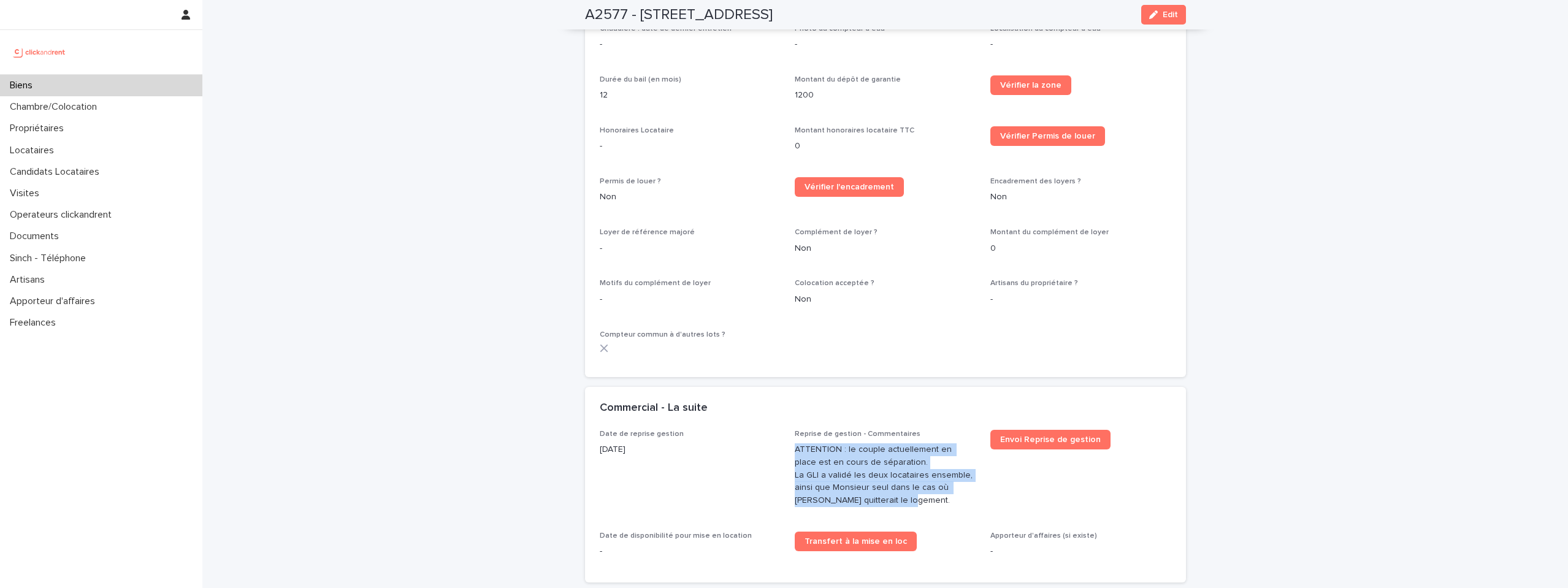
scroll to position [1333, 0]
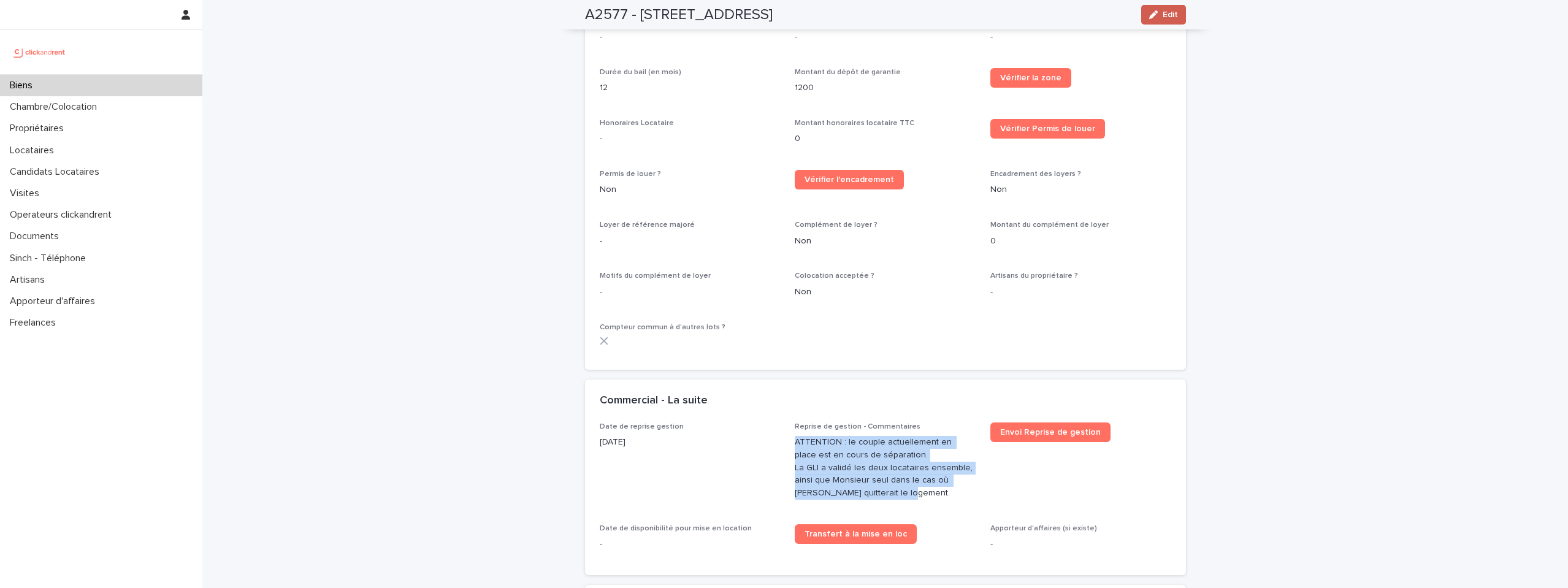
click at [1173, 11] on span "Edit" at bounding box center [1170, 15] width 16 height 8
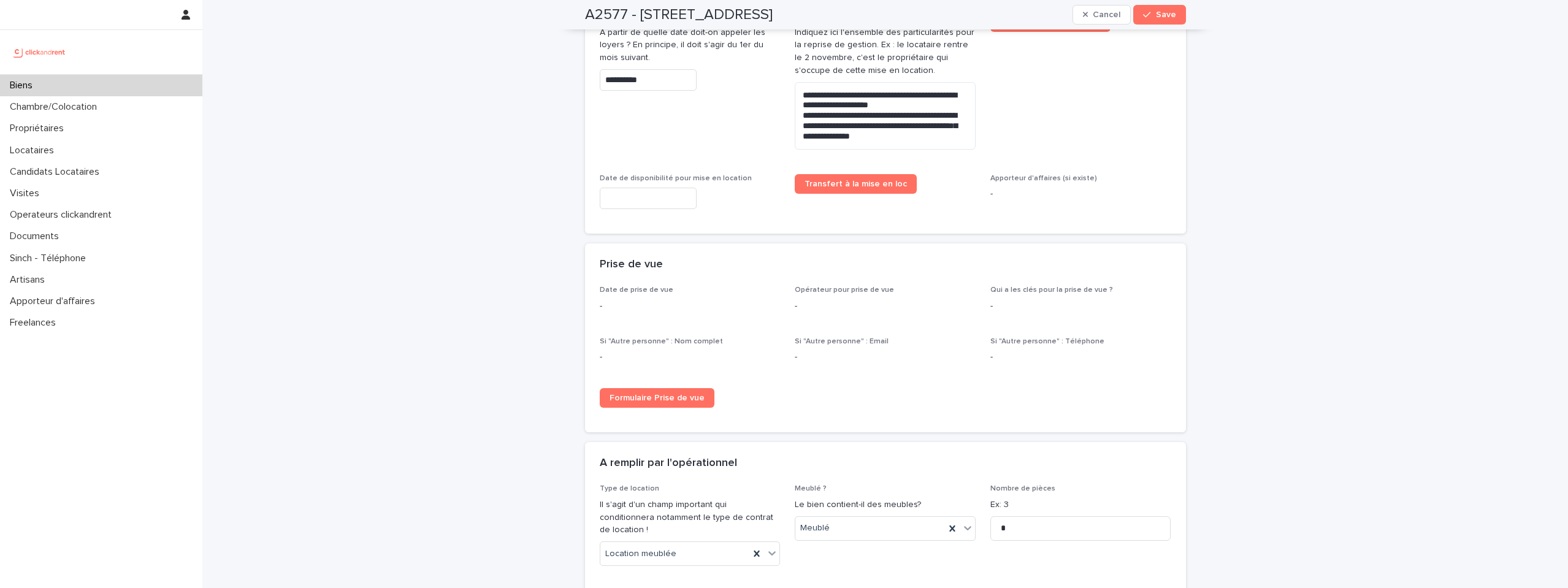
scroll to position [2832, 0]
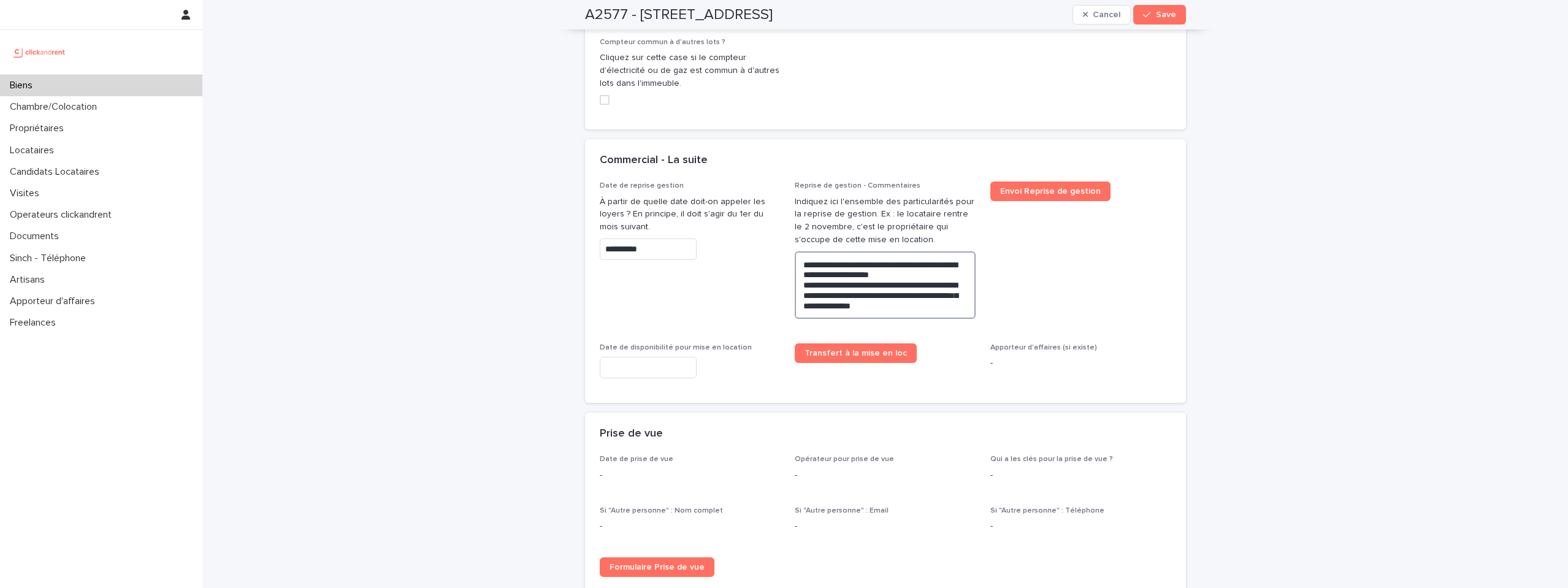
click at [954, 289] on textarea "**********" at bounding box center [885, 285] width 181 height 67
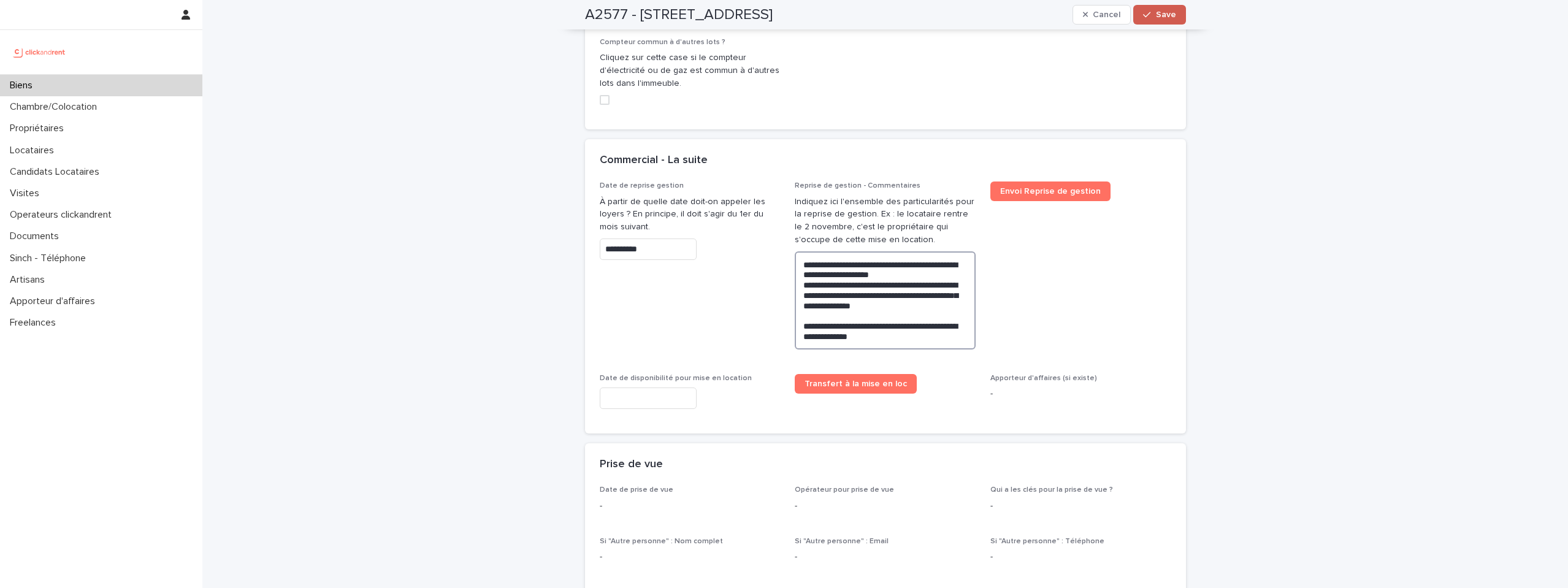
type textarea "**********"
click at [1146, 11] on icon "button" at bounding box center [1147, 15] width 7 height 8
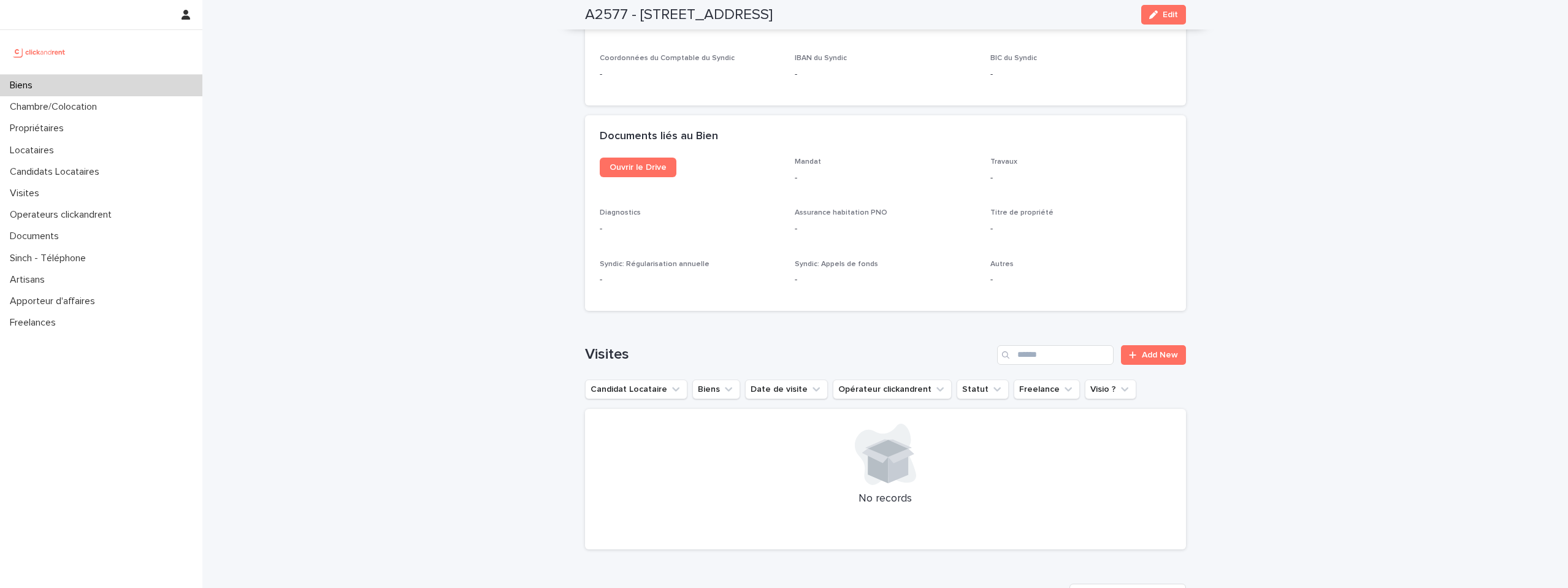
scroll to position [3620, 0]
click at [637, 169] on span "Ouvrir le Drive" at bounding box center [638, 173] width 57 height 8
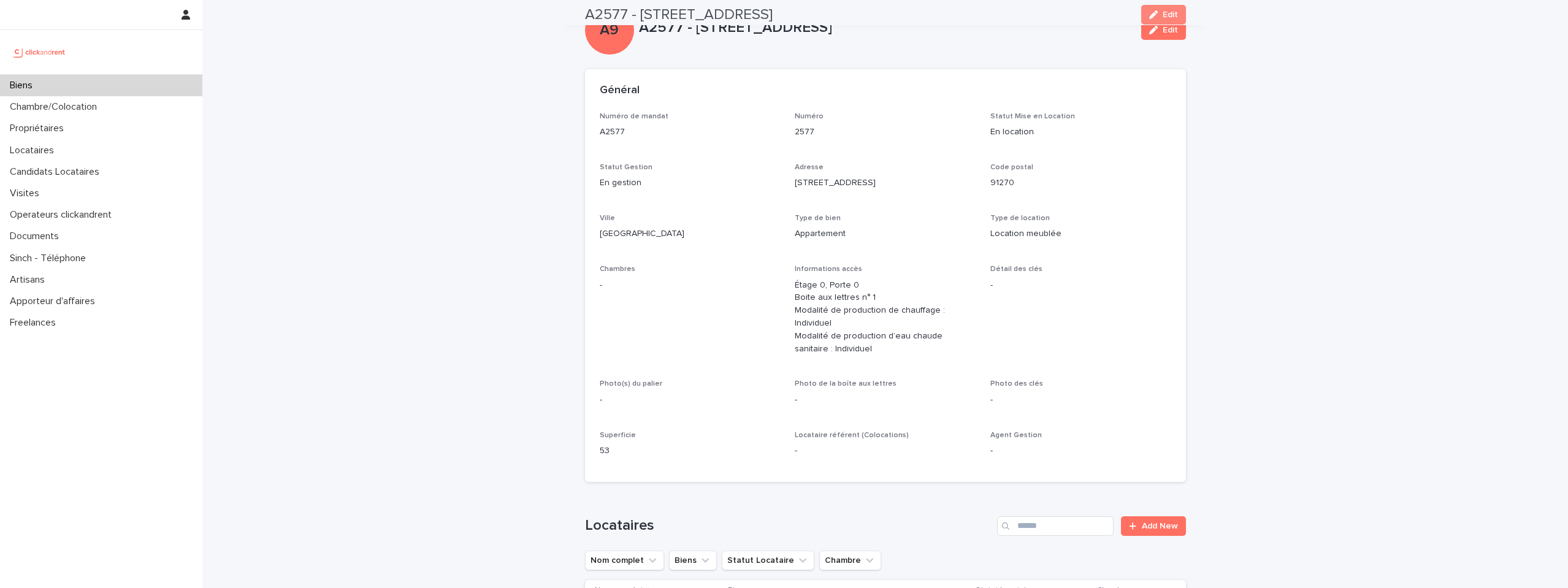
scroll to position [0, 0]
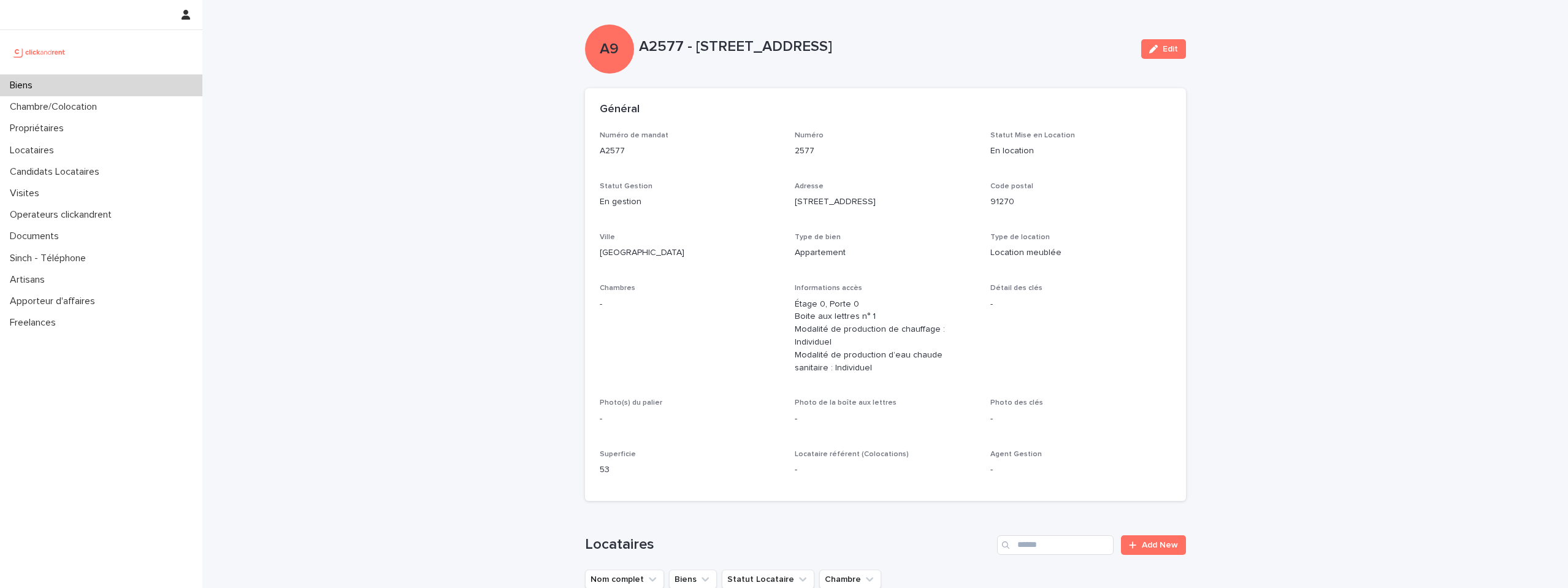
click at [672, 40] on p "A2577 - [STREET_ADDRESS]" at bounding box center [885, 47] width 493 height 18
copy p "A2577"
click at [684, 52] on p "A2577 - [STREET_ADDRESS]" at bounding box center [885, 47] width 493 height 18
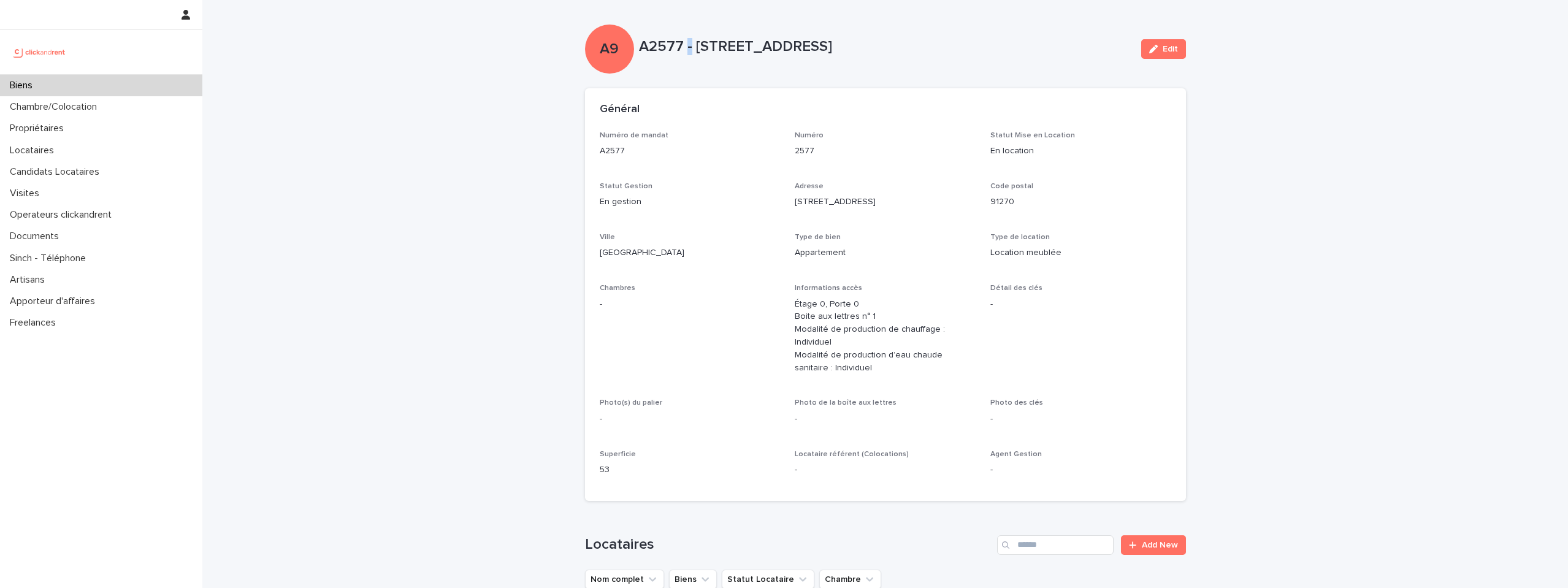
click at [684, 52] on p "A2577 - [STREET_ADDRESS]" at bounding box center [885, 47] width 493 height 18
copy div "A2577 - [STREET_ADDRESS] Edit Sorry, there was an error saving your record. Ple…"
click at [670, 53] on p "A2577 - [STREET_ADDRESS]" at bounding box center [885, 47] width 493 height 18
copy p "A2577"
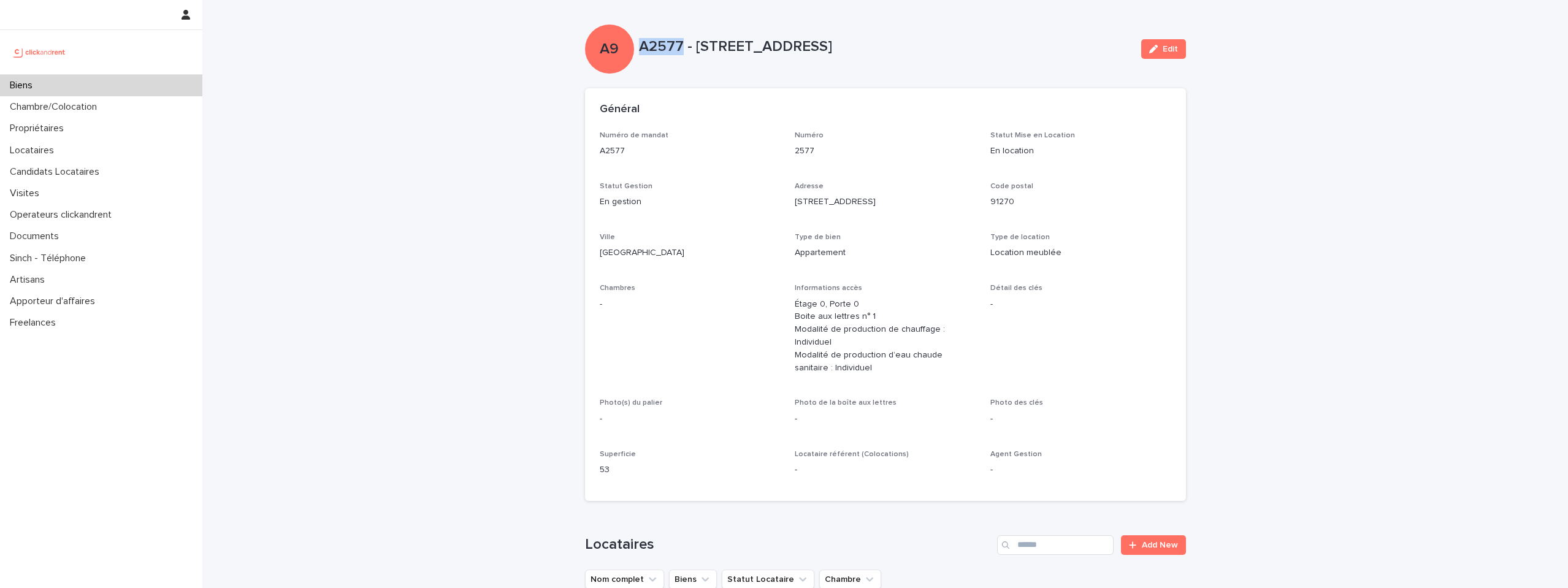
click at [80, 86] on div "Biens" at bounding box center [101, 85] width 203 height 21
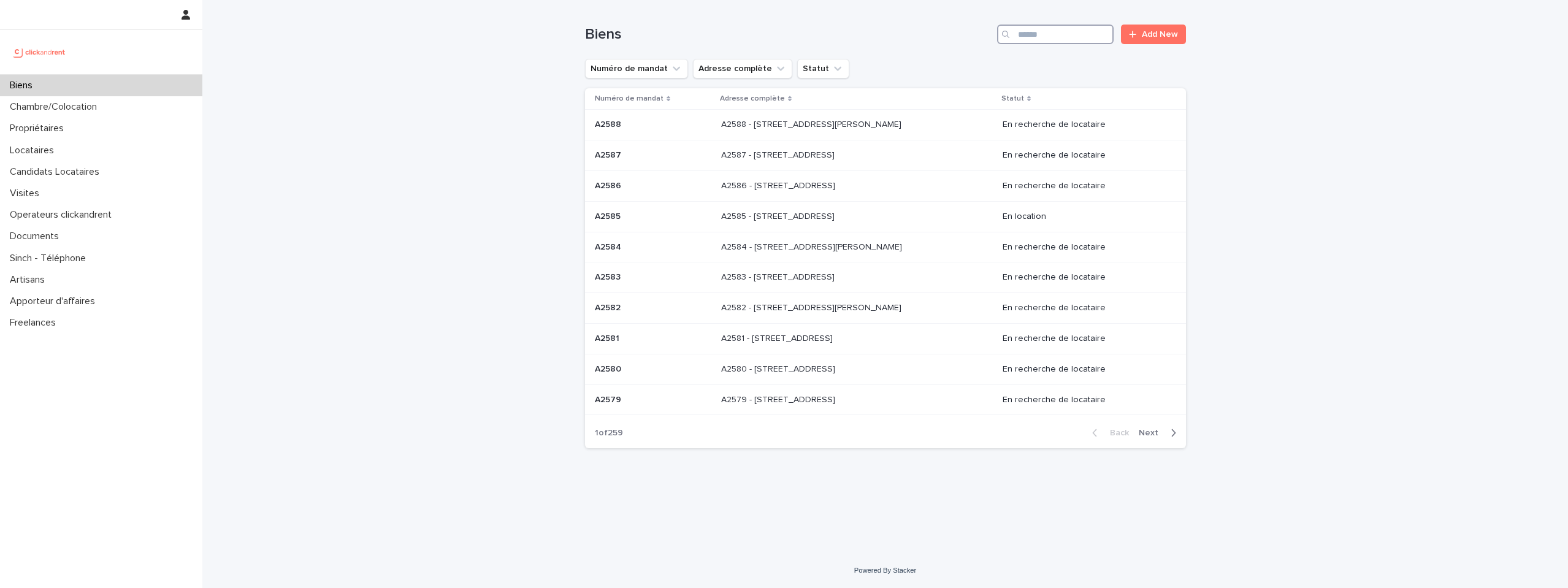
click at [1038, 30] on input "Search" at bounding box center [1056, 34] width 117 height 20
paste input "*****"
type input "*****"
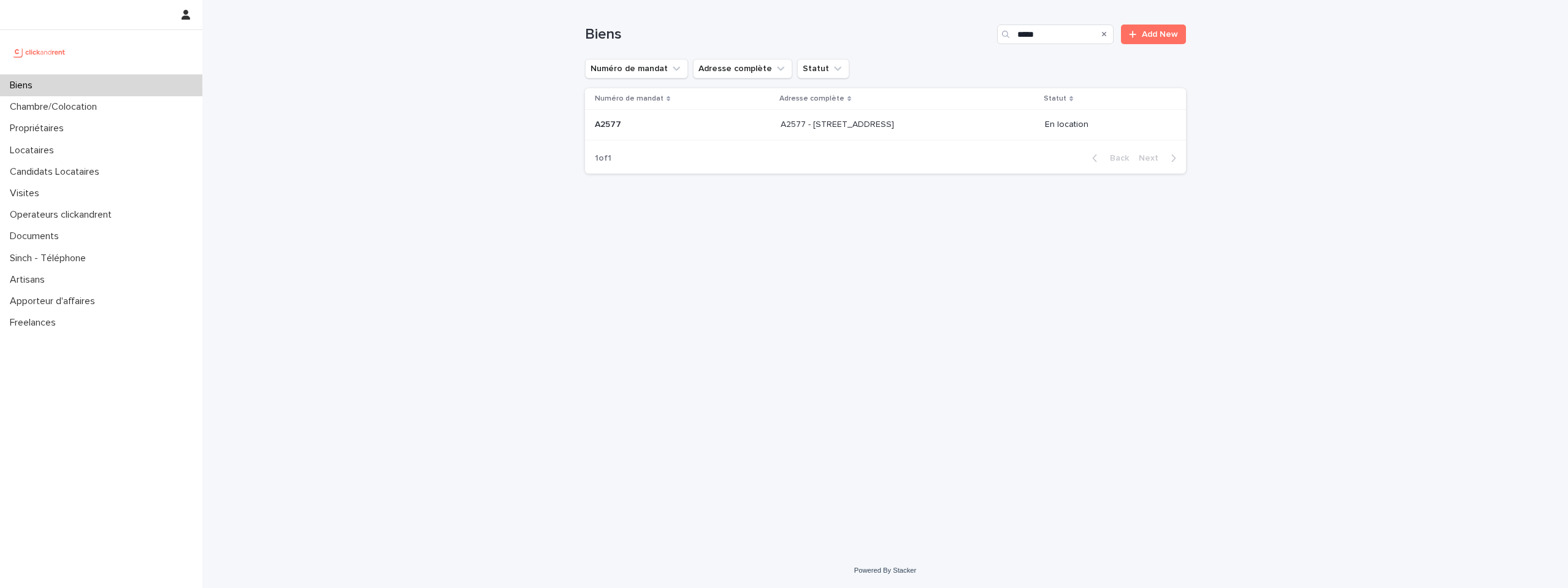
click at [717, 122] on p at bounding box center [683, 125] width 176 height 11
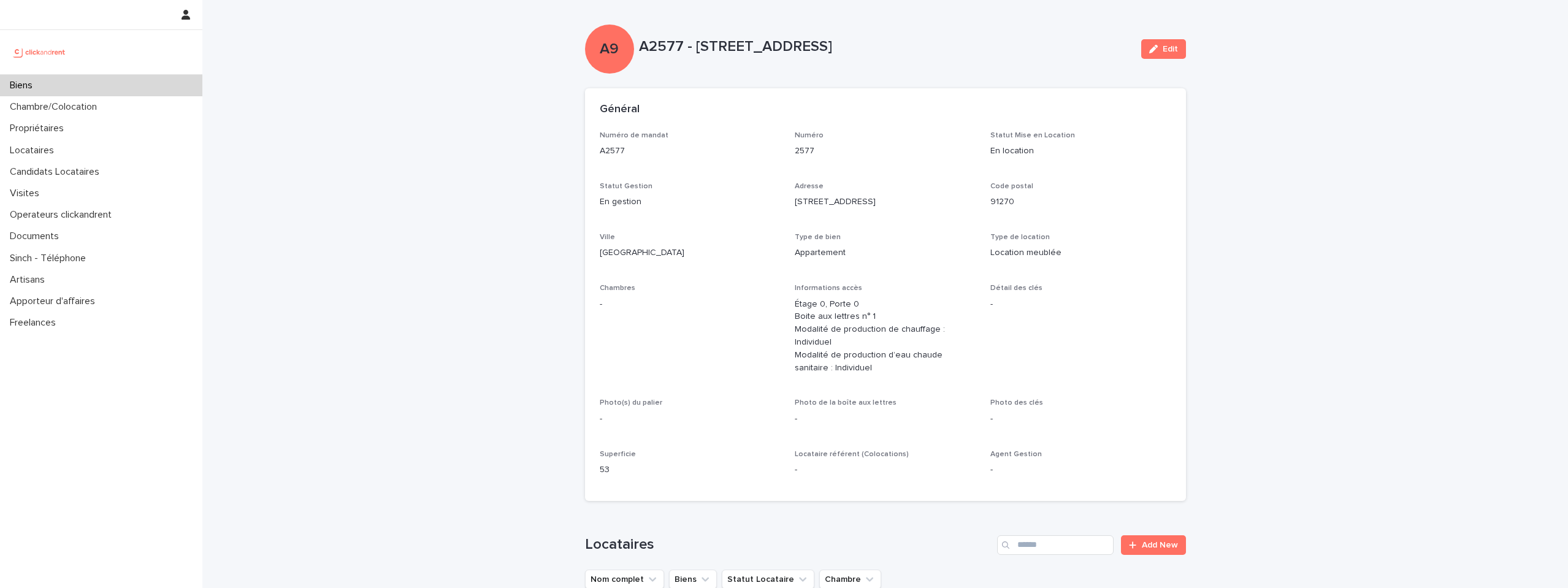
click at [685, 55] on div "A2577 - [STREET_ADDRESS]" at bounding box center [885, 49] width 493 height 23
drag, startPoint x: 667, startPoint y: 45, endPoint x: 1058, endPoint y: 50, distance: 391.0
click at [1058, 50] on p "A2577 - [STREET_ADDRESS]" at bounding box center [885, 47] width 493 height 18
copy p "A2577 - [STREET_ADDRESS]"
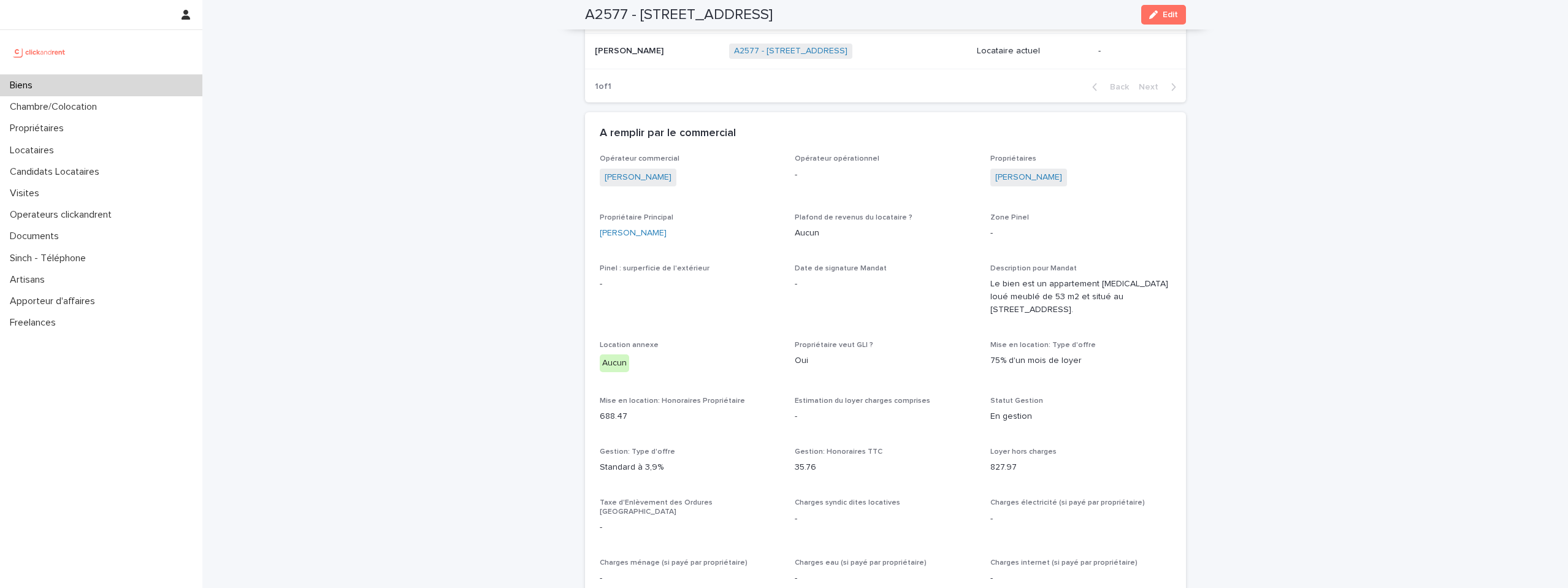
scroll to position [632, 0]
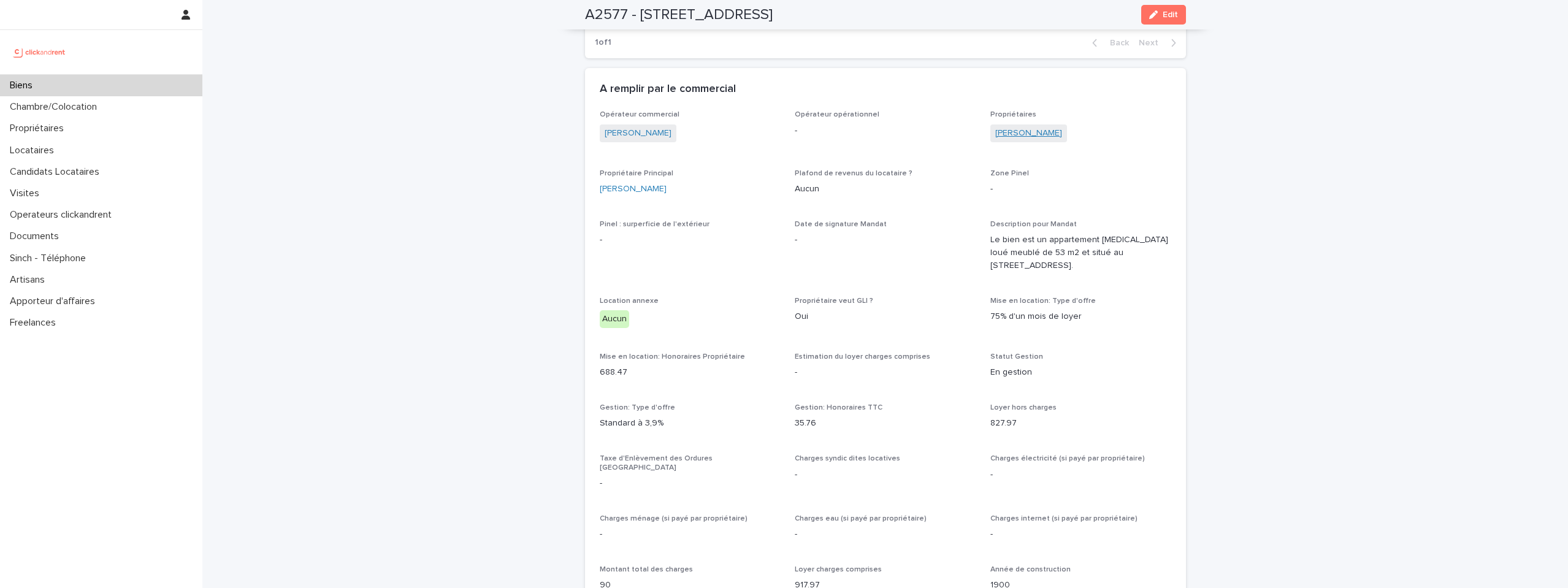
click at [1021, 129] on link "[PERSON_NAME]" at bounding box center [1028, 134] width 66 height 13
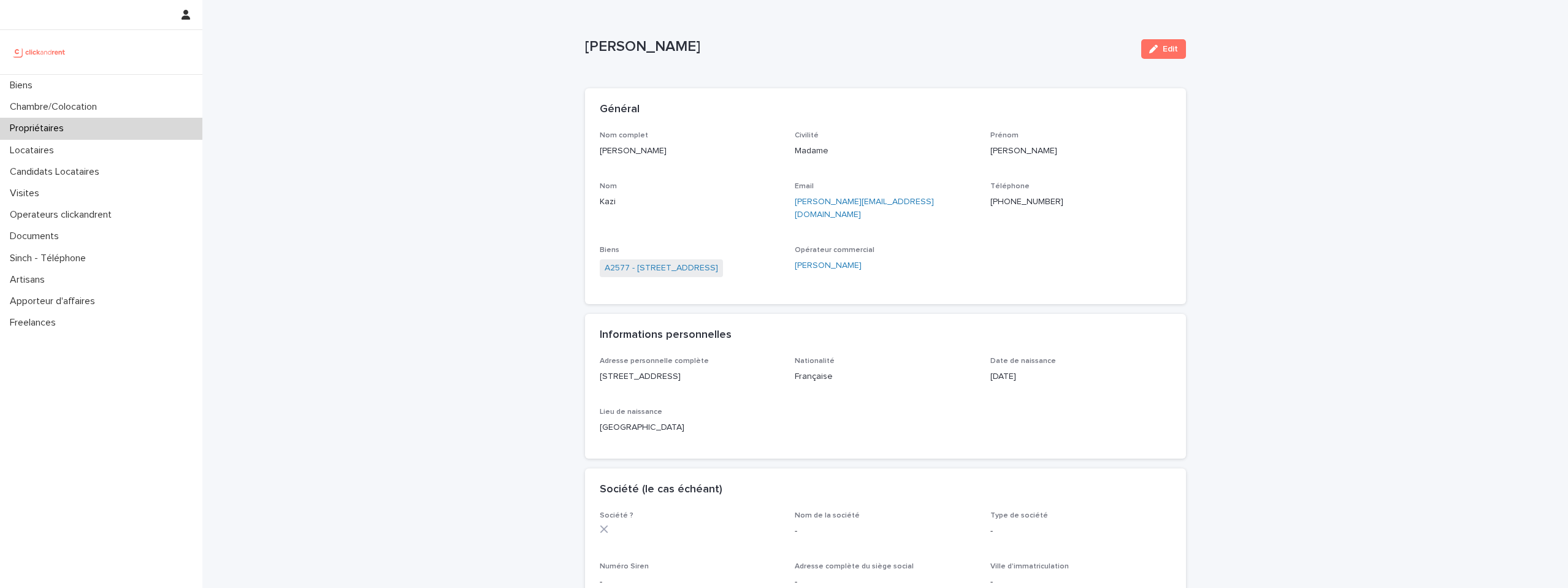
click at [898, 194] on div "[PERSON_NAME][EMAIL_ADDRESS][DOMAIN_NAME]" at bounding box center [885, 207] width 181 height 28
drag, startPoint x: 890, startPoint y: 208, endPoint x: 791, endPoint y: 208, distance: 99.0
click at [791, 208] on div "Nom complet [PERSON_NAME] Civilité Madame [PERSON_NAME] [PERSON_NAME] Email [PE…" at bounding box center [886, 210] width 571 height 158
copy link "[PERSON_NAME][EMAIL_ADDRESS][DOMAIN_NAME]"
